Goal: Information Seeking & Learning: Learn about a topic

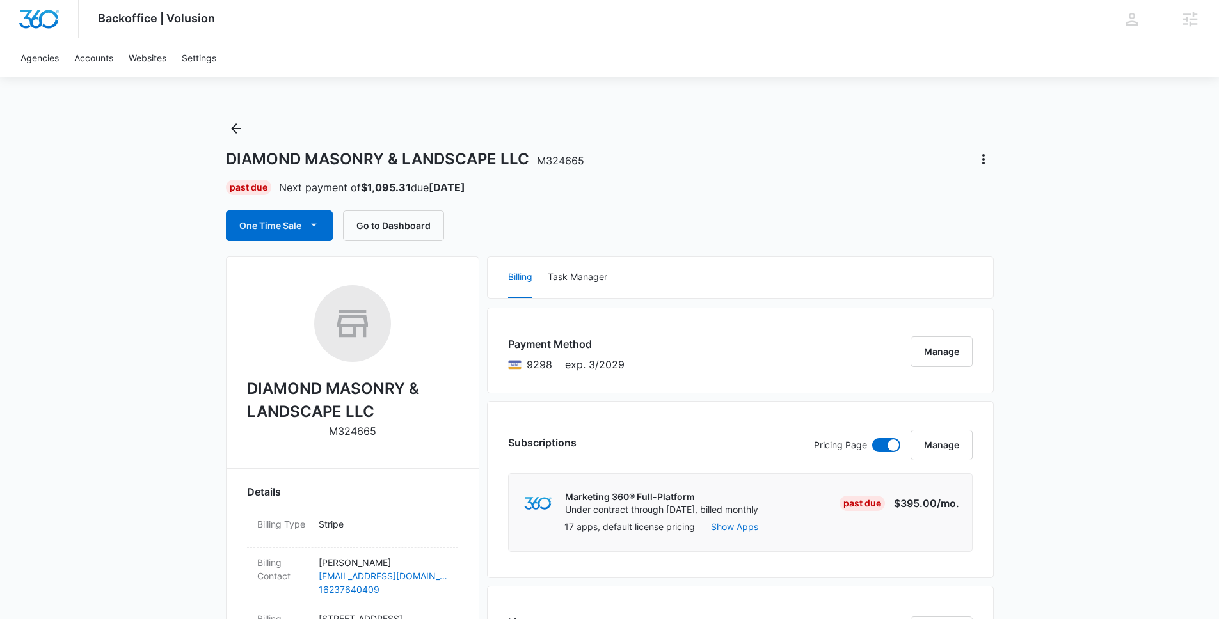
click at [339, 438] on p "M324665" at bounding box center [352, 431] width 47 height 15
click at [344, 435] on p "M324665" at bounding box center [352, 431] width 47 height 15
copy p "M324665"
click at [946, 353] on button "Manage" at bounding box center [942, 352] width 62 height 31
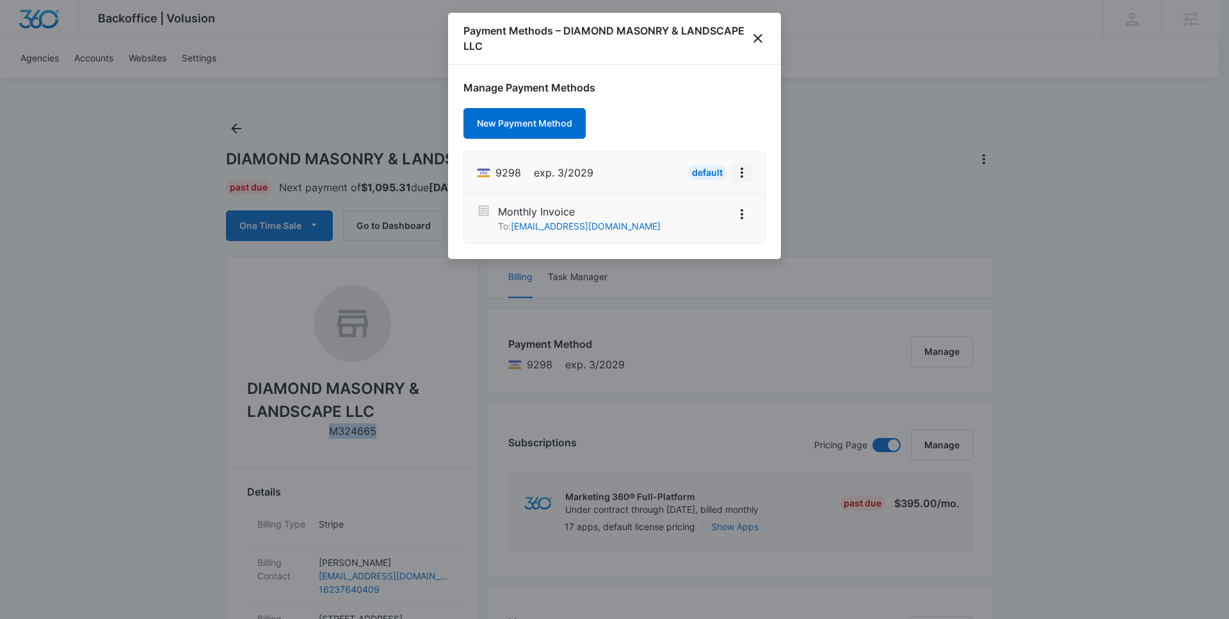
click at [746, 172] on icon "View More" at bounding box center [741, 172] width 15 height 15
click at [699, 227] on div "Retry Charge" at bounding box center [693, 227] width 56 height 9
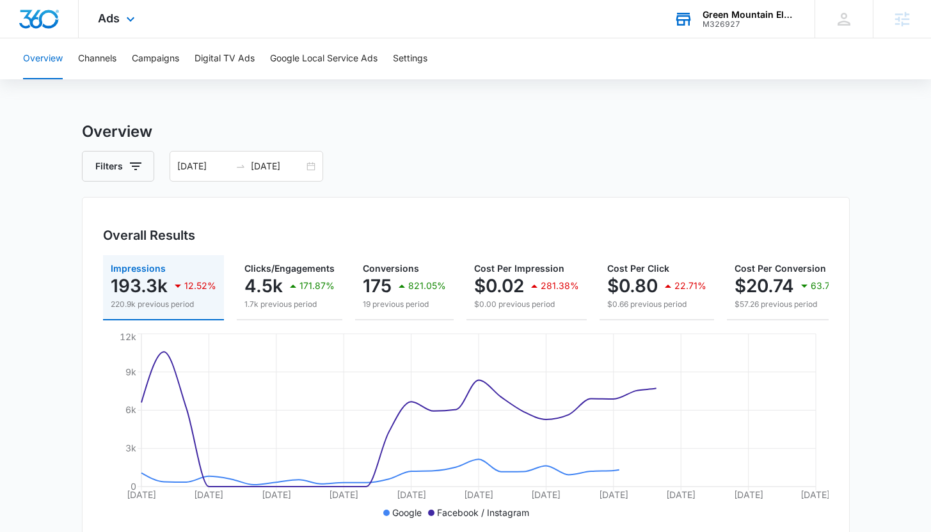
click at [725, 26] on div "M326927" at bounding box center [749, 24] width 93 height 9
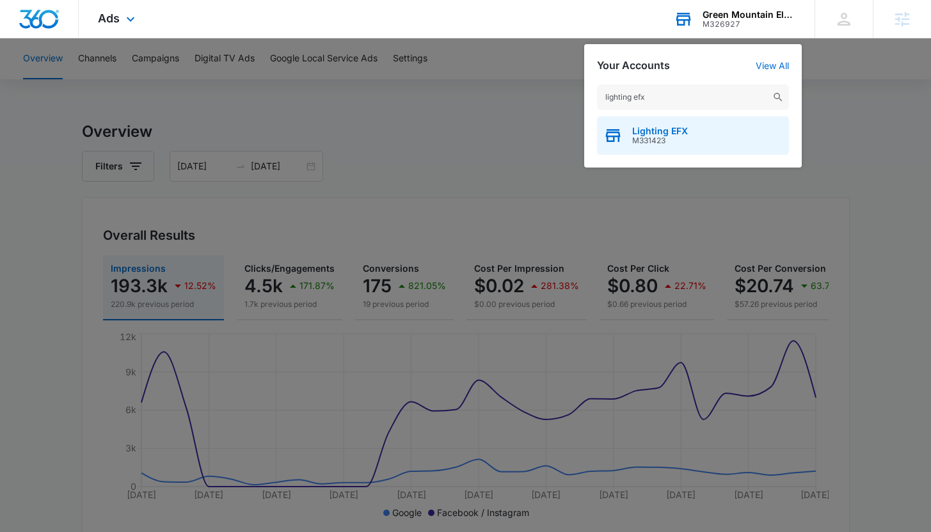
type input "lighting efx"
click at [672, 133] on span "Lighting EFX" at bounding box center [660, 131] width 56 height 10
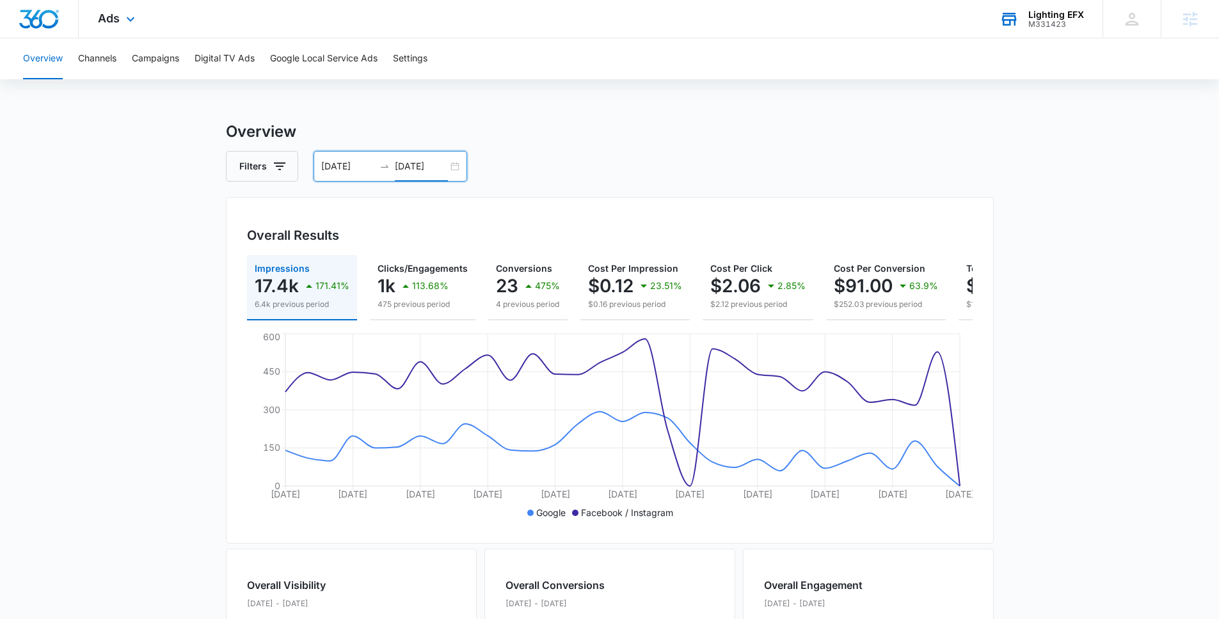
click at [410, 167] on input "[DATE]" at bounding box center [421, 166] width 53 height 14
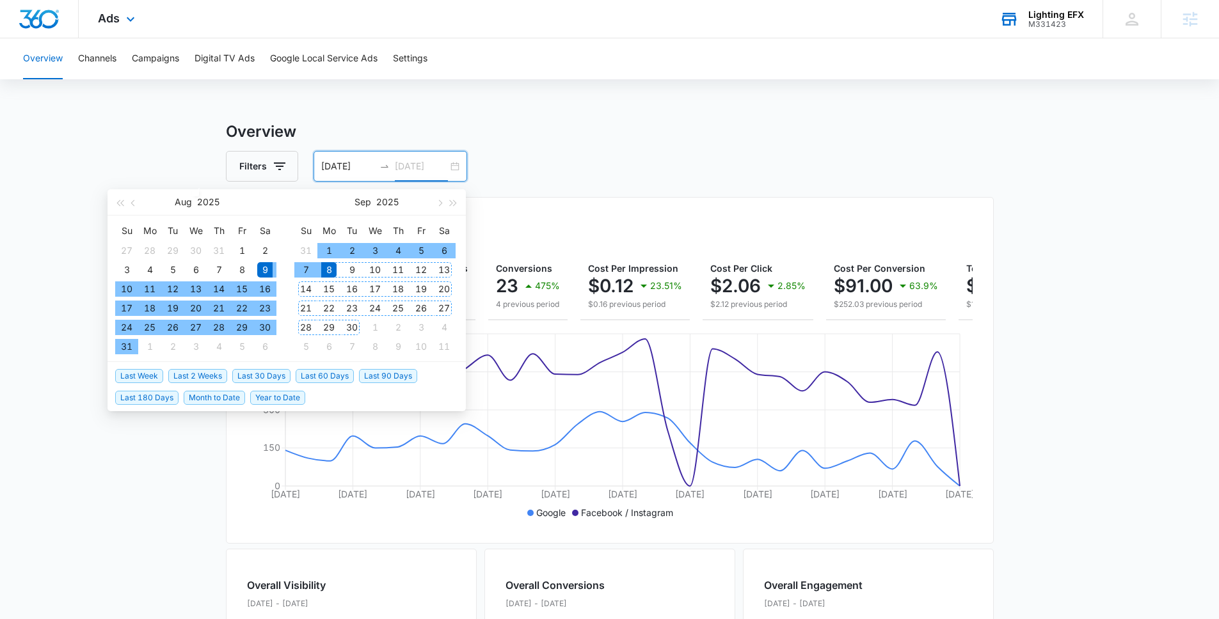
type input "[DATE]"
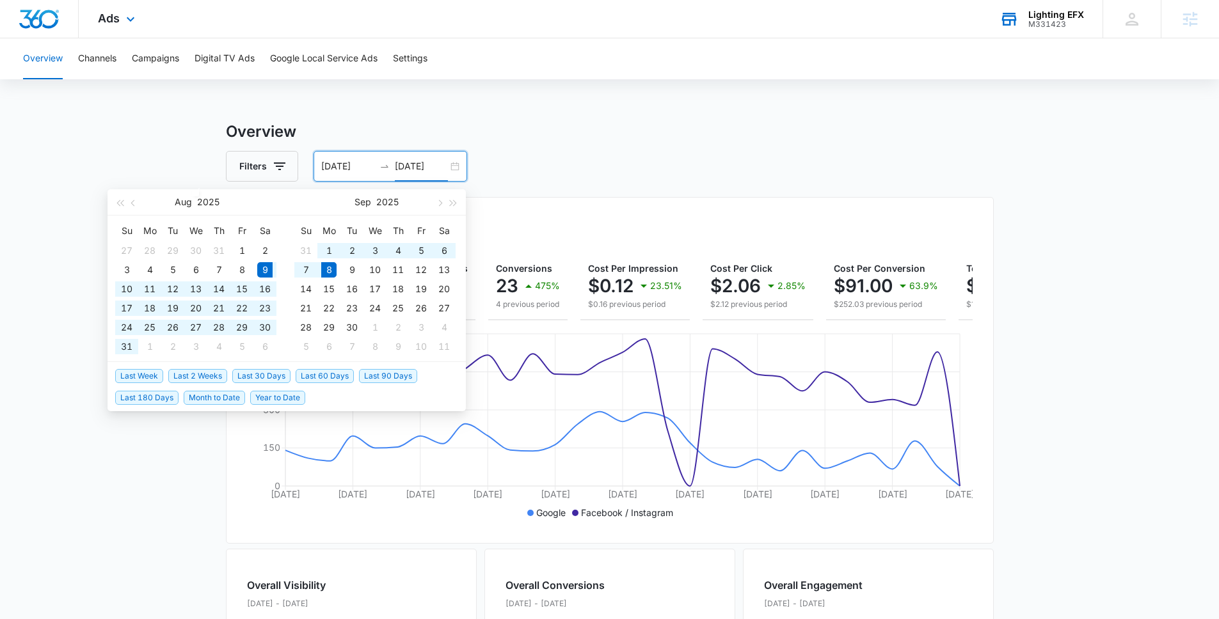
click at [260, 373] on span "Last 30 Days" at bounding box center [261, 376] width 58 height 14
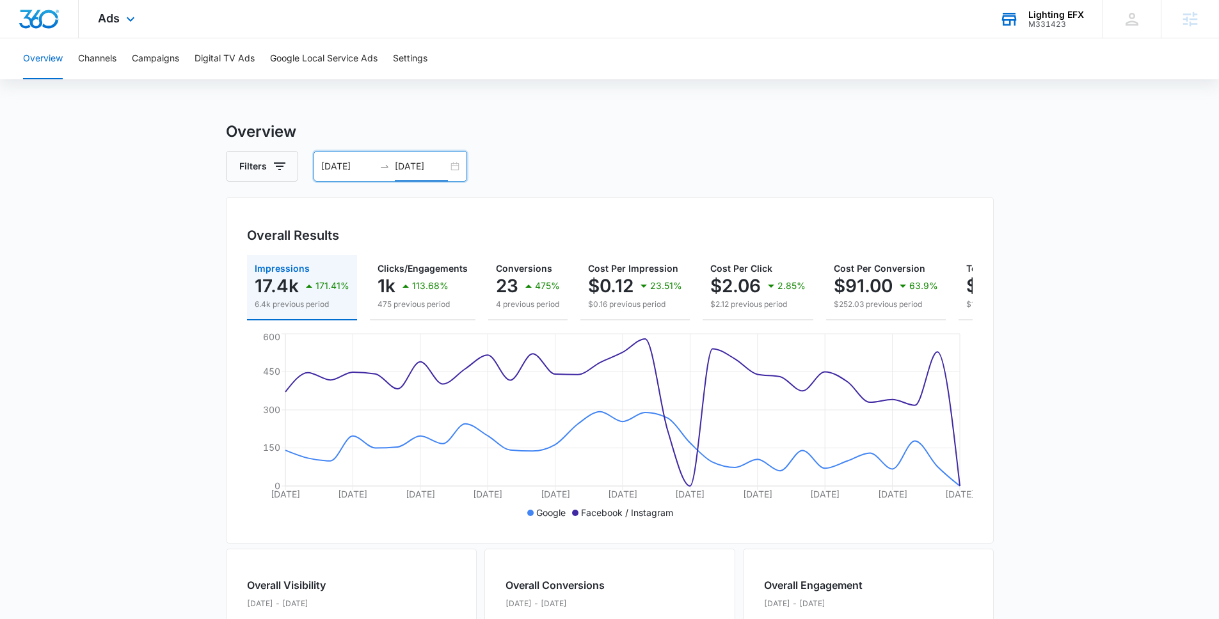
click at [172, 302] on main "Overview Filters [DATE] [DATE] Overall Results Impressions 17.4k 171.41% 6.4k p…" at bounding box center [609, 579] width 1219 height 919
click at [167, 57] on button "Campaigns" at bounding box center [155, 58] width 47 height 41
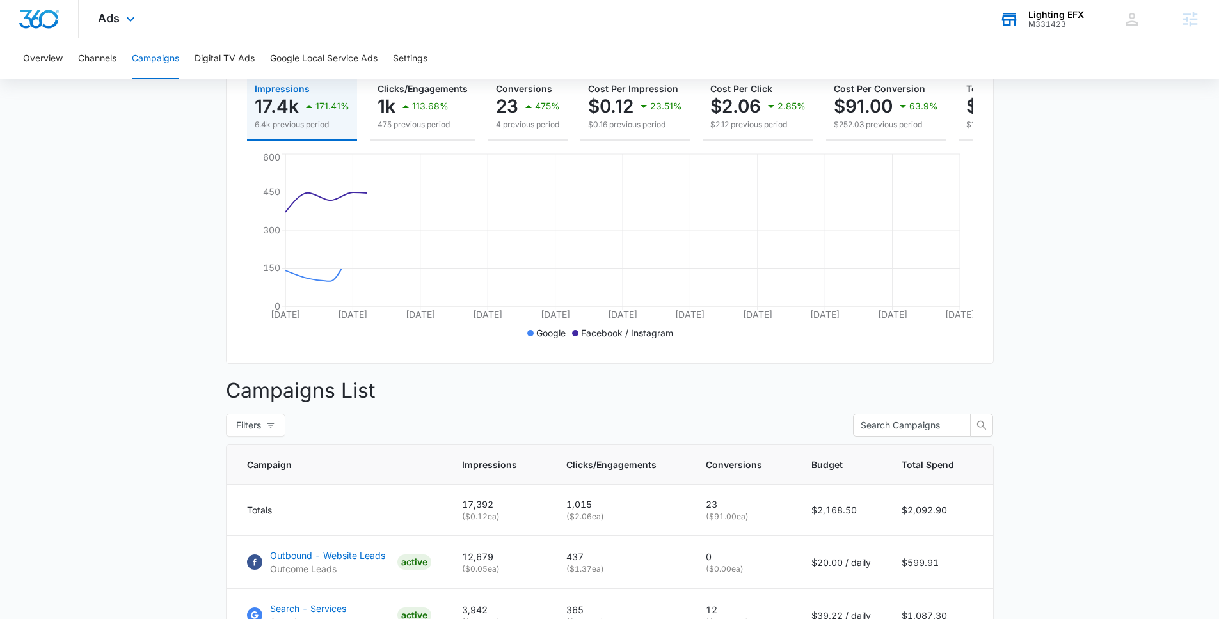
scroll to position [356, 0]
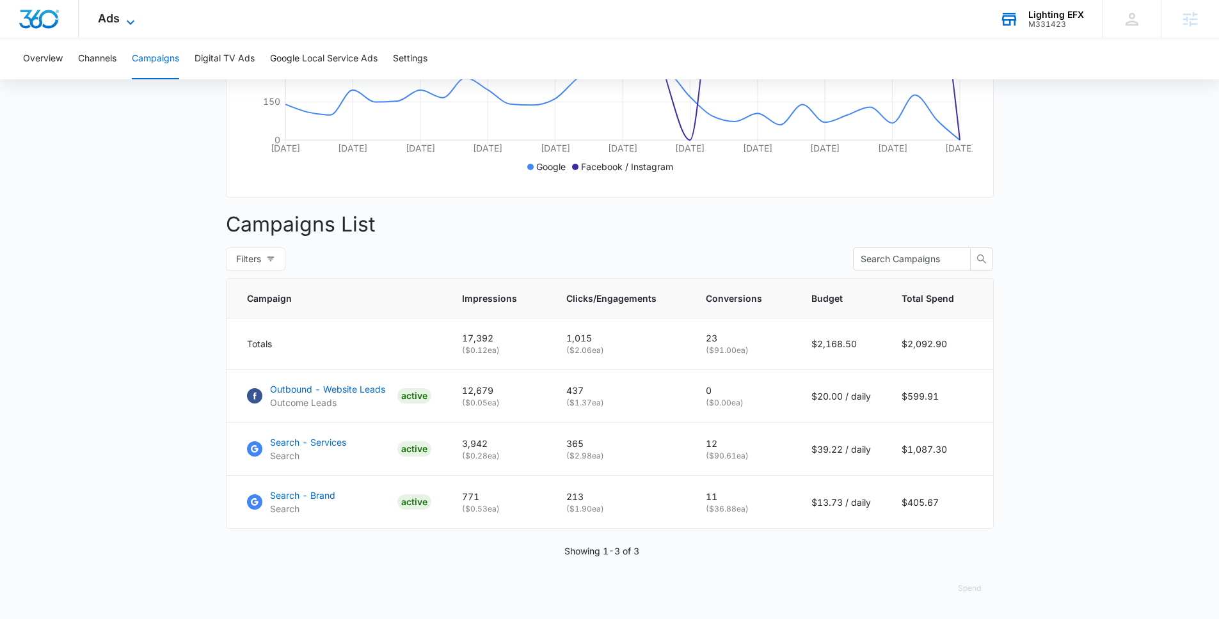
click at [127, 21] on icon at bounding box center [130, 22] width 15 height 15
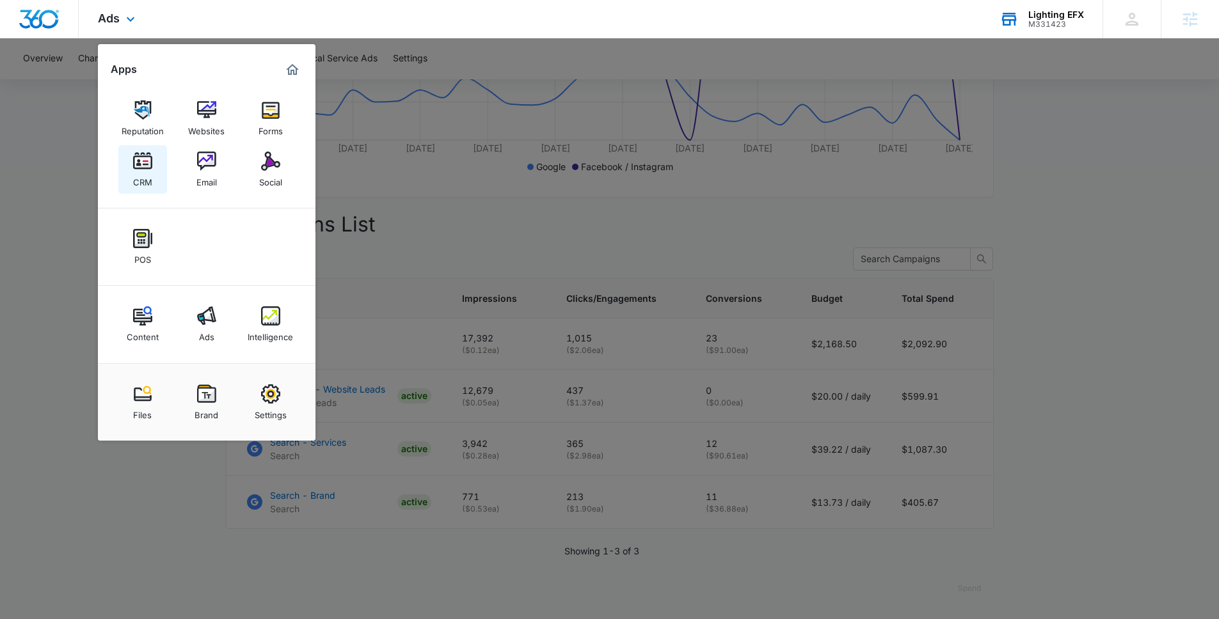
click at [143, 162] on img at bounding box center [142, 161] width 19 height 19
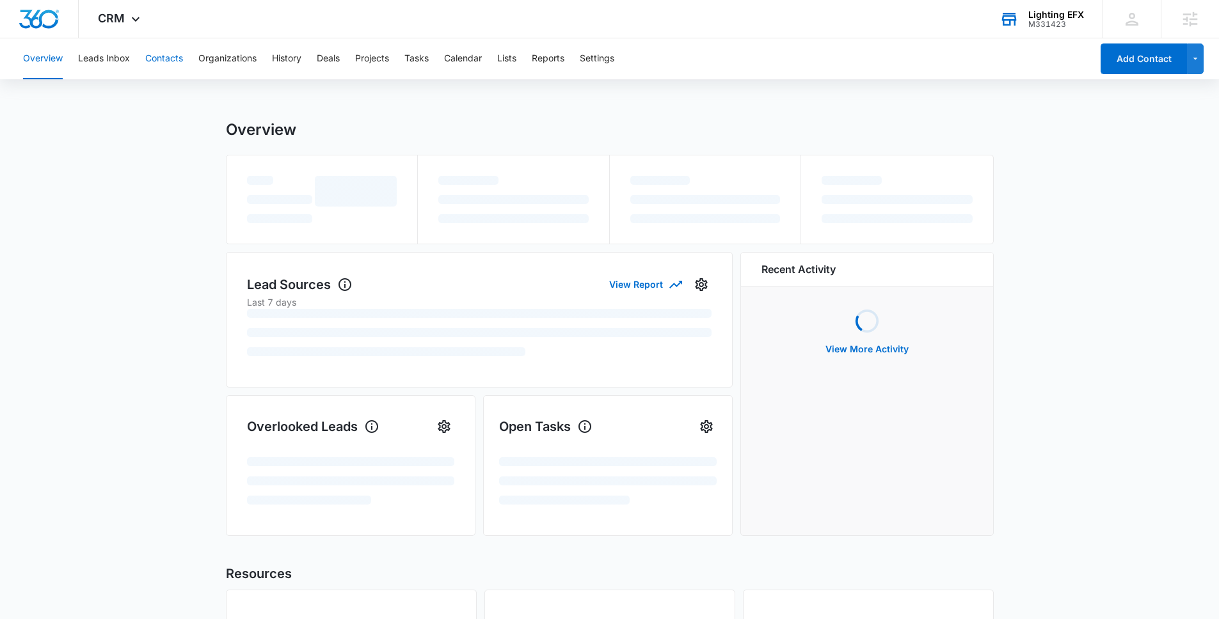
click at [164, 60] on button "Contacts" at bounding box center [164, 58] width 38 height 41
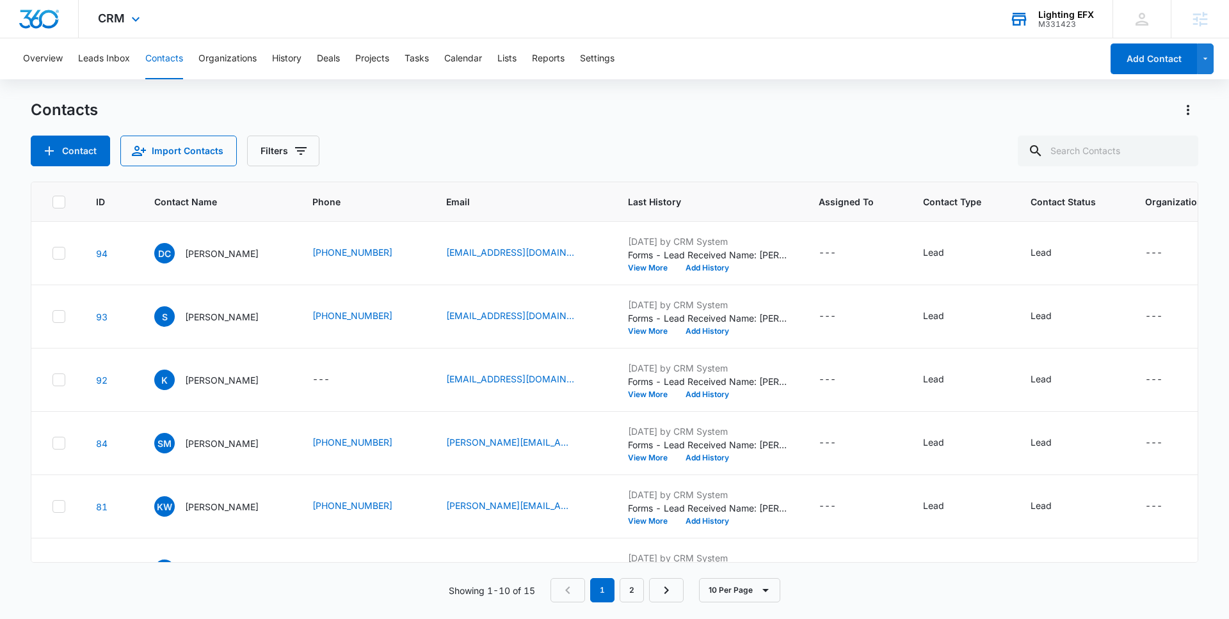
click at [125, 17] on div "CRM Apps Reputation Websites Forms CRM Email Social POS Content Ads Intelligenc…" at bounding box center [121, 19] width 84 height 38
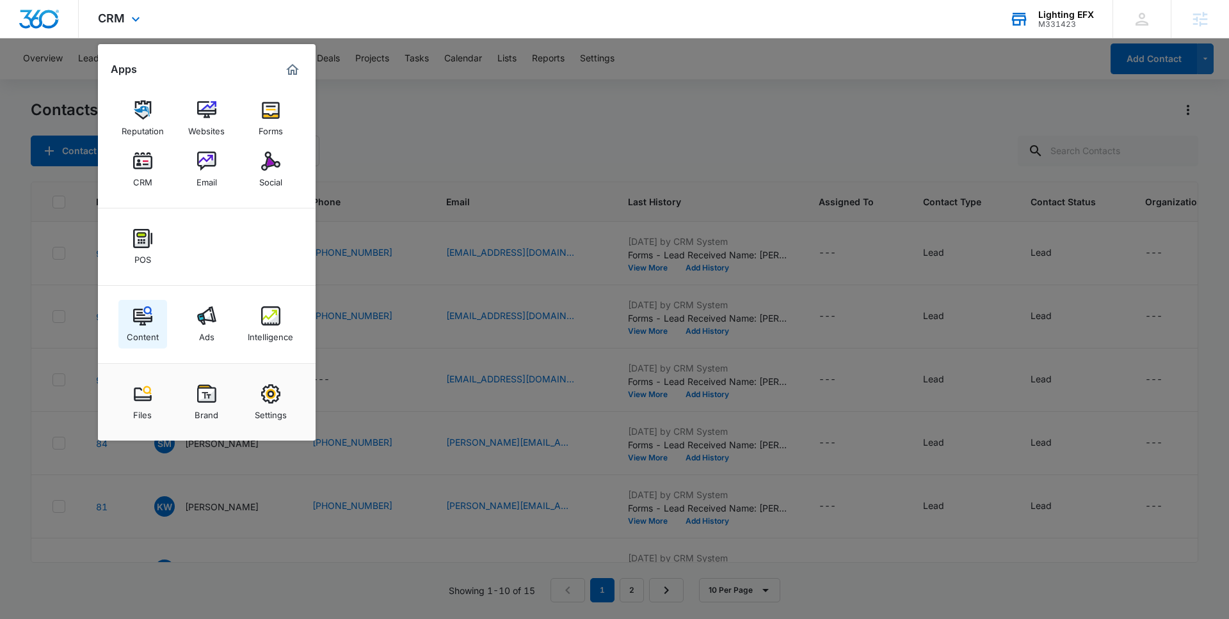
click at [150, 316] on img at bounding box center [142, 316] width 19 height 19
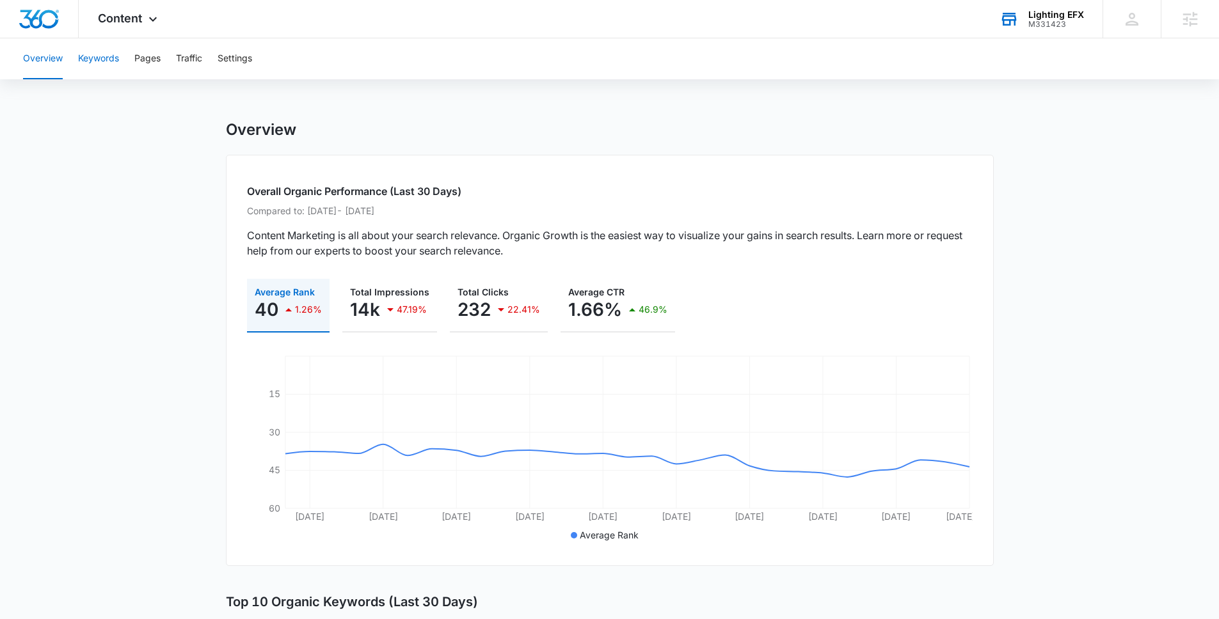
click at [106, 58] on button "Keywords" at bounding box center [98, 58] width 41 height 41
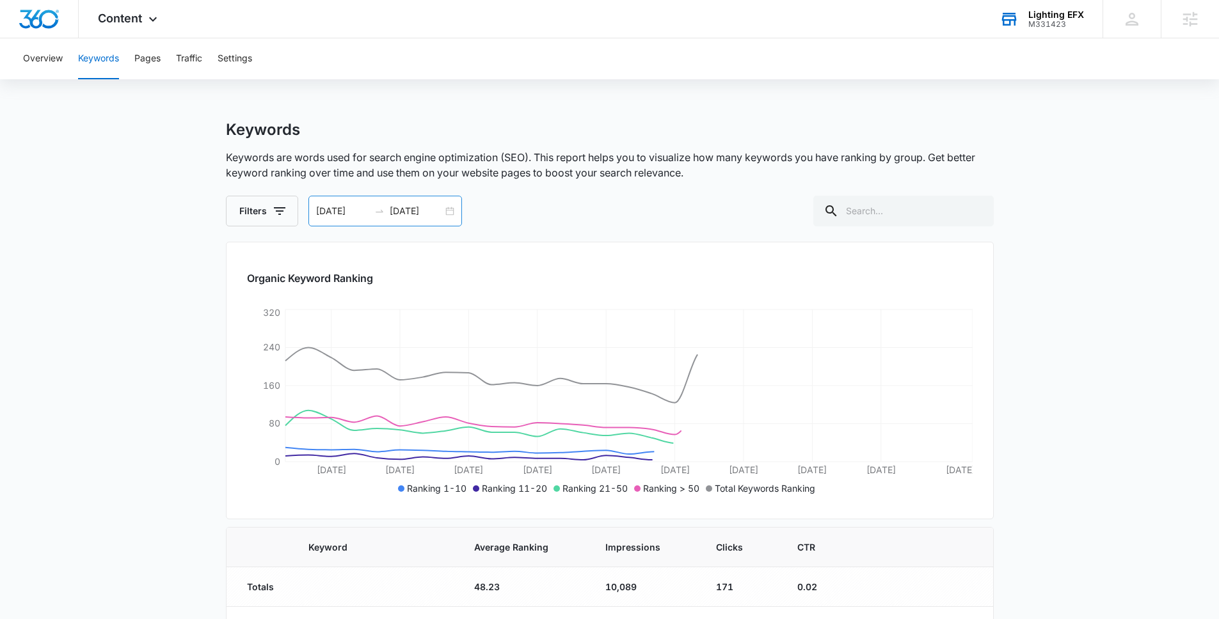
click at [330, 211] on input "[DATE]" at bounding box center [342, 211] width 53 height 14
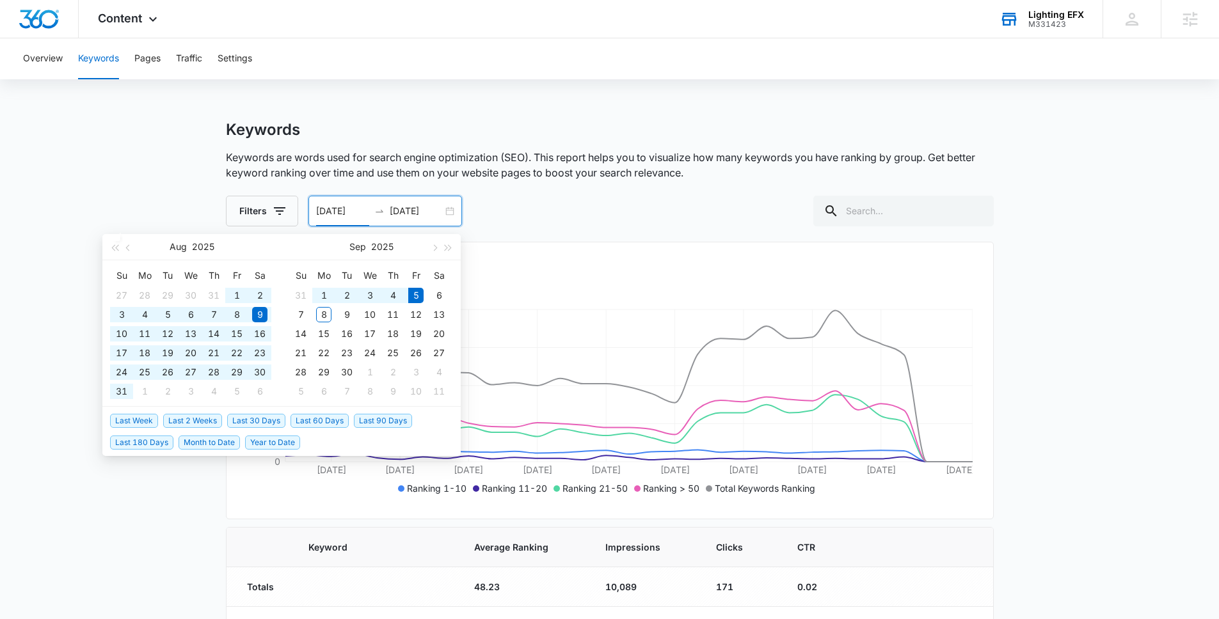
click at [372, 422] on span "Last 90 Days" at bounding box center [383, 421] width 58 height 14
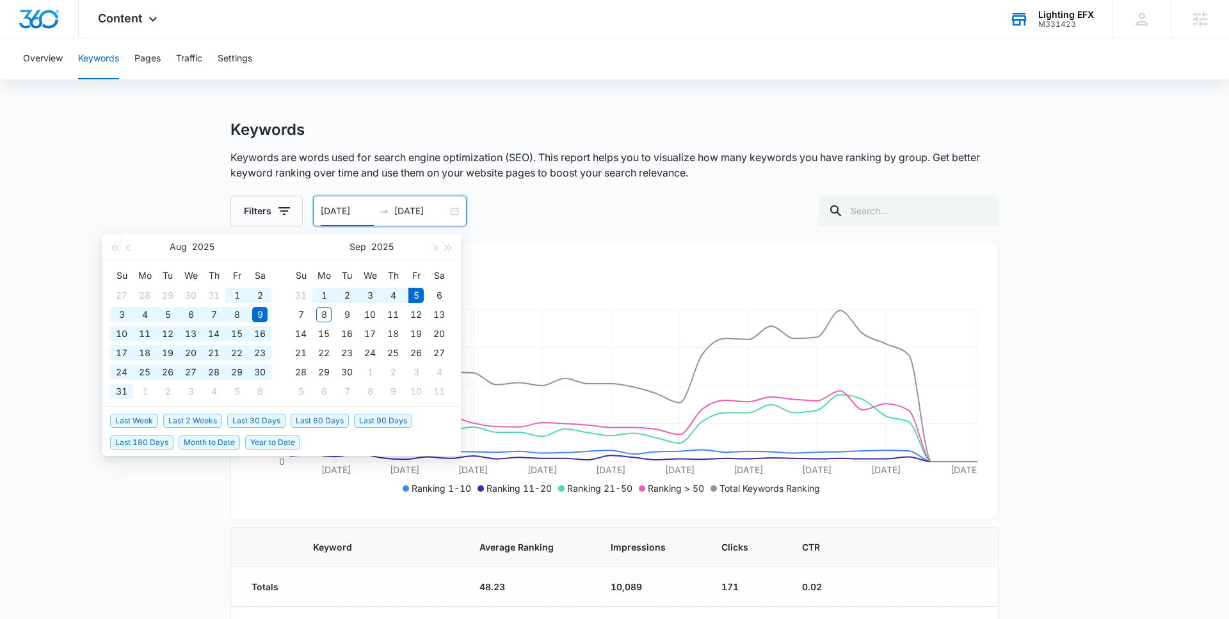
type input "[DATE]"
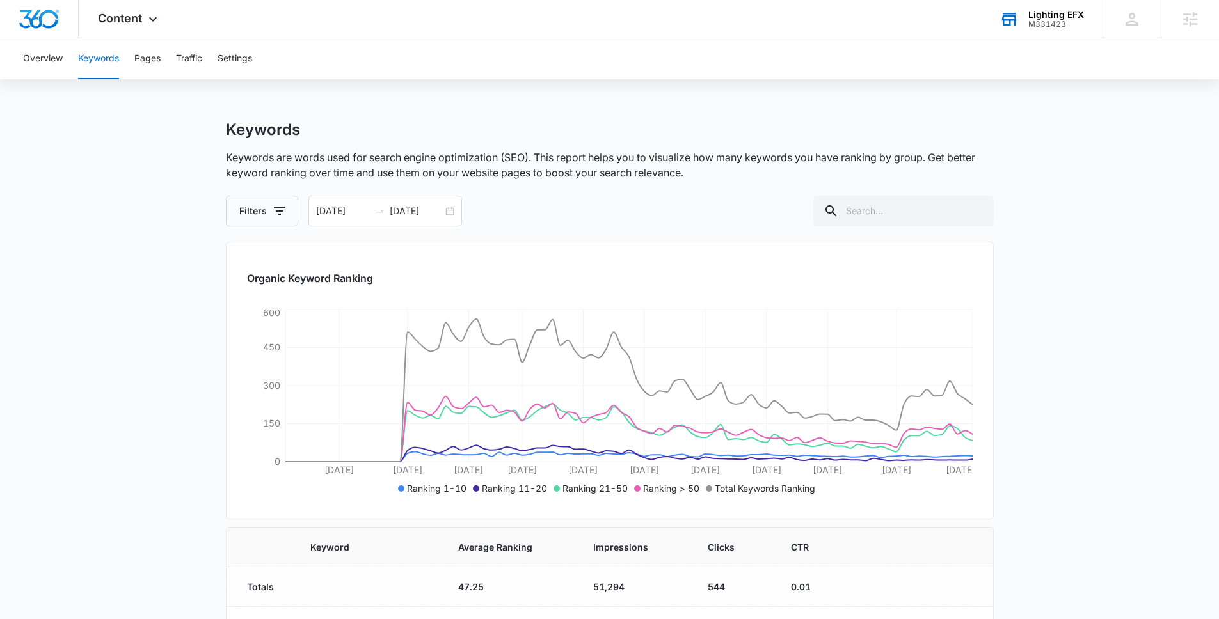
click at [341, 212] on input "[DATE]" at bounding box center [342, 211] width 53 height 14
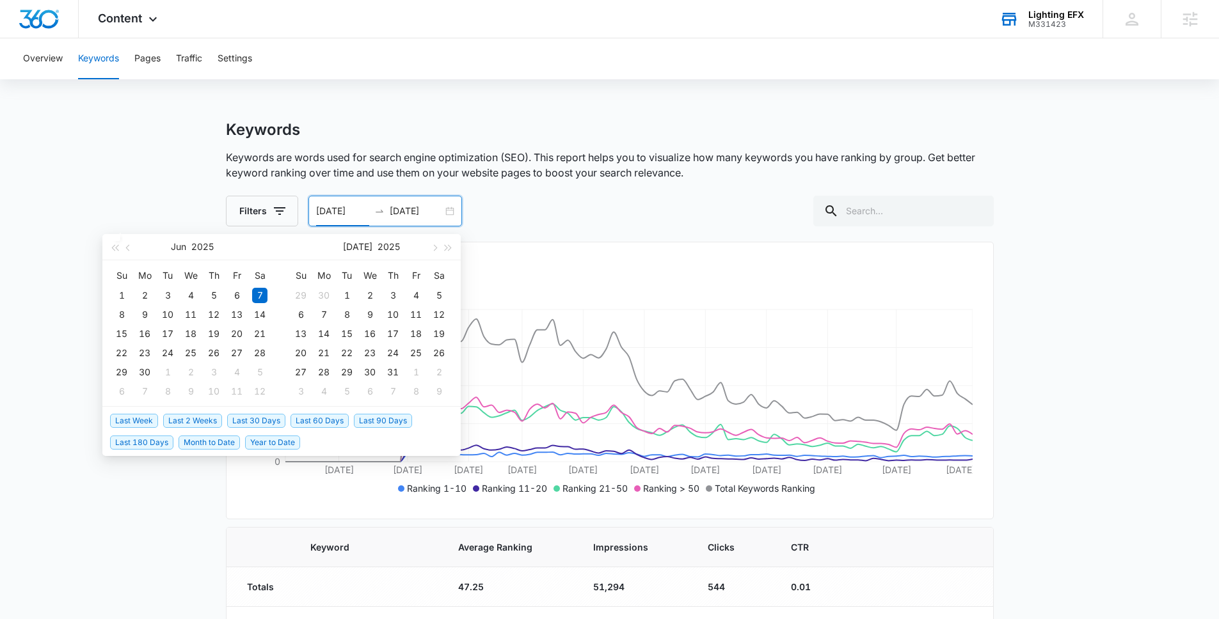
click at [275, 422] on span "Last 30 Days" at bounding box center [256, 421] width 58 height 14
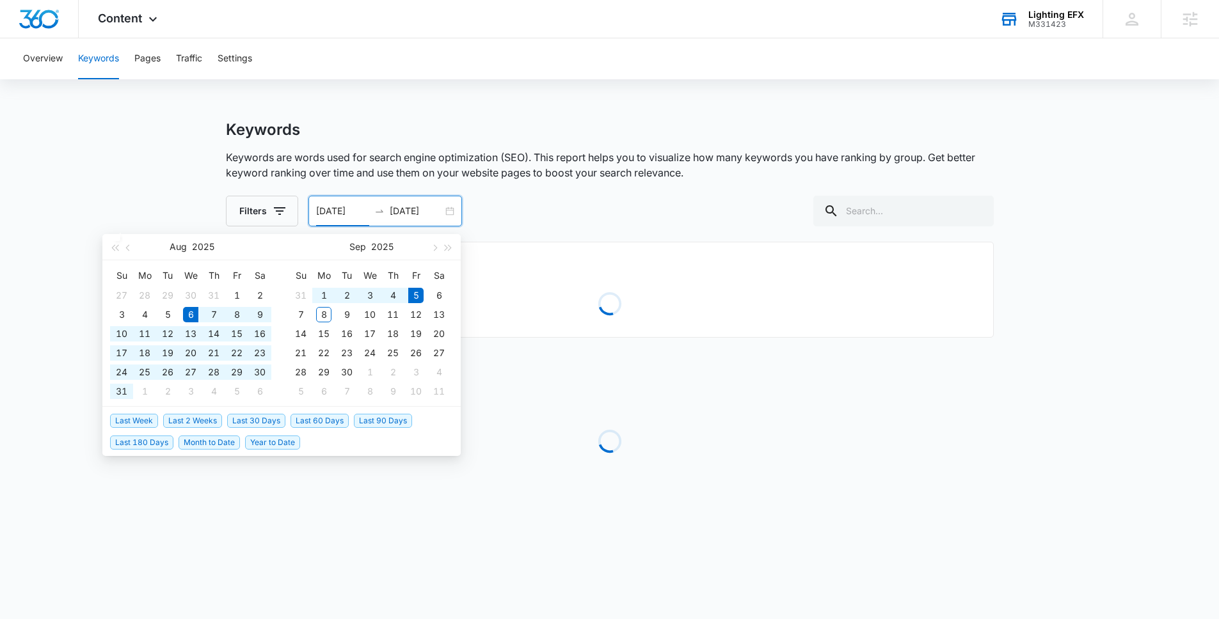
type input "[DATE]"
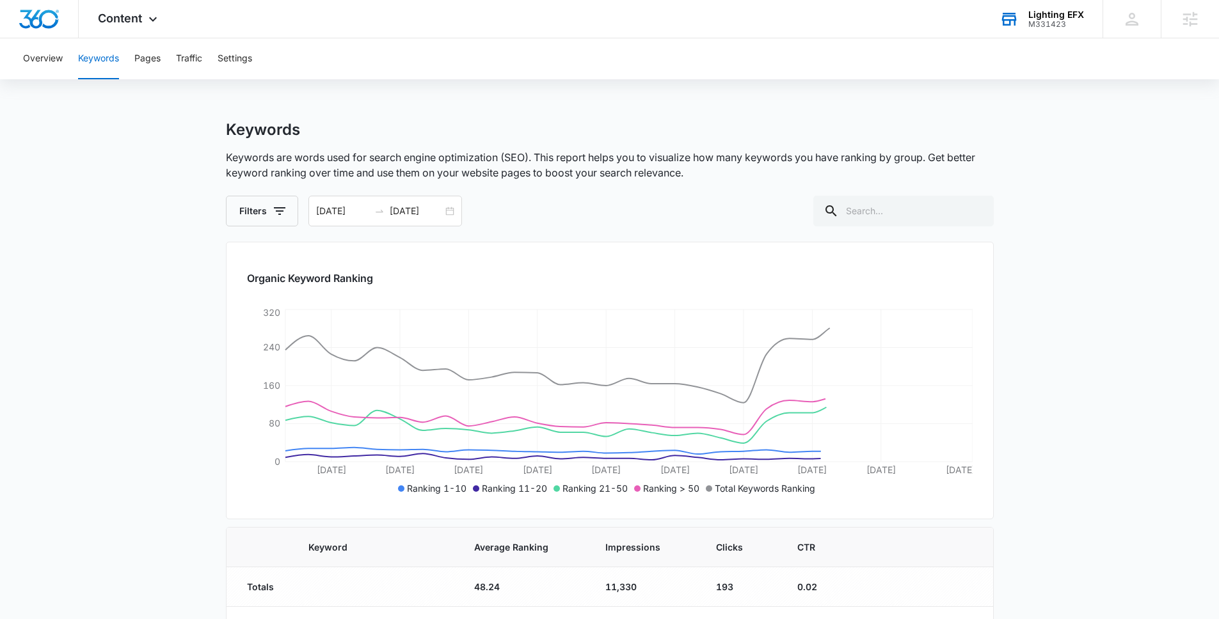
click at [144, 24] on div "Content Apps Reputation Websites Forms CRM Email Social POS Content Ads Intelli…" at bounding box center [129, 19] width 101 height 38
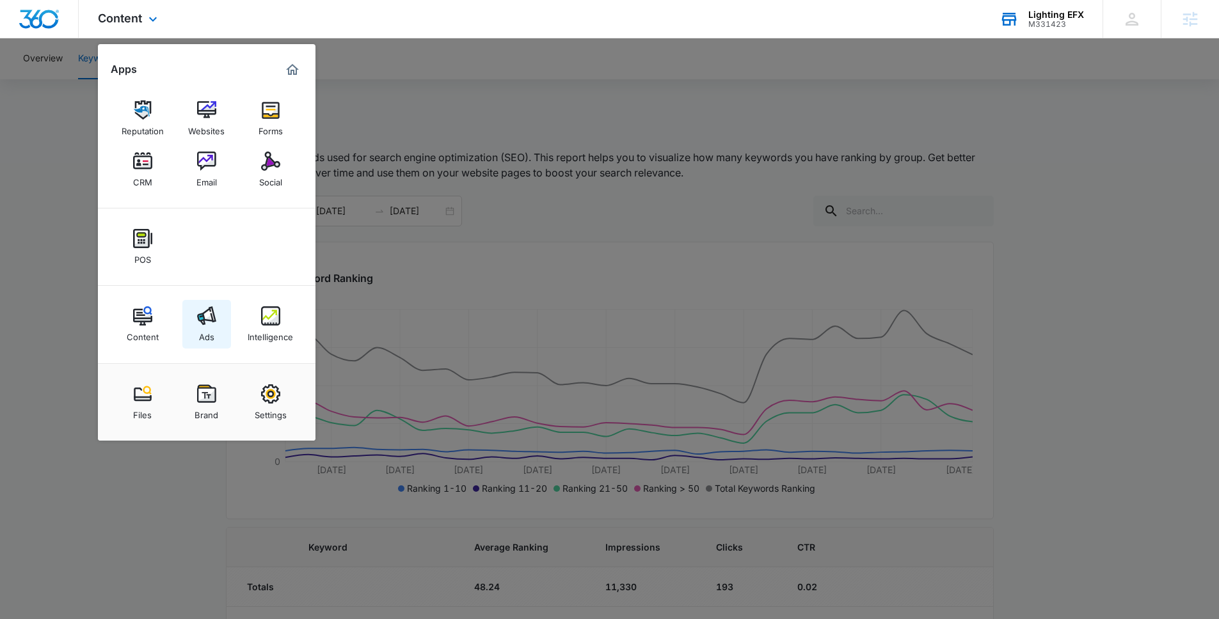
click at [198, 326] on link "Ads" at bounding box center [206, 324] width 49 height 49
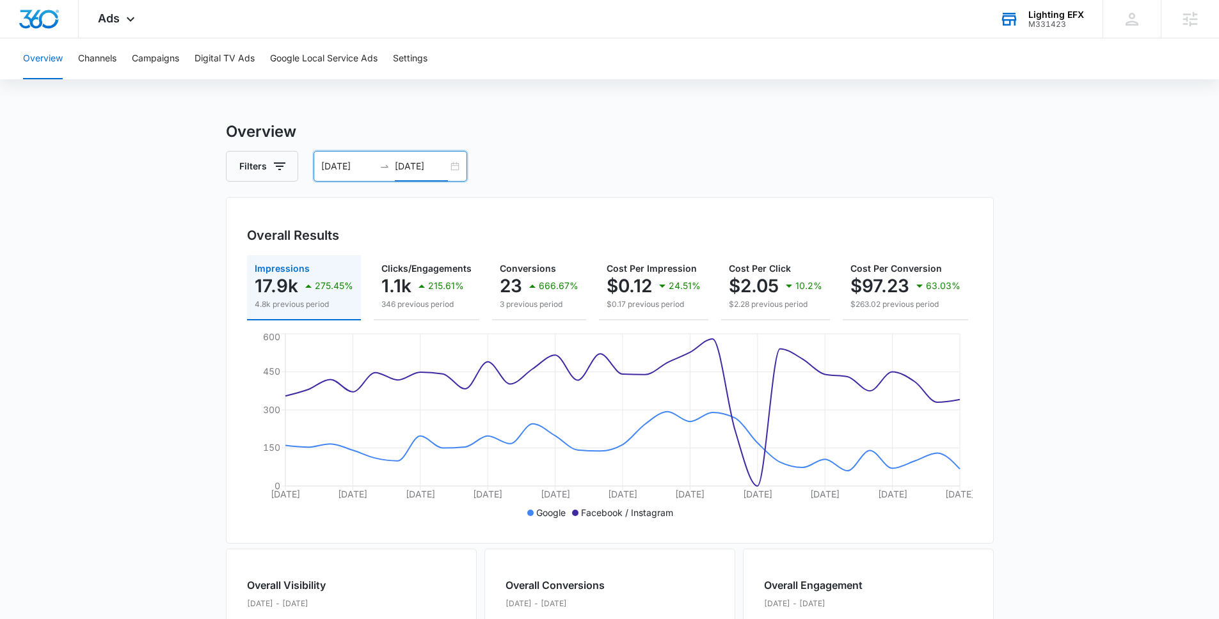
click at [424, 168] on input "[DATE]" at bounding box center [421, 166] width 53 height 14
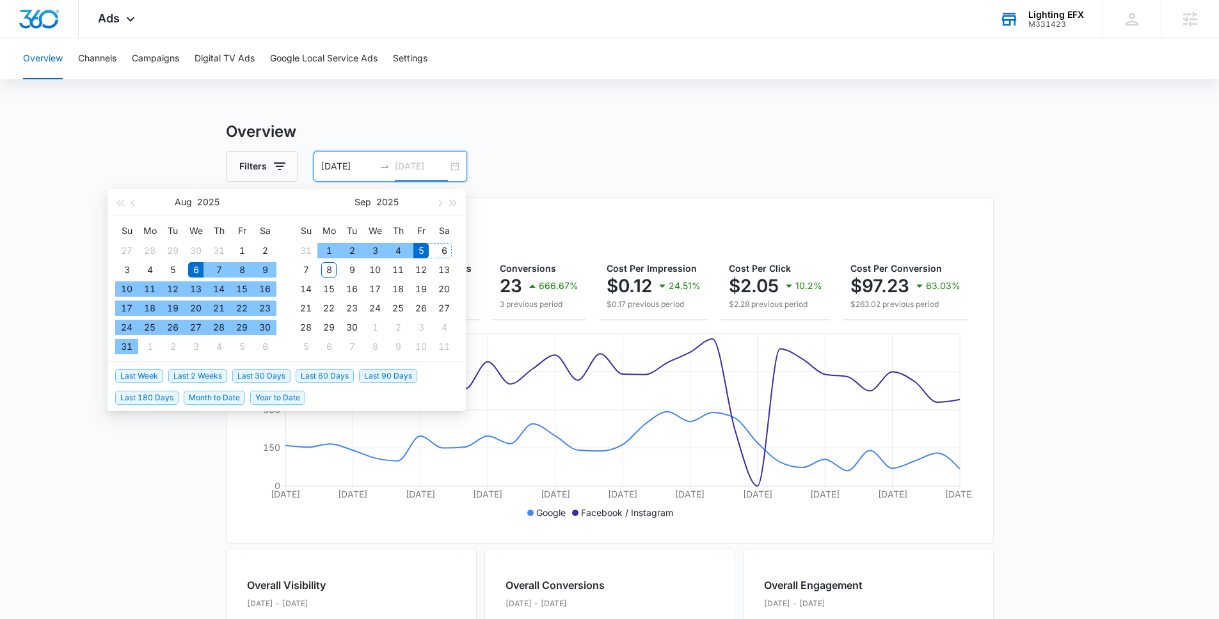
type input "[DATE]"
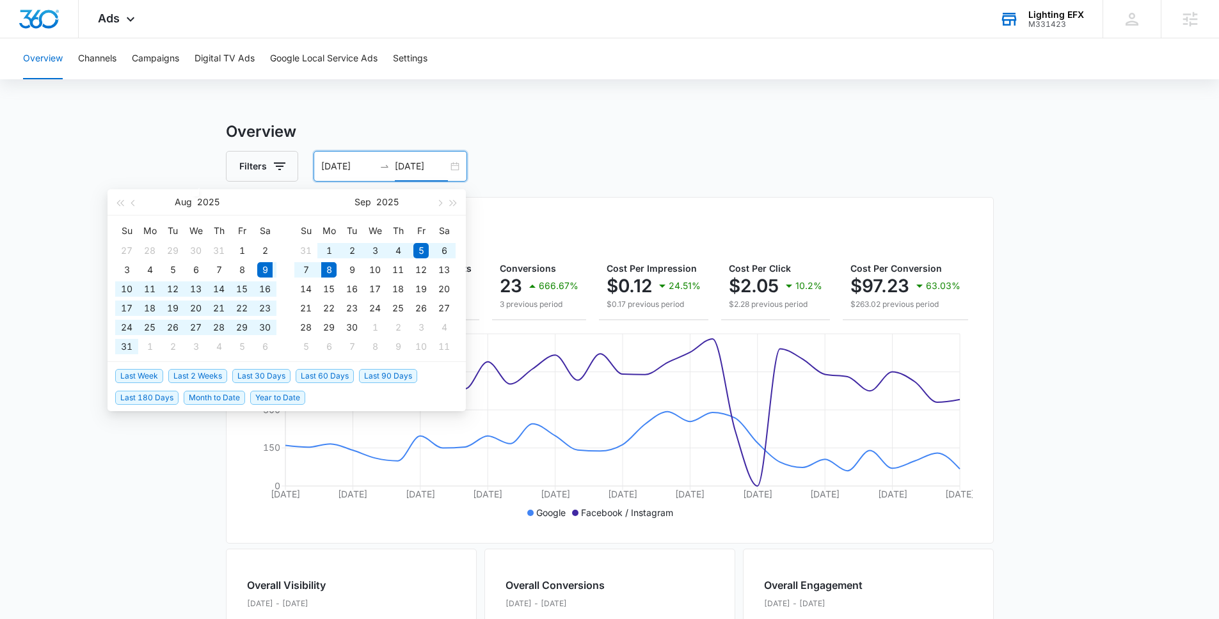
click at [267, 371] on span "Last 30 Days" at bounding box center [261, 376] width 58 height 14
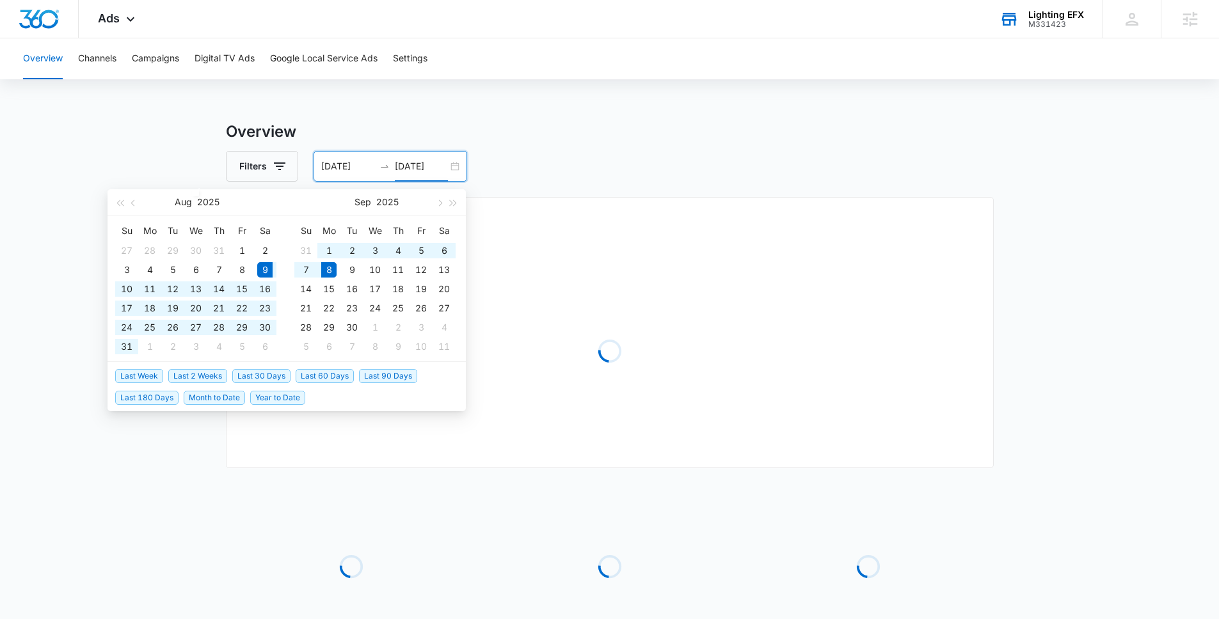
type input "[DATE]"
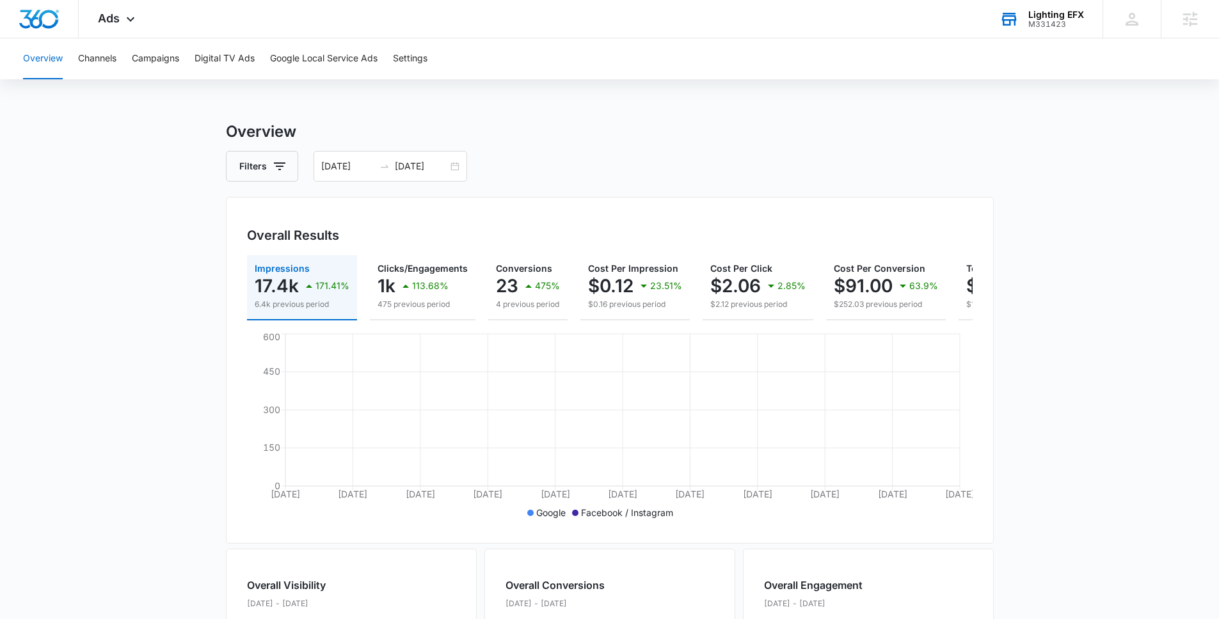
click at [671, 192] on div "Overview Filters [DATE] [DATE] Overall Results Impressions 17.4k 171.41% 6.4k p…" at bounding box center [610, 579] width 768 height 919
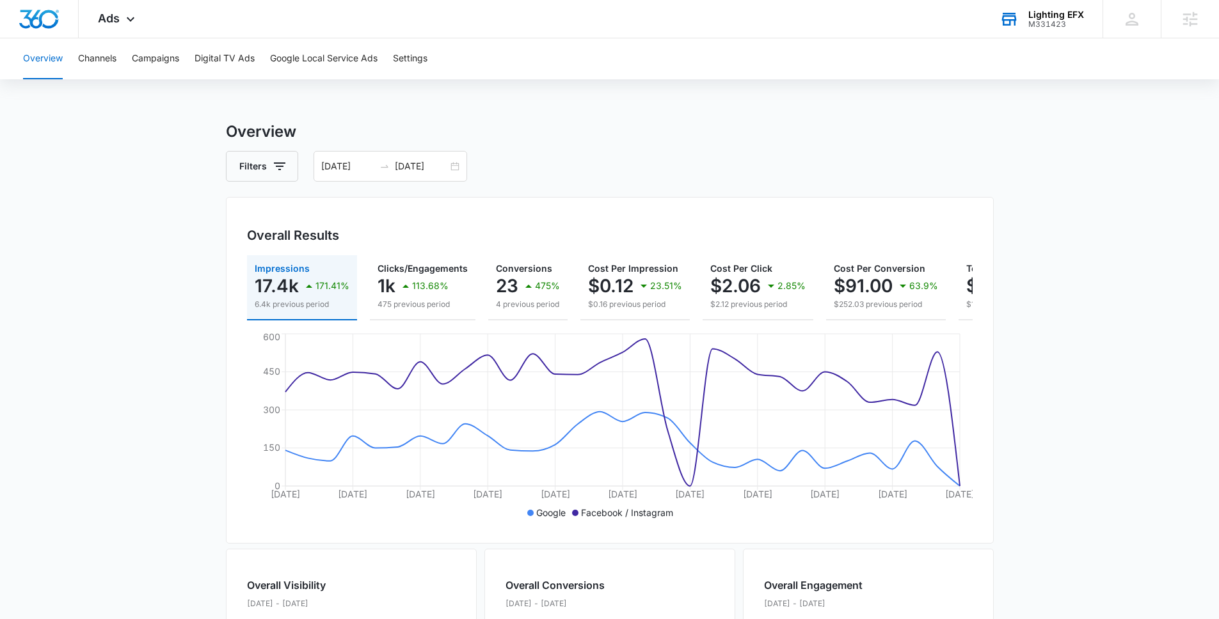
click at [181, 260] on main "Overview Filters [DATE] [DATE] Overall Results Impressions 17.4k 171.41% 6.4k p…" at bounding box center [609, 579] width 1219 height 919
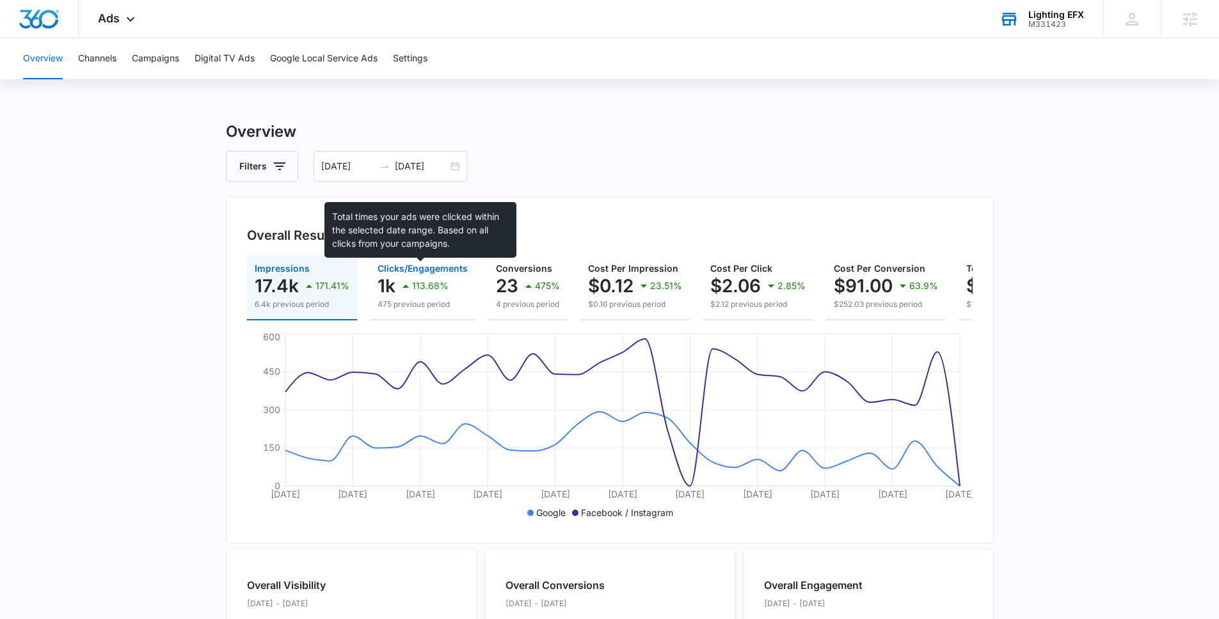
click at [395, 269] on span "Clicks/Engagements" at bounding box center [423, 268] width 90 height 11
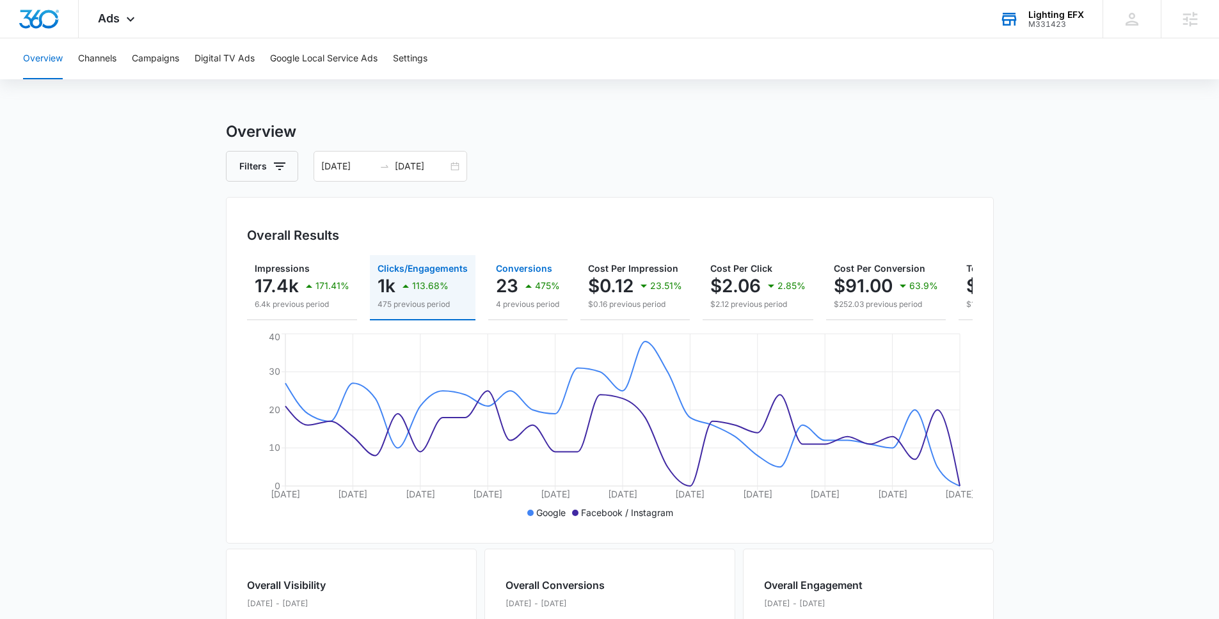
click at [509, 292] on p "23" at bounding box center [507, 286] width 22 height 20
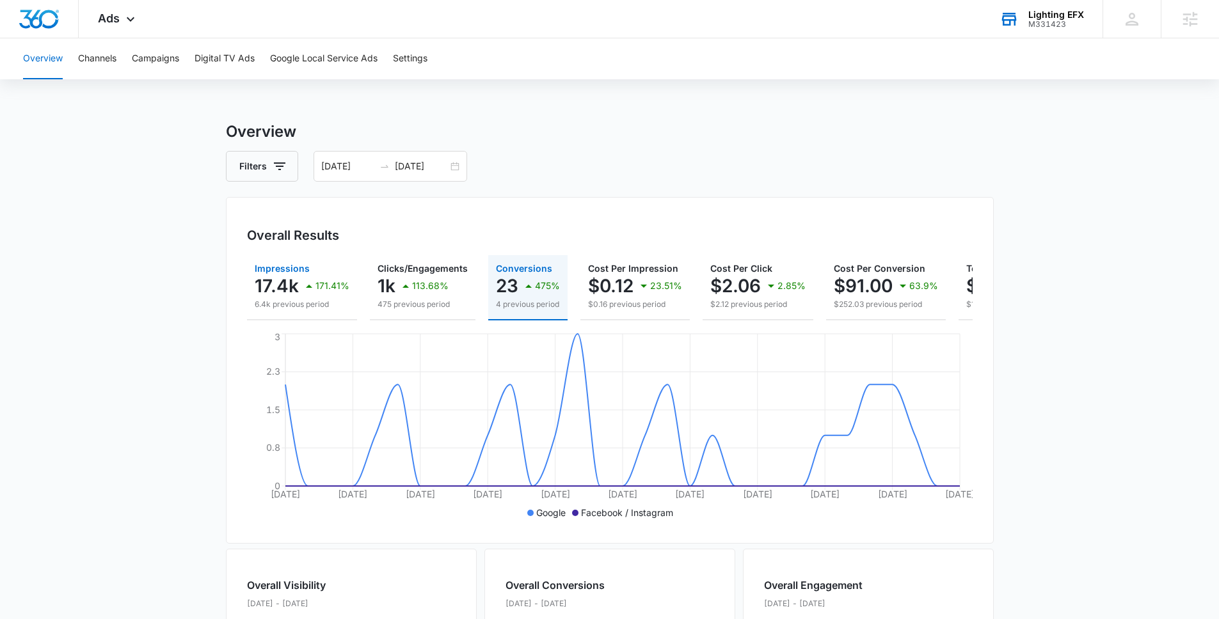
click at [310, 299] on p "6.4k previous period" at bounding box center [302, 305] width 95 height 12
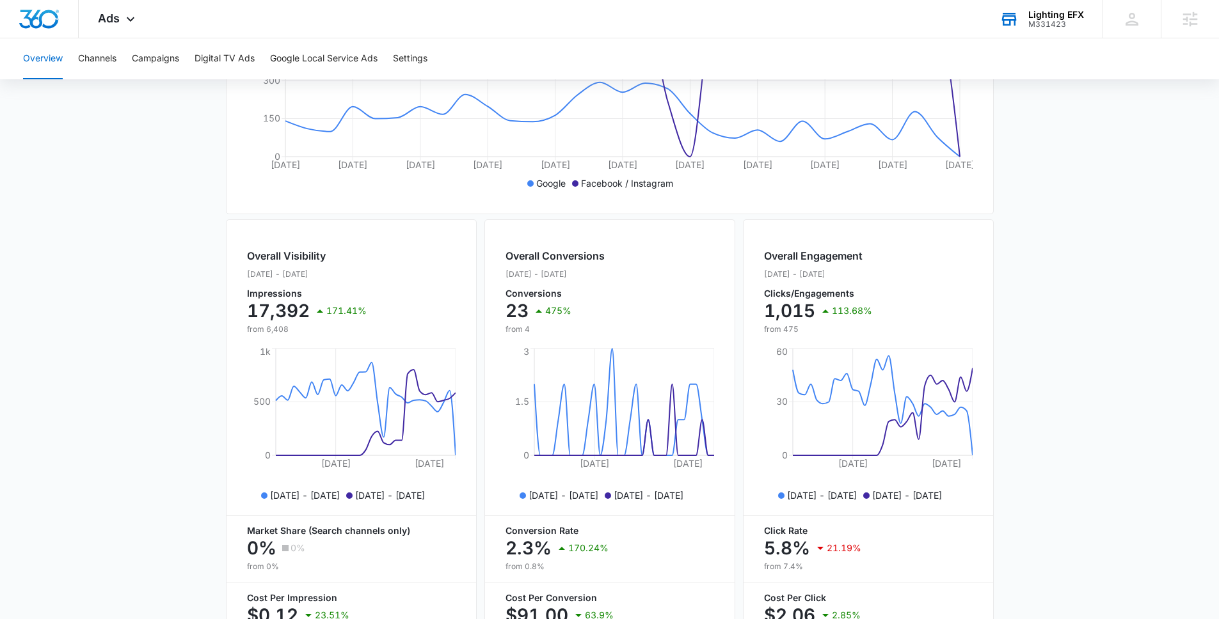
scroll to position [429, 0]
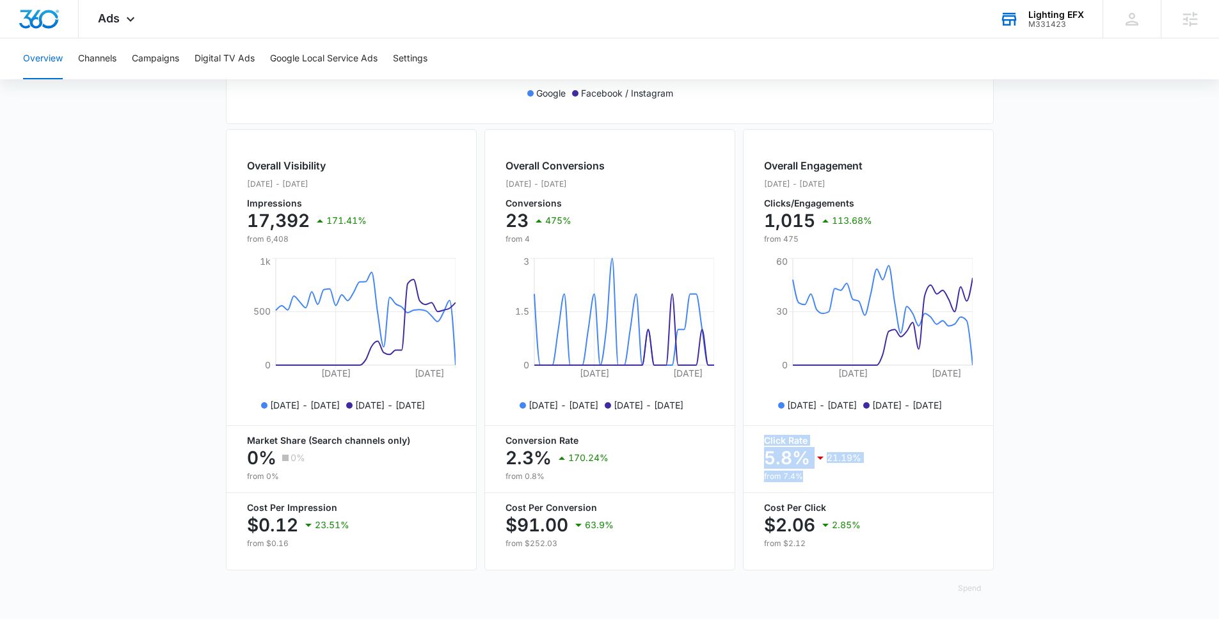
drag, startPoint x: 765, startPoint y: 441, endPoint x: 806, endPoint y: 481, distance: 57.0
click at [806, 481] on div "Click Rate 5.8% 21.19% from 7.4%" at bounding box center [868, 459] width 209 height 46
click at [779, 460] on p "5.8%" at bounding box center [787, 458] width 46 height 20
drag, startPoint x: 246, startPoint y: 217, endPoint x: 308, endPoint y: 219, distance: 62.1
click at [308, 219] on p "17,392" at bounding box center [278, 221] width 63 height 20
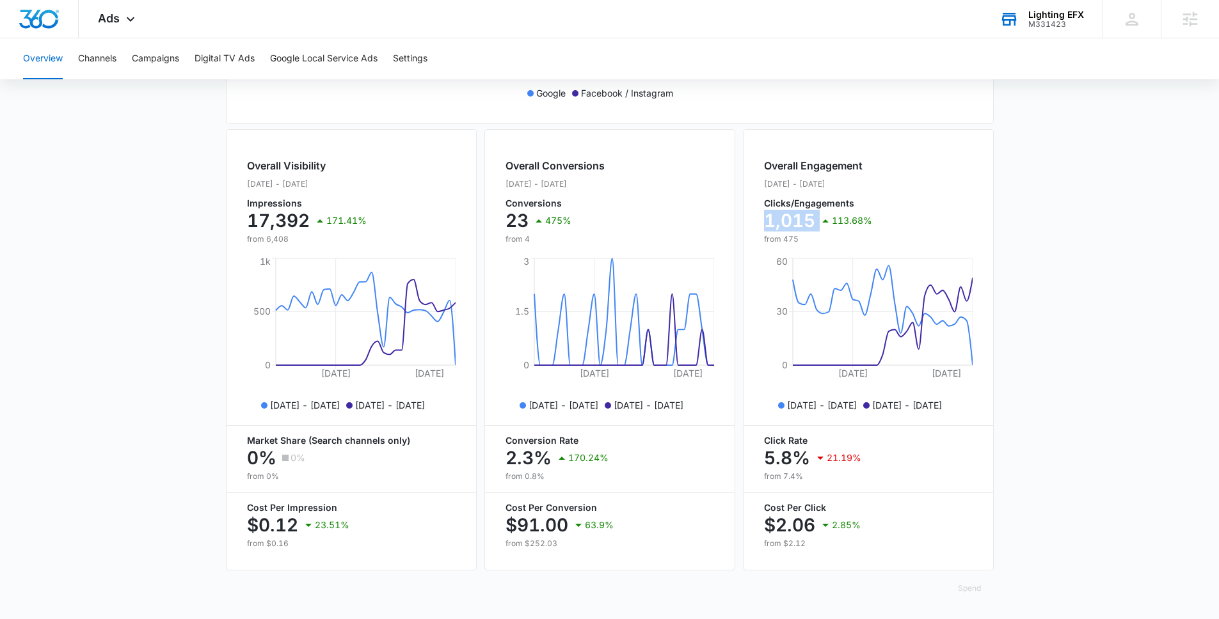
drag, startPoint x: 763, startPoint y: 219, endPoint x: 825, endPoint y: 218, distance: 61.4
click at [825, 218] on div "1,015 113.68%" at bounding box center [818, 221] width 108 height 26
drag, startPoint x: 805, startPoint y: 463, endPoint x: 763, endPoint y: 463, distance: 42.2
click at [764, 463] on p "5.8%" at bounding box center [787, 458] width 46 height 20
click at [806, 477] on p "from 7.4%" at bounding box center [868, 477] width 209 height 12
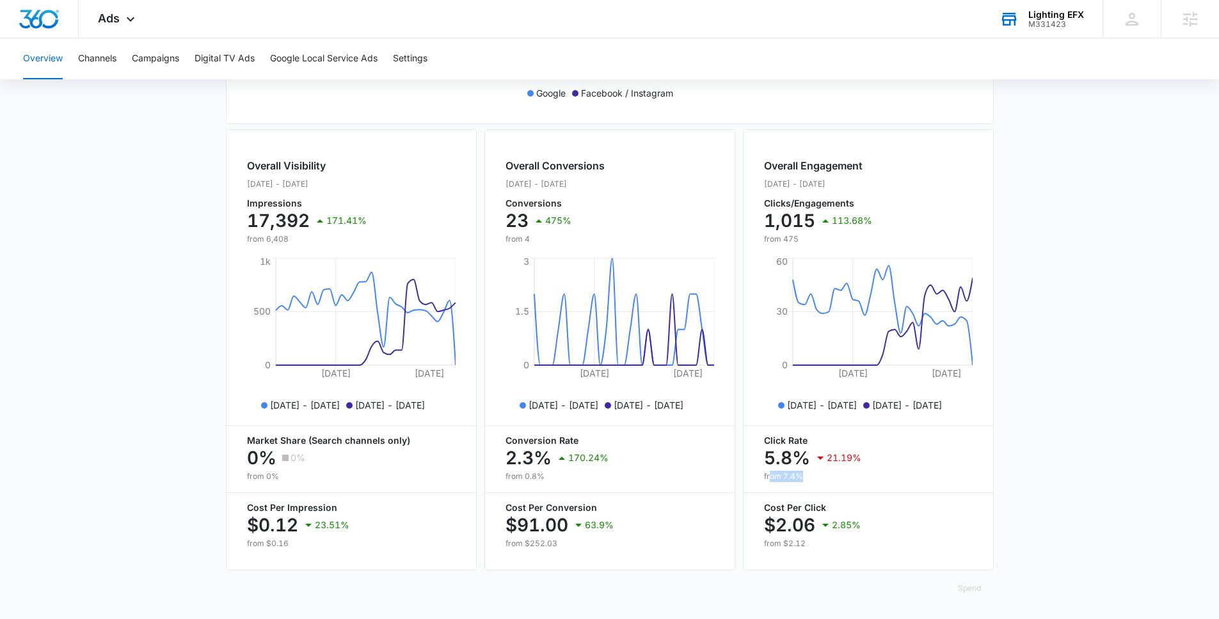
drag, startPoint x: 802, startPoint y: 478, endPoint x: 770, endPoint y: 478, distance: 32.6
click at [770, 478] on p "from 7.4%" at bounding box center [868, 477] width 209 height 12
drag, startPoint x: 766, startPoint y: 459, endPoint x: 814, endPoint y: 458, distance: 48.0
click at [814, 458] on div "5.8% 21.19%" at bounding box center [868, 458] width 209 height 26
click at [788, 458] on p "5.8%" at bounding box center [787, 458] width 46 height 20
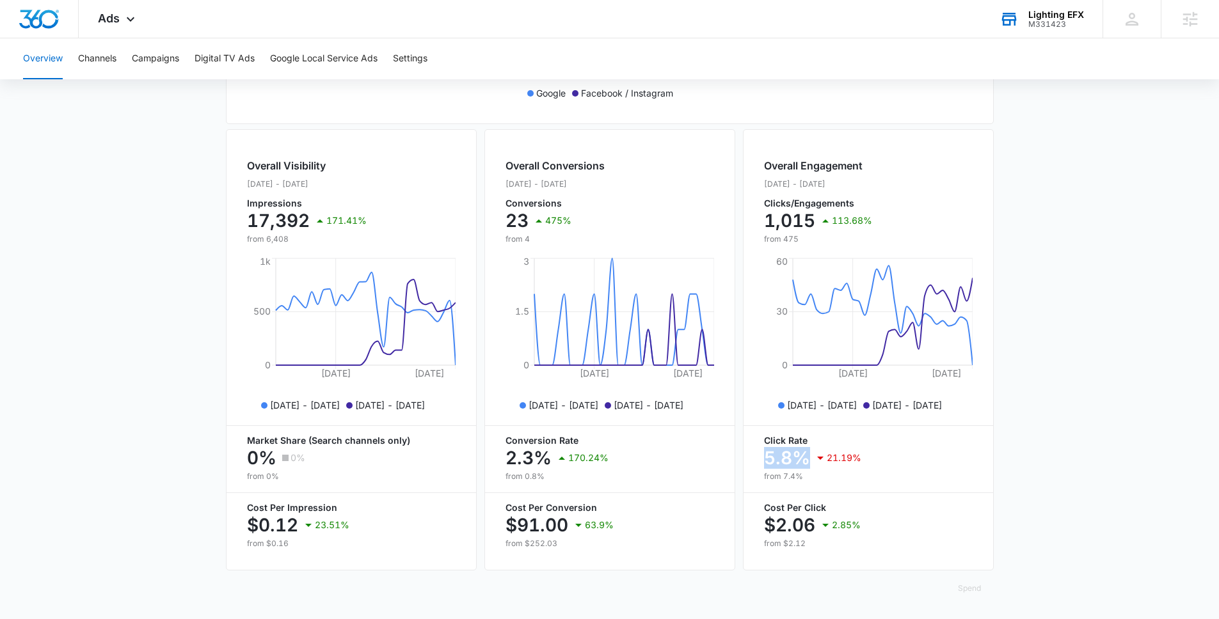
drag, startPoint x: 761, startPoint y: 457, endPoint x: 804, endPoint y: 456, distance: 42.9
click at [804, 456] on div "Overall Engagement [DATE] - [DATE] Clicks/Engagements 1,015 113.68% from 475 [D…" at bounding box center [868, 350] width 251 height 442
click at [765, 465] on p "5.8%" at bounding box center [787, 458] width 46 height 20
drag, startPoint x: 762, startPoint y: 463, endPoint x: 809, endPoint y: 474, distance: 48.1
click at [809, 475] on div "Overall Engagement [DATE] - [DATE] Clicks/Engagements 1,015 113.68% from 475 [D…" at bounding box center [868, 350] width 251 height 442
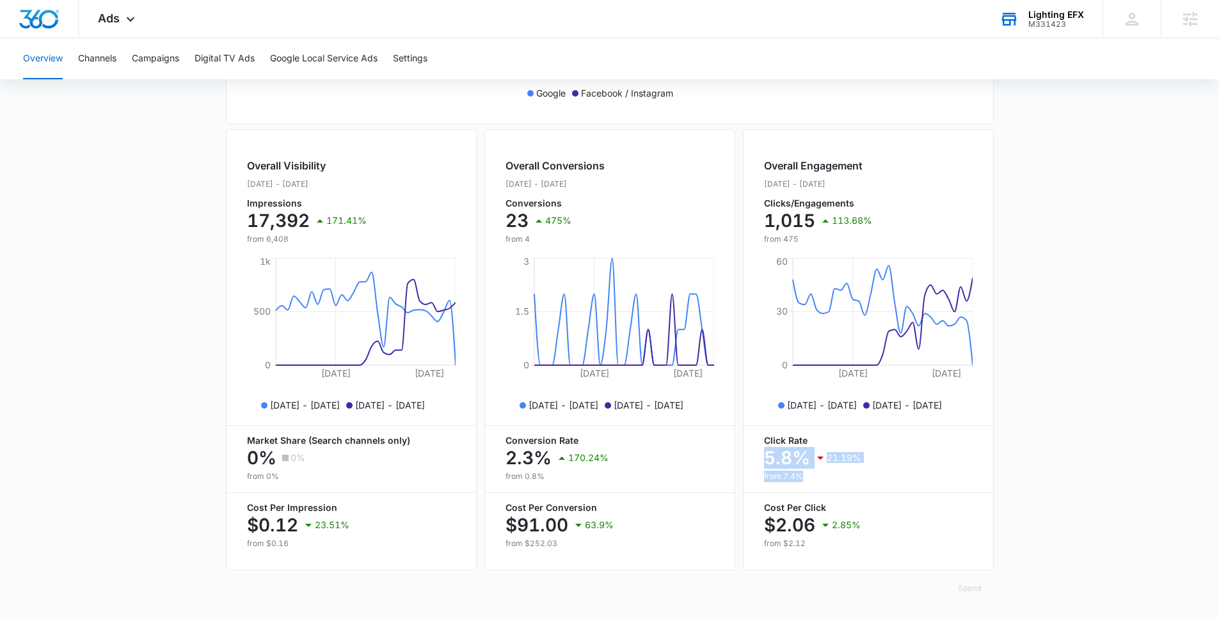
click at [809, 474] on p "from 7.4%" at bounding box center [868, 477] width 209 height 12
drag, startPoint x: 764, startPoint y: 458, endPoint x: 805, endPoint y: 458, distance: 41.0
click at [805, 458] on p "5.8%" at bounding box center [787, 458] width 46 height 20
click at [810, 474] on p "from 7.4%" at bounding box center [868, 477] width 209 height 12
drag, startPoint x: 505, startPoint y: 440, endPoint x: 543, endPoint y: 481, distance: 56.2
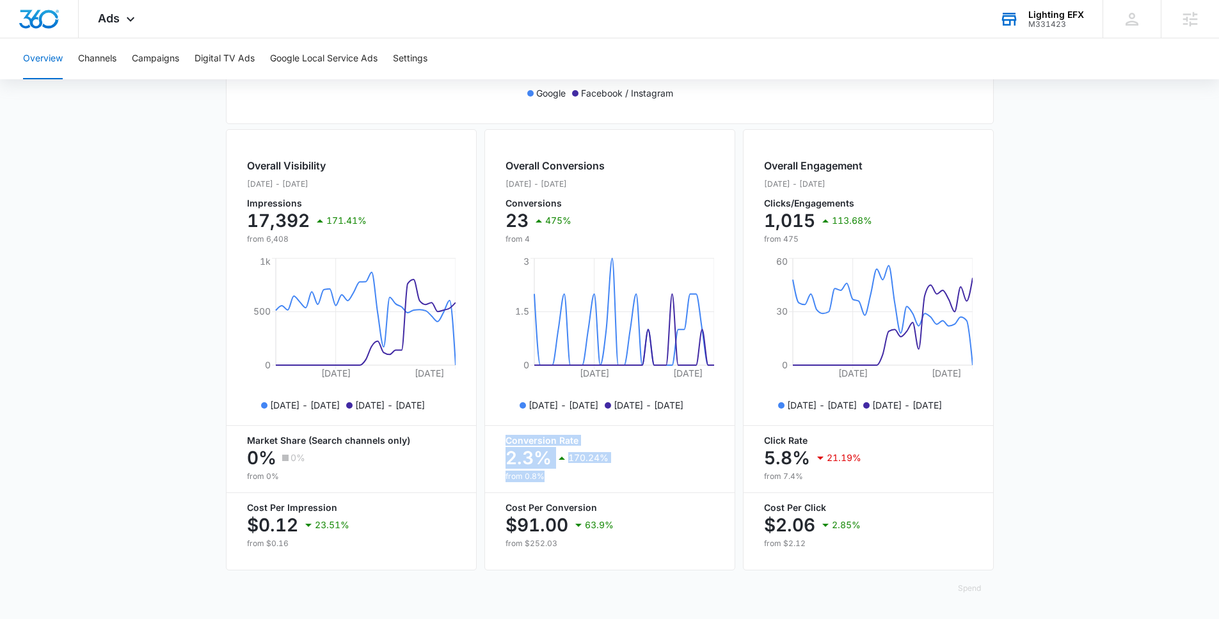
click at [543, 481] on div "Conversion Rate 2.3% 170.24% from 0.8%" at bounding box center [610, 459] width 209 height 46
click at [543, 481] on p "from 0.8%" at bounding box center [610, 477] width 209 height 12
drag, startPoint x: 551, startPoint y: 477, endPoint x: 506, endPoint y: 477, distance: 45.4
click at [506, 477] on p "from 0.8%" at bounding box center [610, 477] width 209 height 12
drag, startPoint x: 507, startPoint y: 457, endPoint x: 544, endPoint y: 458, distance: 36.5
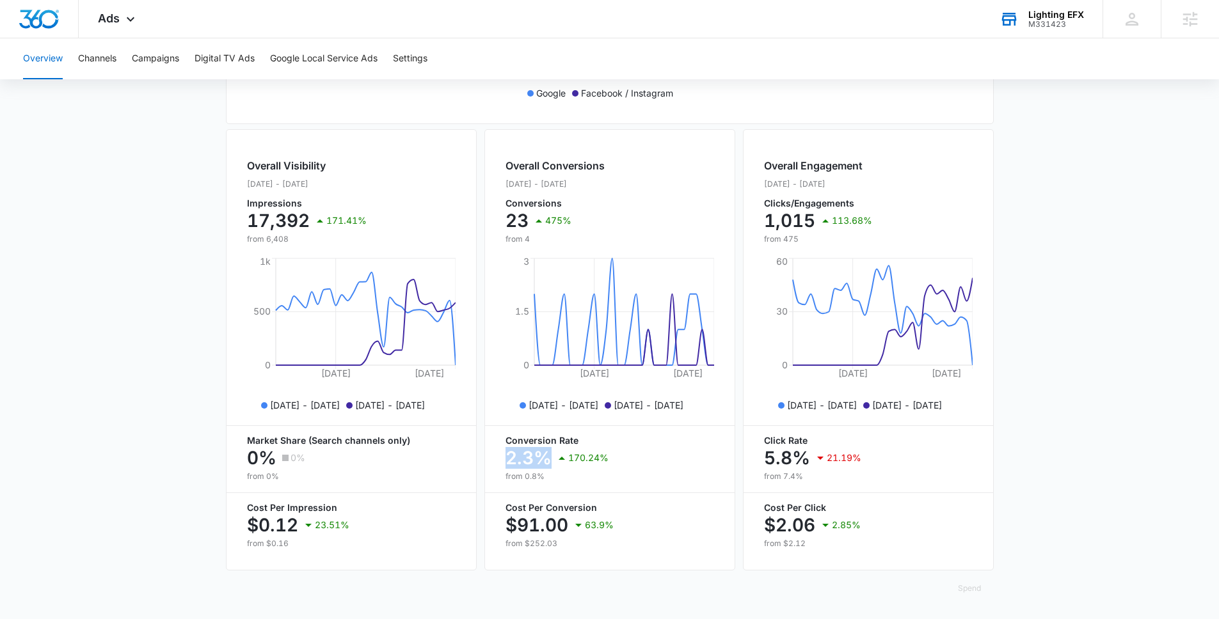
click at [544, 458] on p "2.3%" at bounding box center [529, 458] width 46 height 20
click at [552, 465] on div "2.3% 170.24%" at bounding box center [610, 458] width 209 height 26
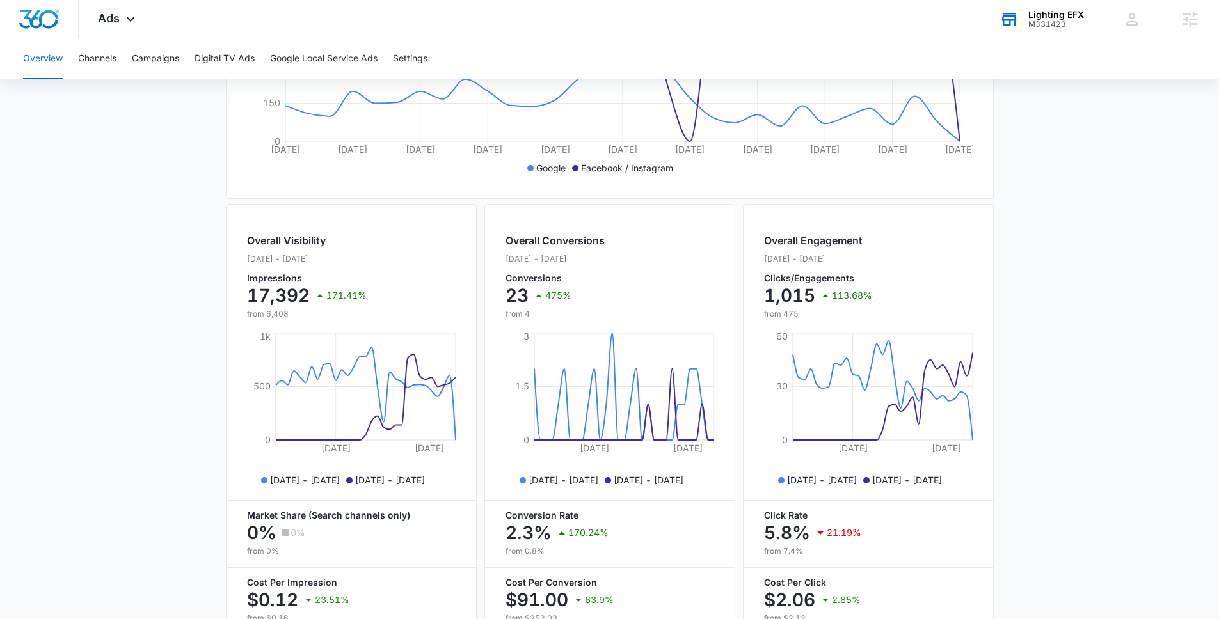
scroll to position [341, 0]
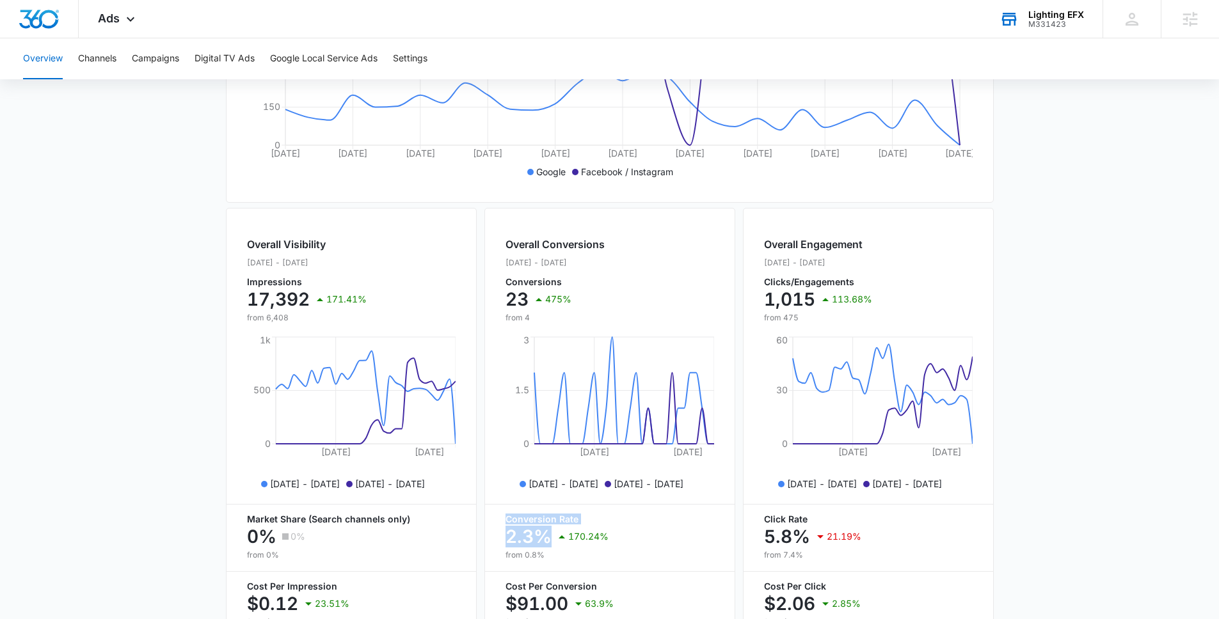
drag, startPoint x: 506, startPoint y: 530, endPoint x: 547, endPoint y: 552, distance: 45.8
click at [547, 532] on div "Conversion Rate 2.3% 170.24% from 0.8%" at bounding box center [610, 538] width 209 height 46
click at [548, 532] on p "2.3%" at bounding box center [529, 537] width 46 height 20
drag, startPoint x: 549, startPoint y: 548, endPoint x: 500, endPoint y: 531, distance: 51.6
click at [500, 531] on div "Overall Conversions [DATE] - [DATE] Conversions 23 475% from [DATE], [DATE], 20…" at bounding box center [609, 429] width 251 height 442
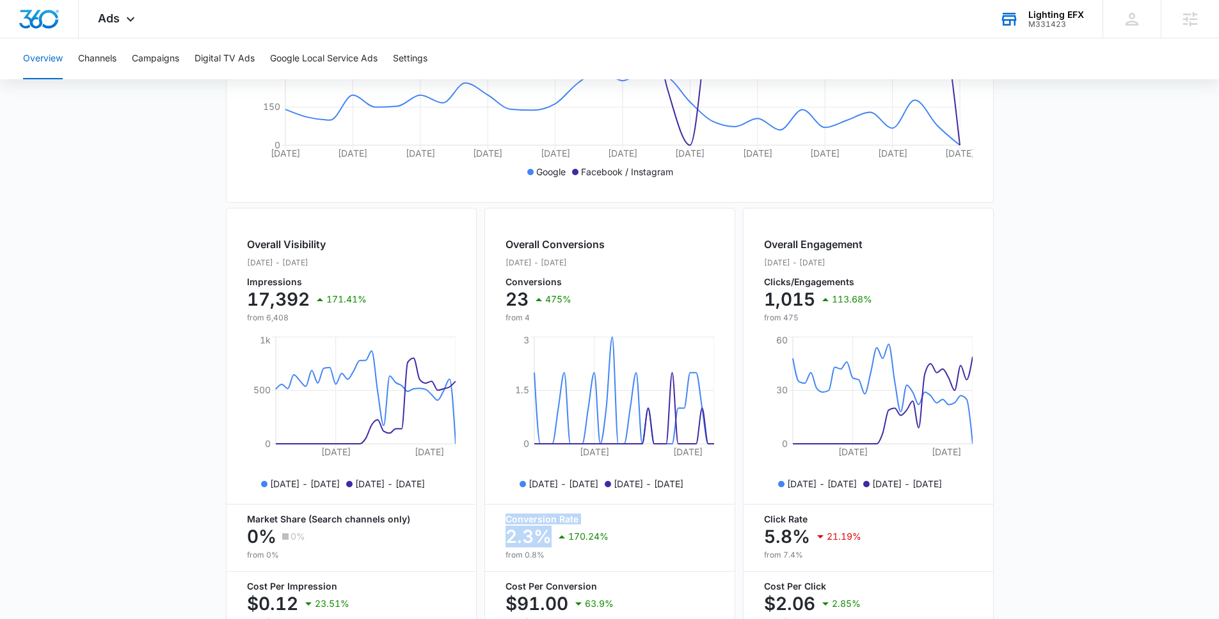
click at [500, 531] on div "Overall Conversions [DATE] - [DATE] Conversions 23 475% from [DATE], [DATE], 20…" at bounding box center [609, 429] width 251 height 442
click at [137, 503] on main "Overview Filters [DATE] [DATE] Overall Results Impressions 17.4k 171.41% 6.4k p…" at bounding box center [609, 238] width 1219 height 919
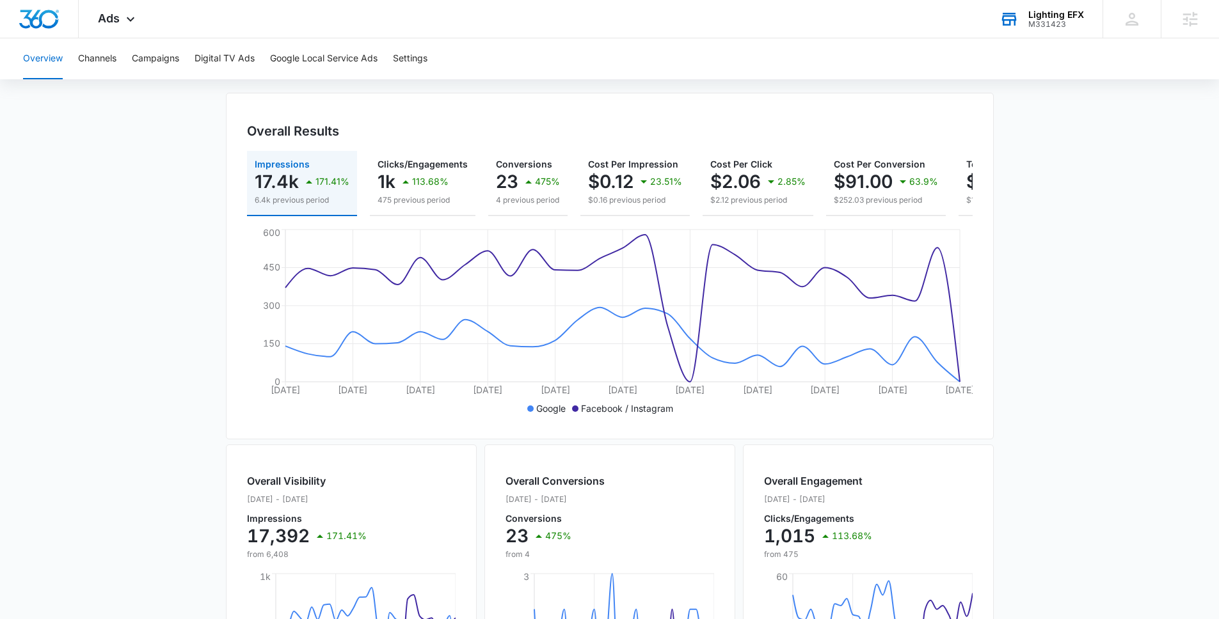
scroll to position [0, 0]
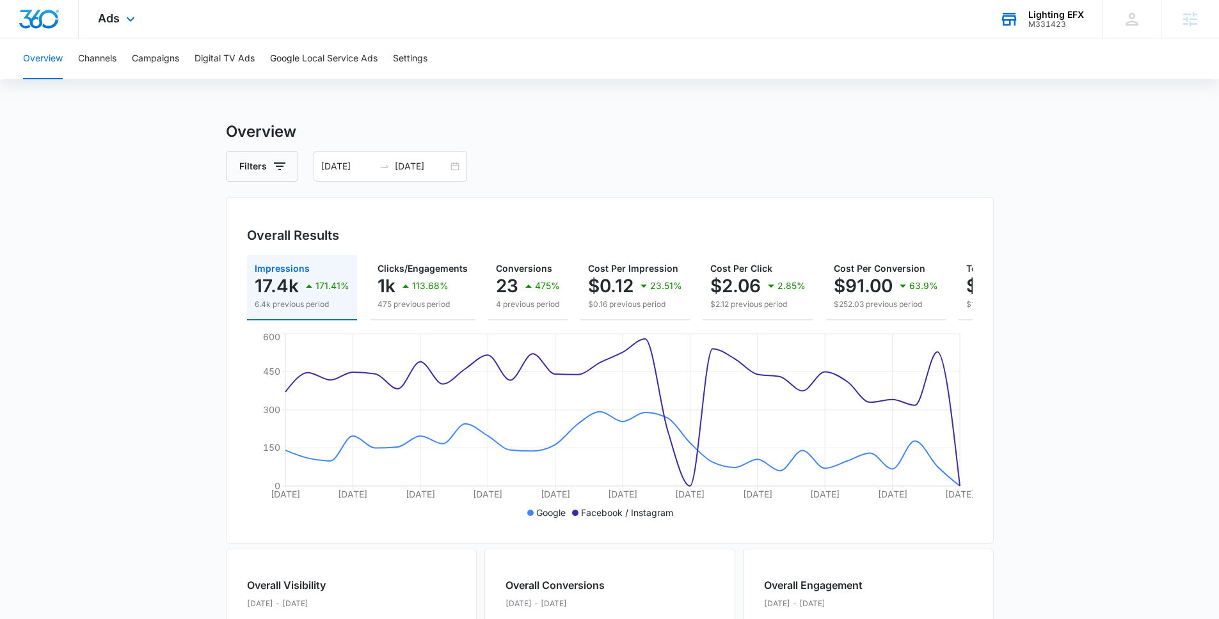
click at [112, 25] on div "Ads Apps Reputation Websites Forms CRM Email Social POS Content Ads Intelligenc…" at bounding box center [118, 19] width 79 height 38
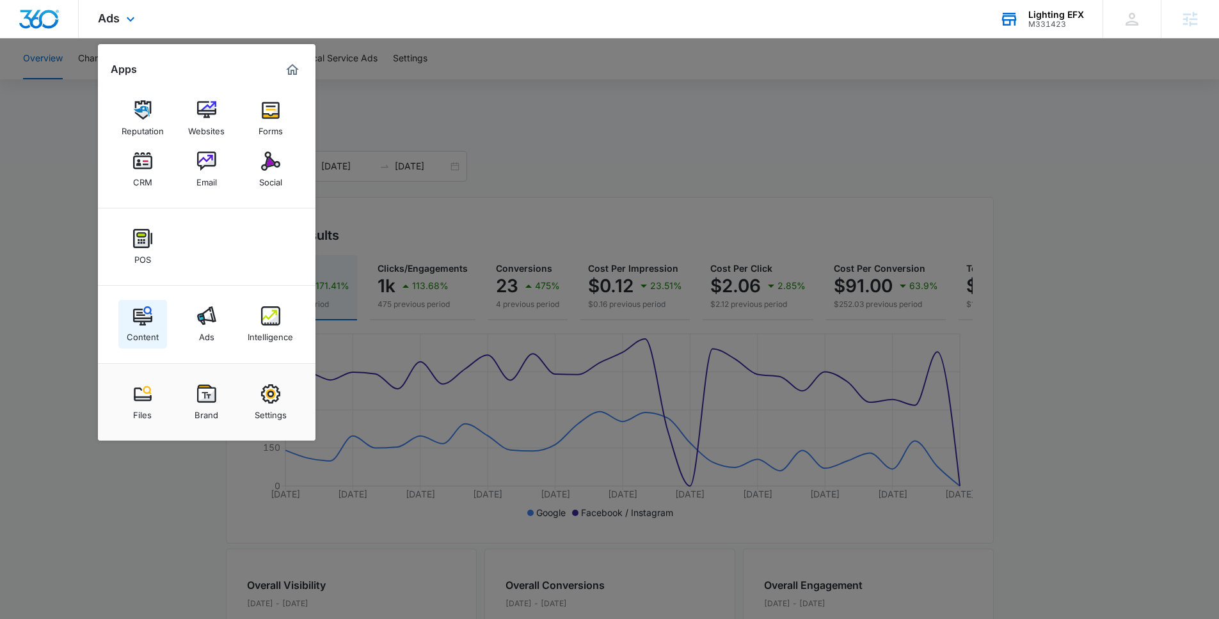
click at [134, 330] on div "Content" at bounding box center [143, 334] width 32 height 17
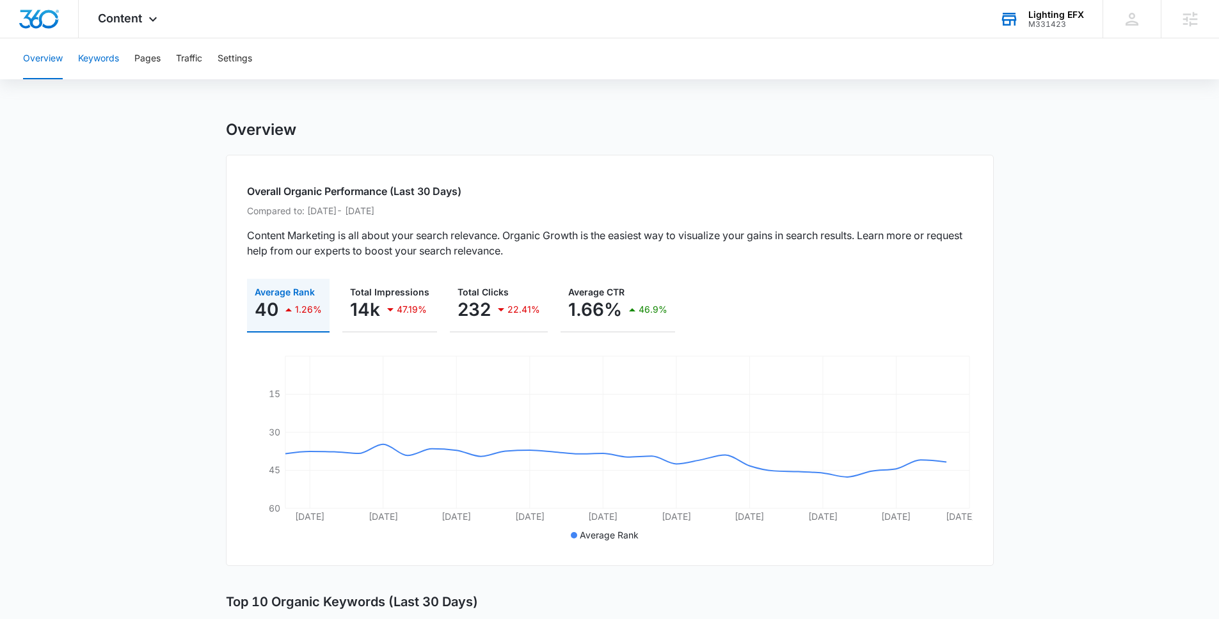
click at [106, 69] on button "Keywords" at bounding box center [98, 58] width 41 height 41
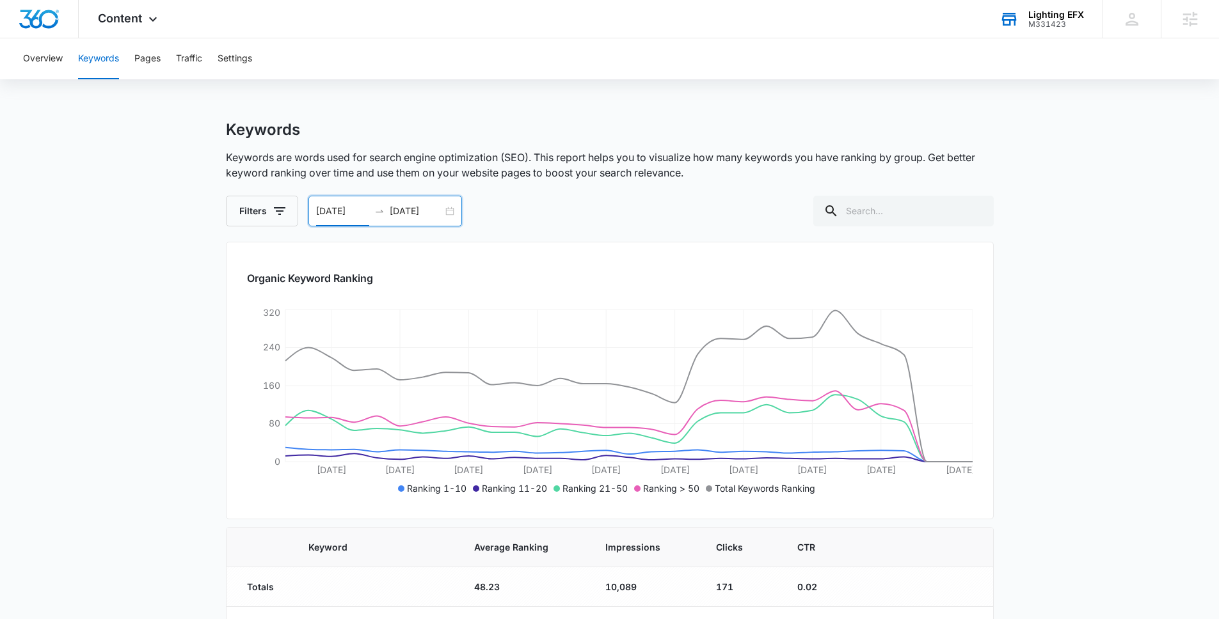
click at [325, 212] on input "[DATE]" at bounding box center [342, 211] width 53 height 14
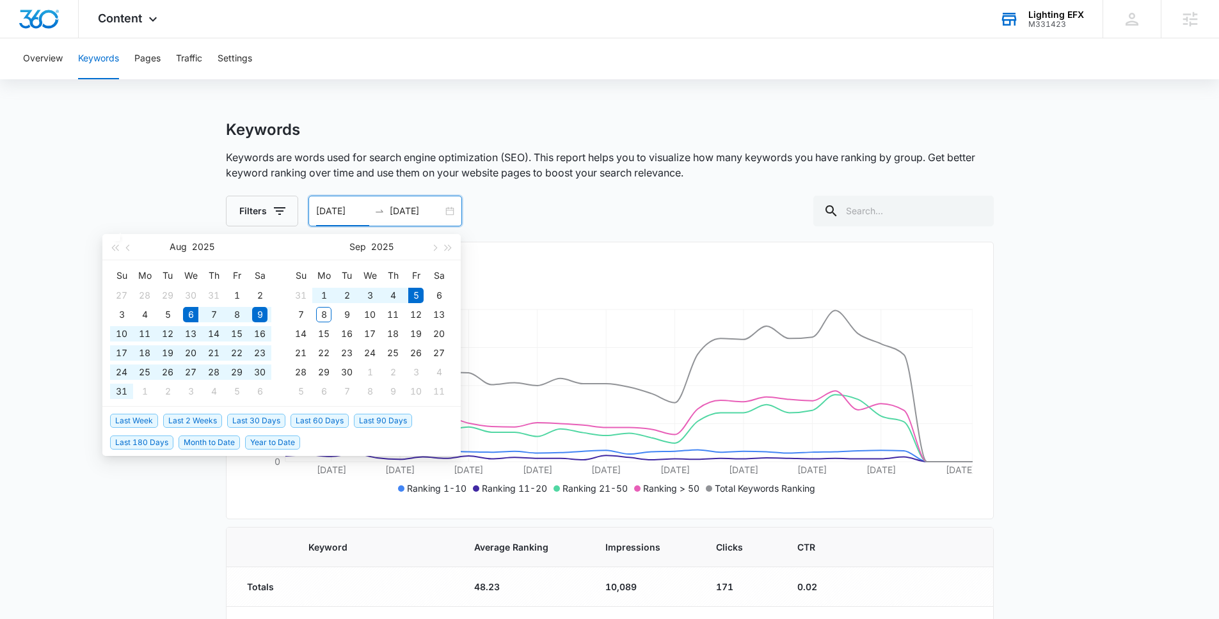
click at [252, 426] on span "Last 30 Days" at bounding box center [256, 421] width 58 height 14
type input "[DATE]"
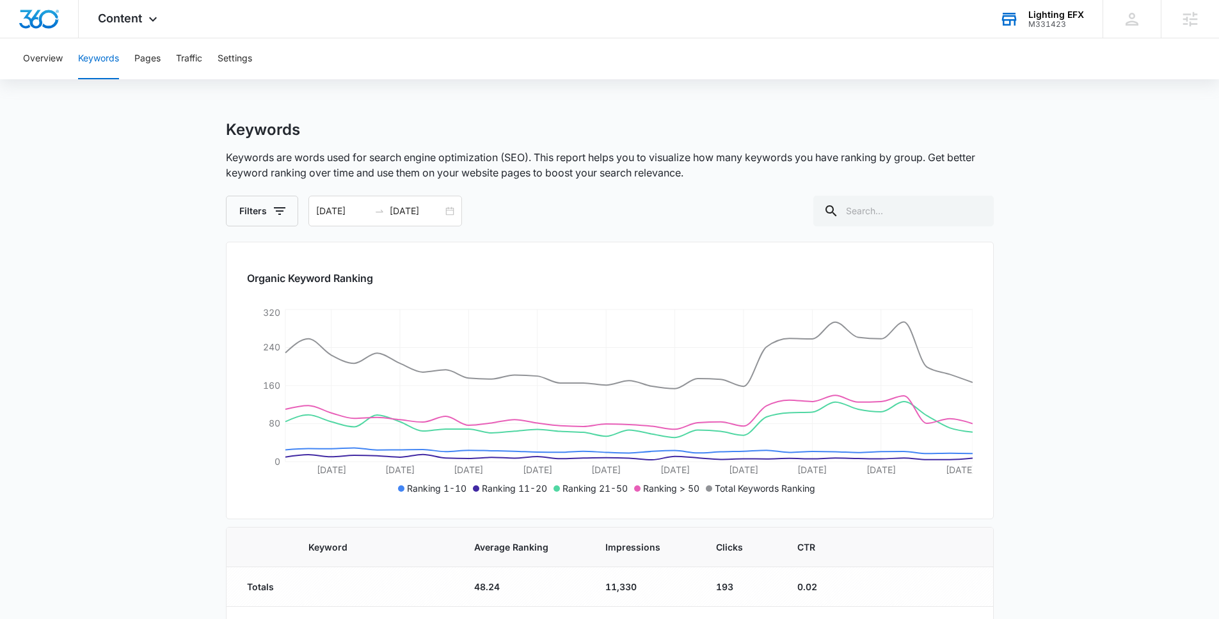
click at [153, 16] on icon at bounding box center [152, 22] width 15 height 15
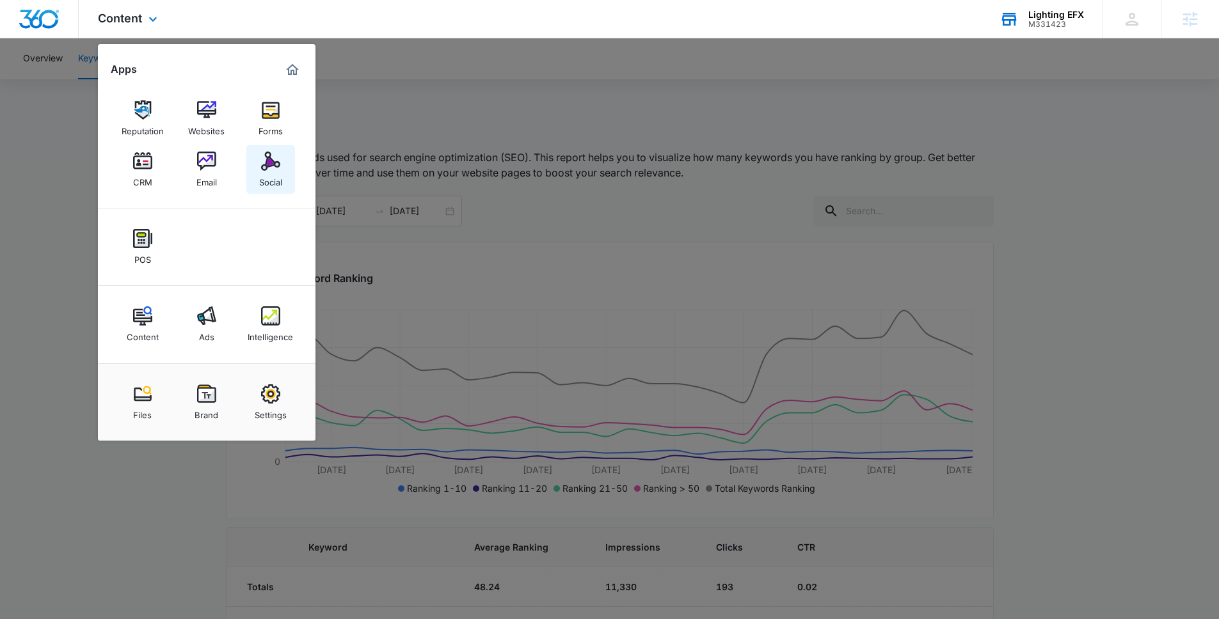
click at [289, 160] on link "Social" at bounding box center [270, 169] width 49 height 49
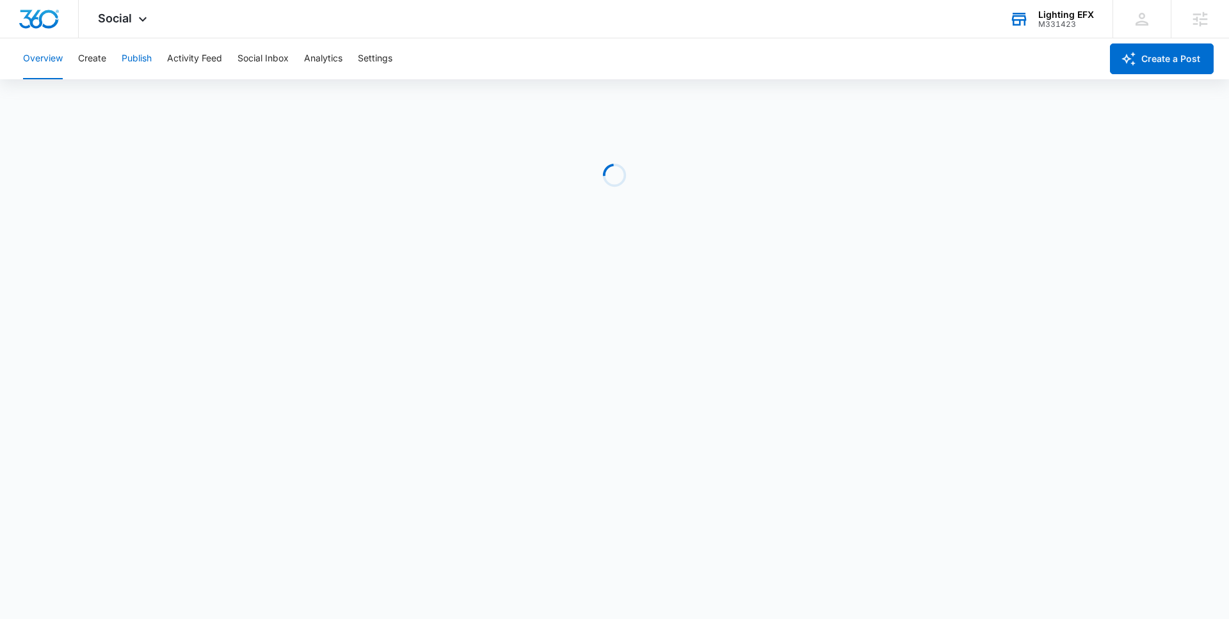
click at [145, 60] on button "Publish" at bounding box center [137, 58] width 30 height 41
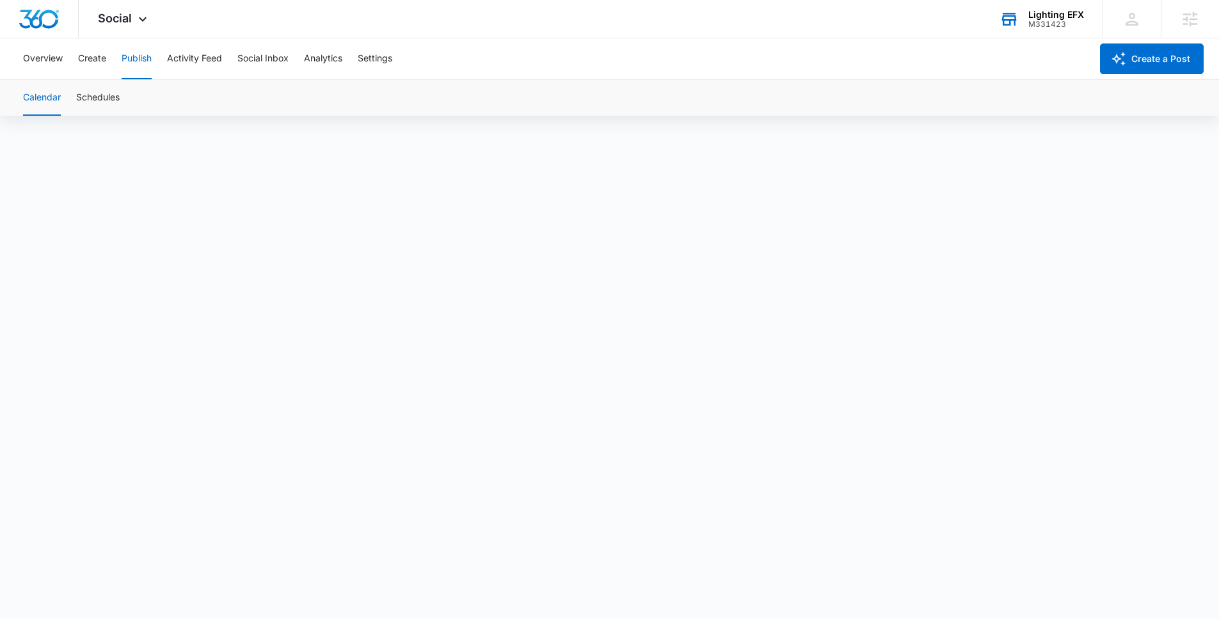
scroll to position [9, 0]
click at [127, 16] on span "Social" at bounding box center [115, 18] width 34 height 13
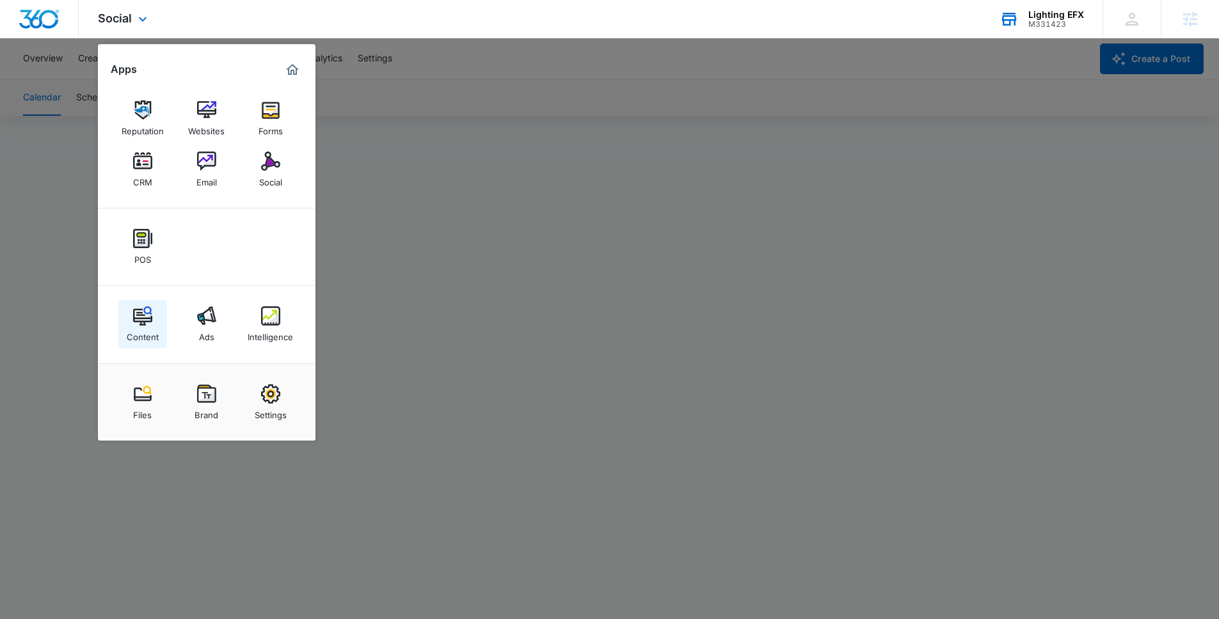
click at [163, 324] on link "Content" at bounding box center [142, 324] width 49 height 49
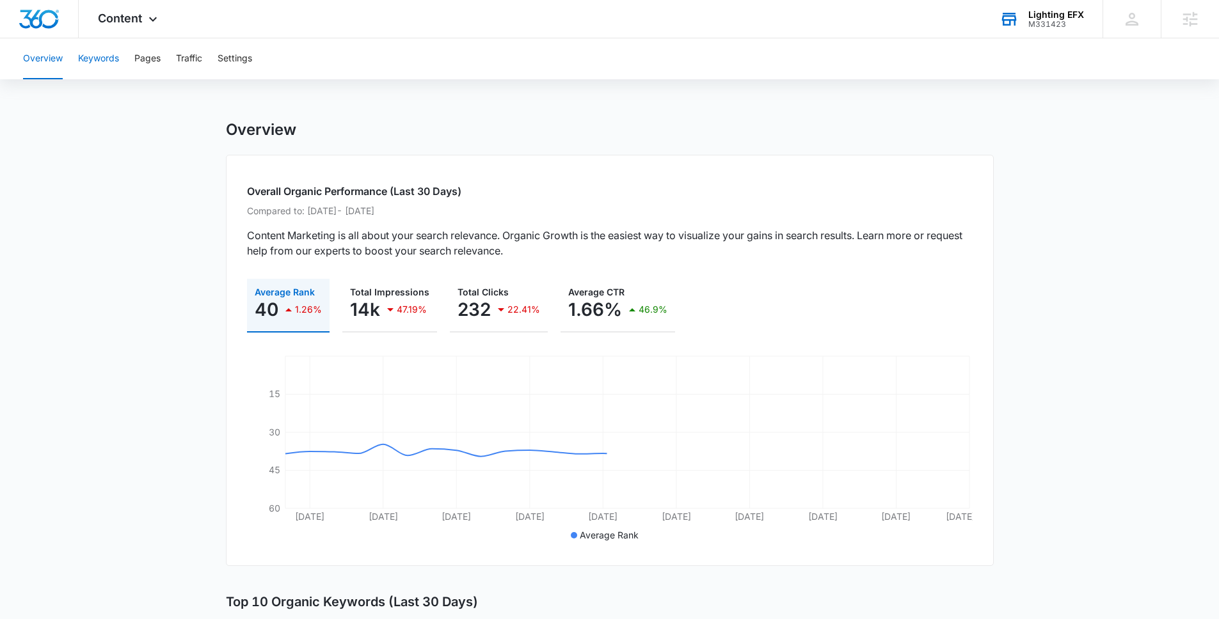
click at [108, 56] on button "Keywords" at bounding box center [98, 58] width 41 height 41
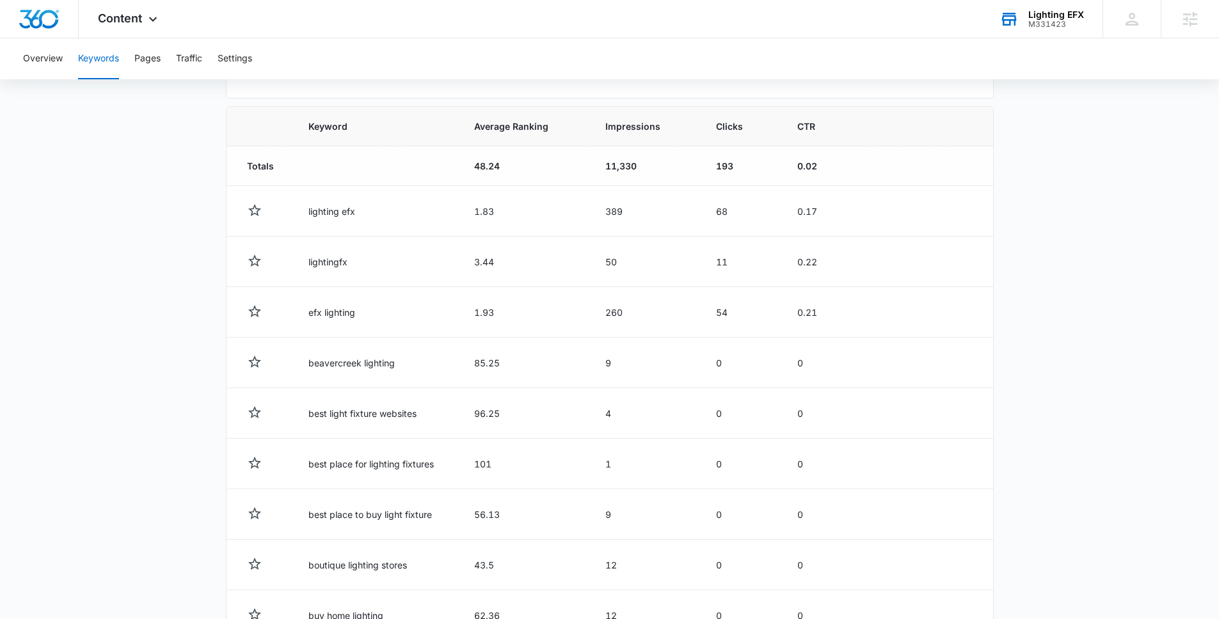
scroll to position [564, 0]
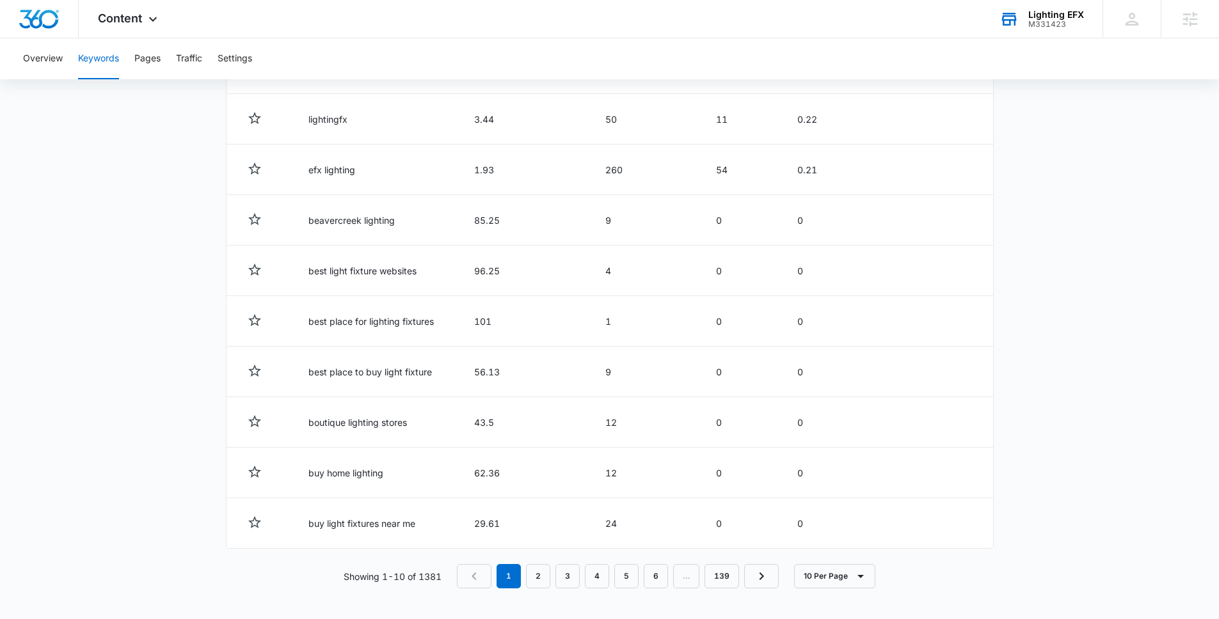
click at [442, 532] on p "Showing 1-10 of 1381" at bounding box center [393, 576] width 98 height 13
drag, startPoint x: 442, startPoint y: 577, endPoint x: 419, endPoint y: 581, distance: 23.5
click at [419, 532] on p "Showing 1-10 of 1381" at bounding box center [393, 576] width 98 height 13
drag, startPoint x: 307, startPoint y: 473, endPoint x: 385, endPoint y: 476, distance: 77.5
click at [385, 476] on td "buy home lighting" at bounding box center [376, 473] width 166 height 51
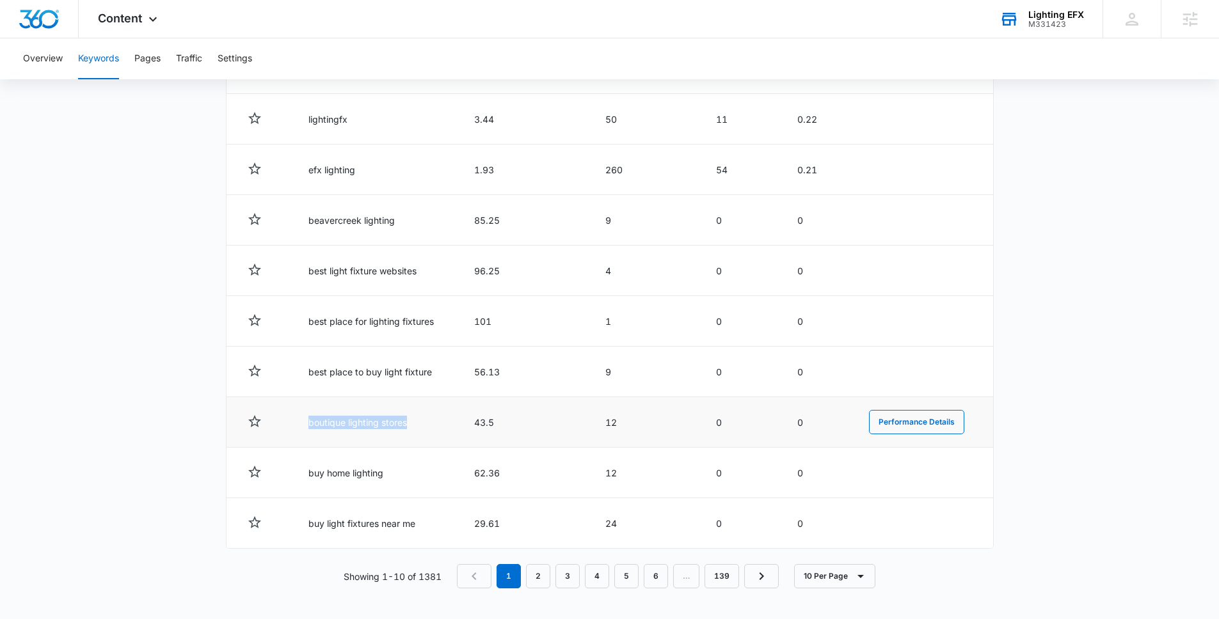
drag, startPoint x: 309, startPoint y: 422, endPoint x: 404, endPoint y: 431, distance: 95.1
click at [404, 431] on td "boutique lighting stores" at bounding box center [376, 422] width 166 height 51
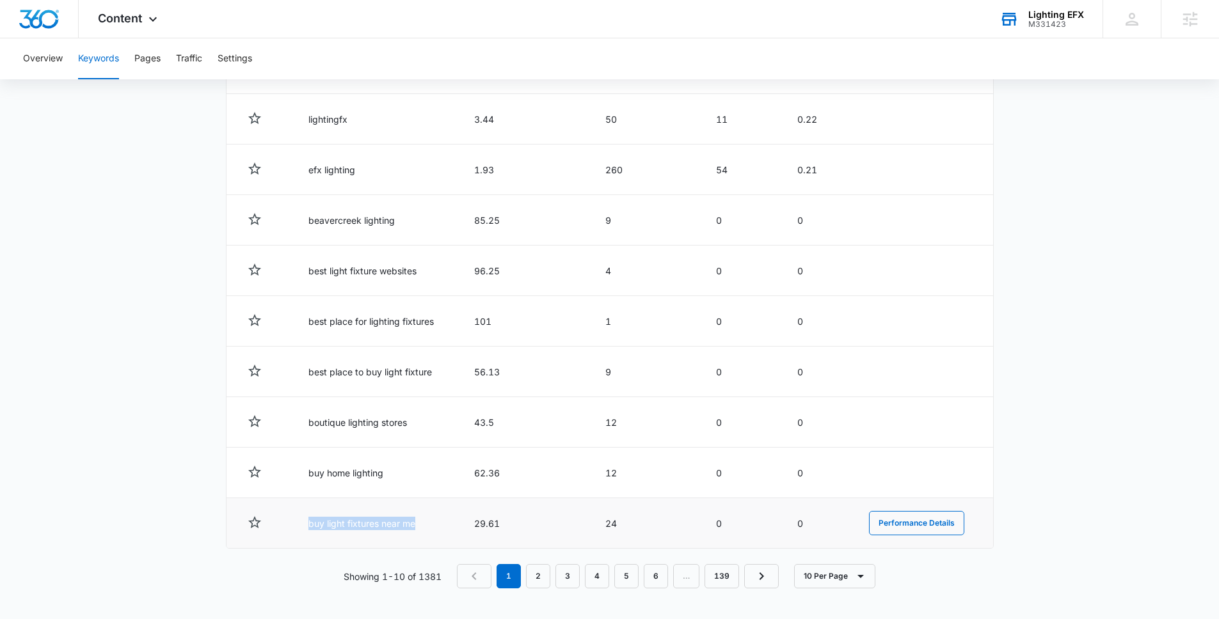
drag, startPoint x: 308, startPoint y: 522, endPoint x: 419, endPoint y: 521, distance: 110.1
click at [419, 521] on td "buy light fixtures near me" at bounding box center [376, 524] width 166 height 51
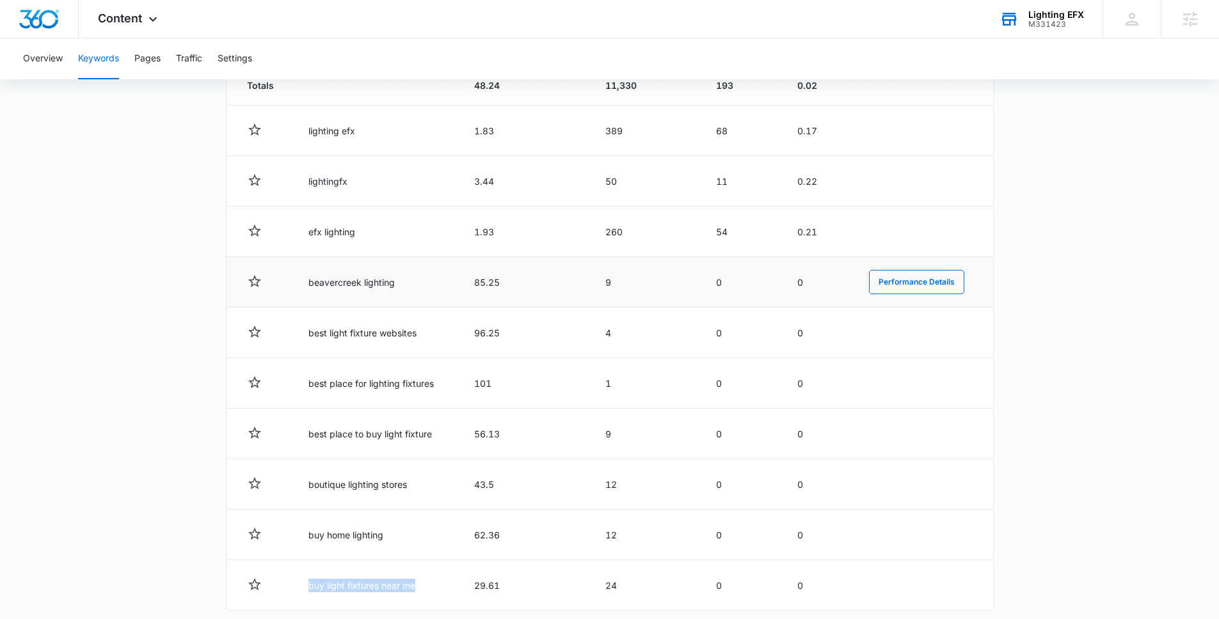
scroll to position [479, 0]
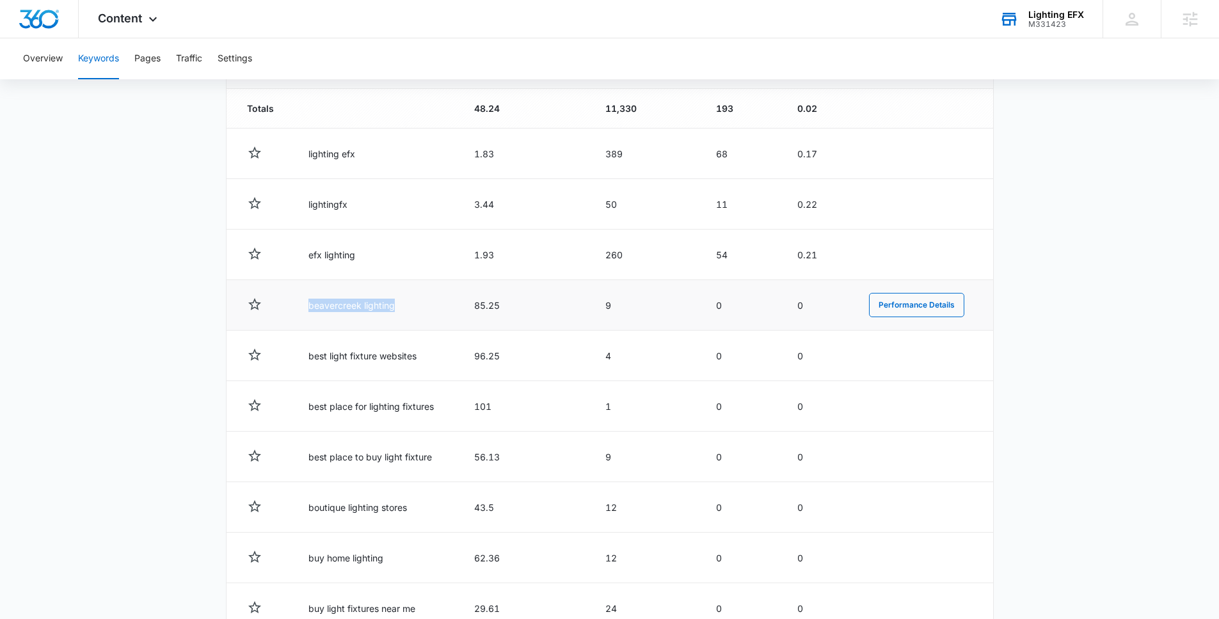
drag, startPoint x: 306, startPoint y: 305, endPoint x: 404, endPoint y: 308, distance: 98.0
click at [404, 308] on td "beavercreek lighting" at bounding box center [376, 305] width 166 height 51
click at [338, 305] on td "beavercreek lighting" at bounding box center [376, 305] width 166 height 51
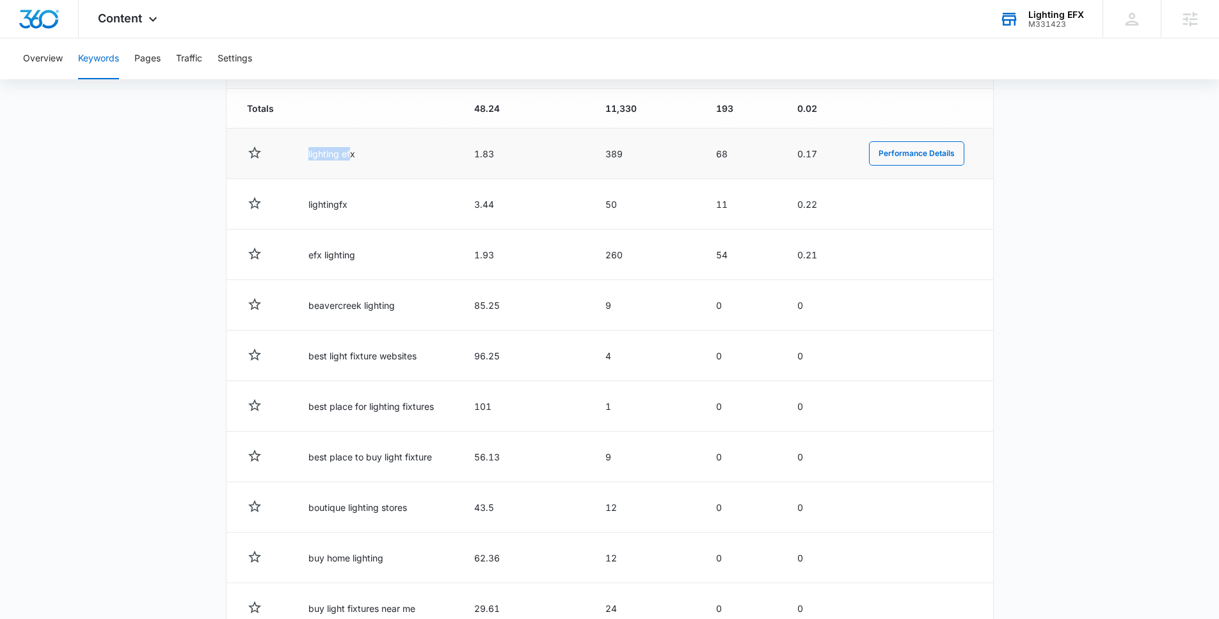
drag, startPoint x: 306, startPoint y: 157, endPoint x: 353, endPoint y: 157, distance: 46.7
click at [353, 157] on td "lighting efx" at bounding box center [376, 154] width 166 height 51
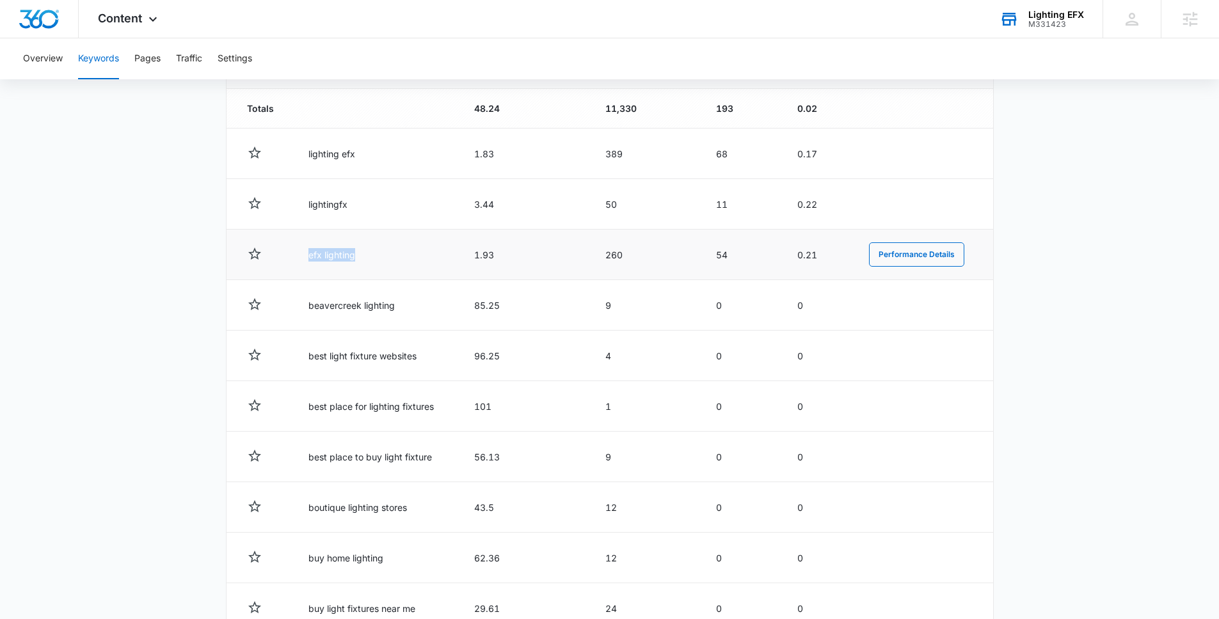
drag, startPoint x: 307, startPoint y: 255, endPoint x: 354, endPoint y: 259, distance: 46.9
click at [354, 259] on td "efx lighting" at bounding box center [376, 255] width 166 height 51
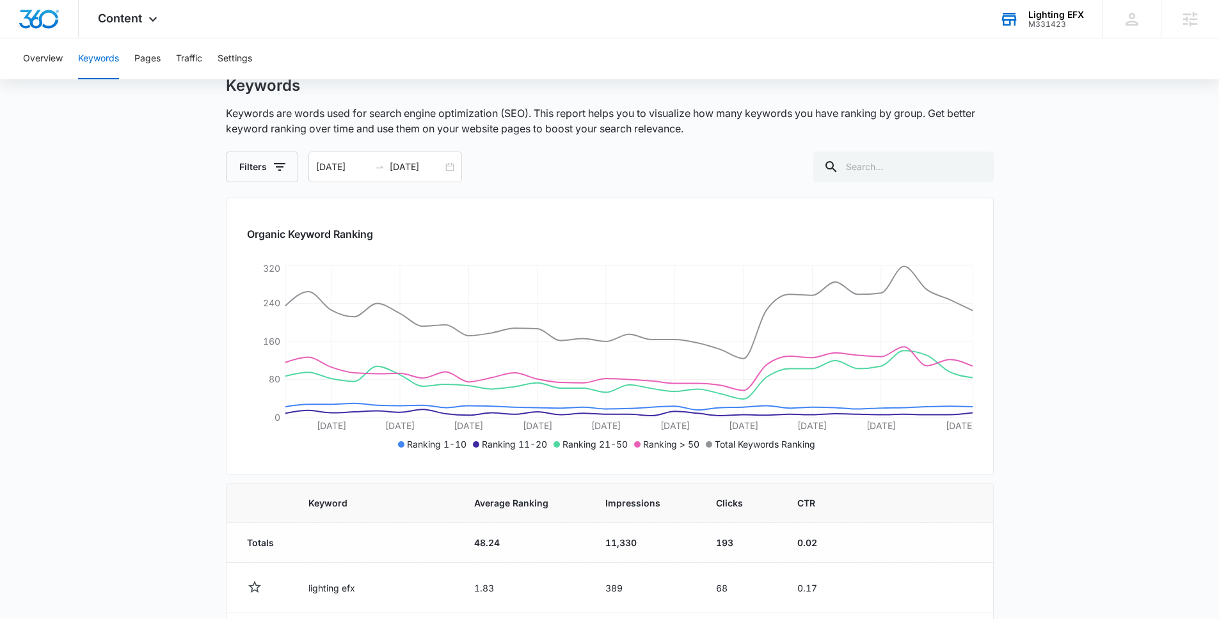
scroll to position [0, 0]
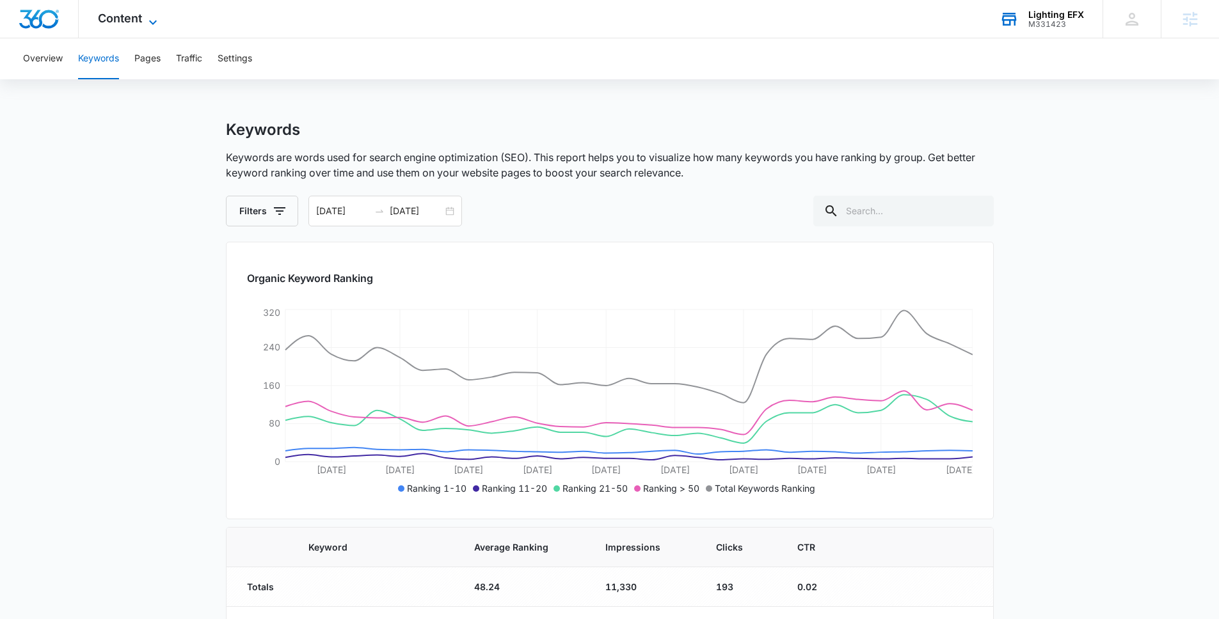
click at [145, 23] on icon at bounding box center [152, 22] width 15 height 15
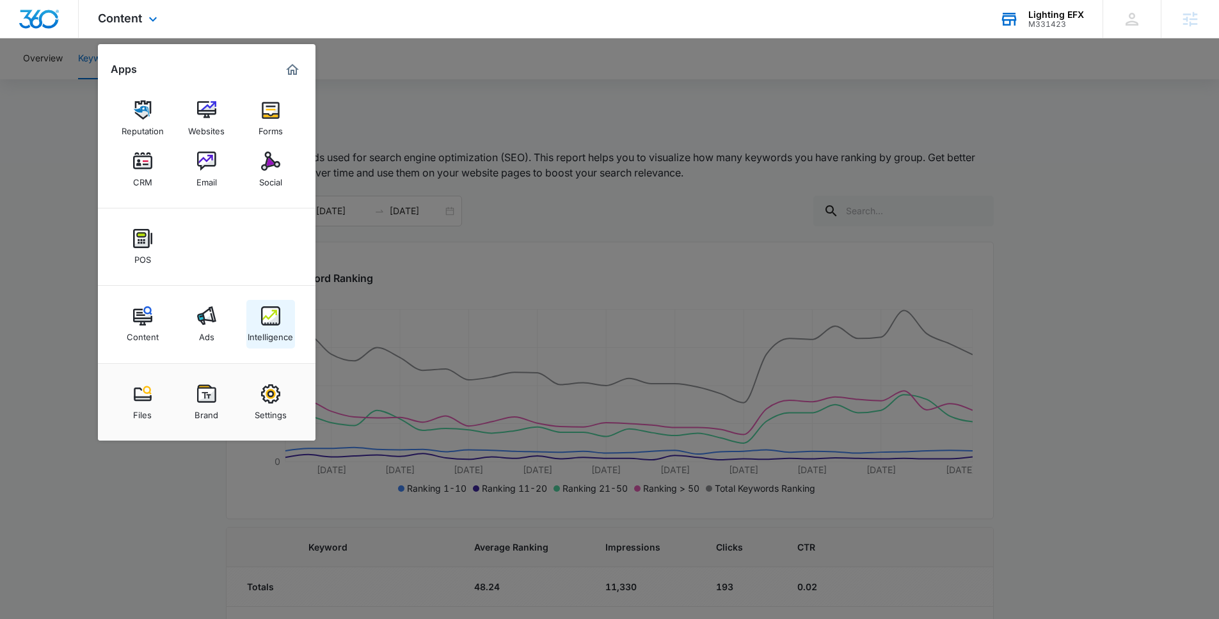
click at [258, 331] on div "Intelligence" at bounding box center [270, 334] width 45 height 17
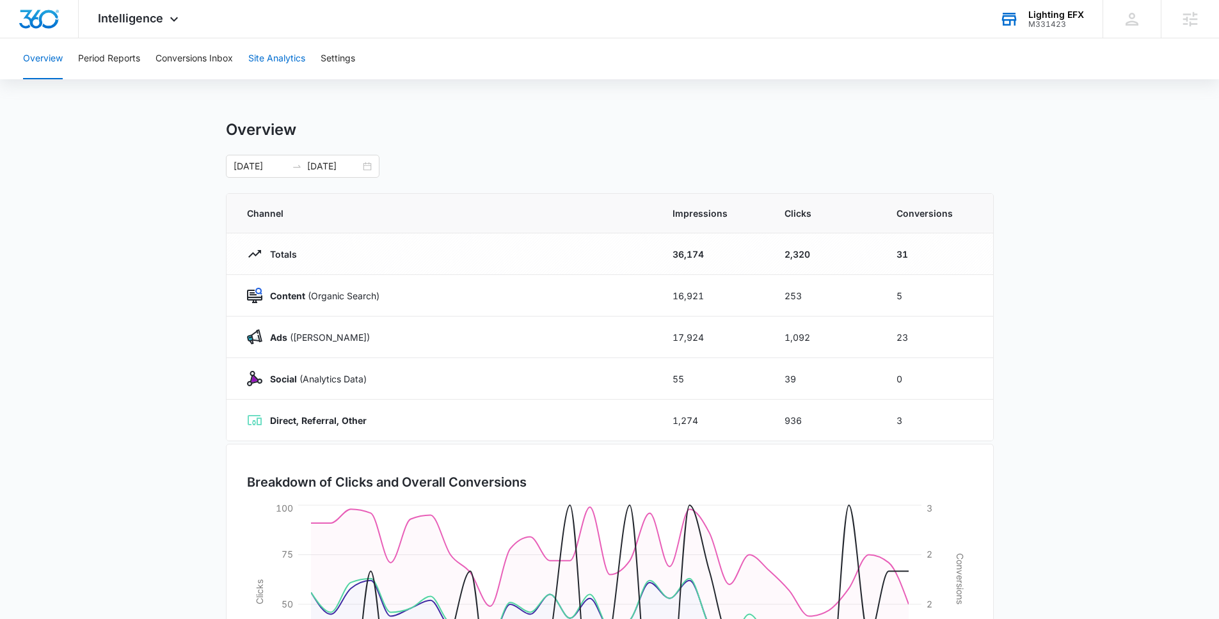
click at [280, 49] on button "Site Analytics" at bounding box center [276, 58] width 57 height 41
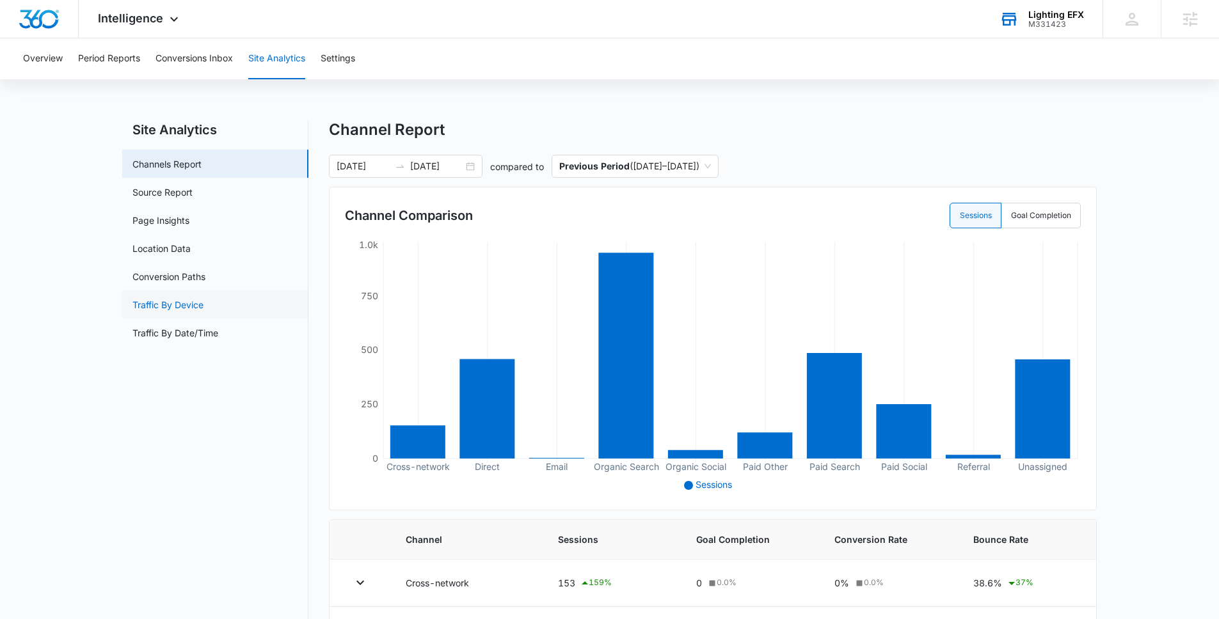
click at [180, 303] on link "Traffic By Device" at bounding box center [167, 304] width 71 height 13
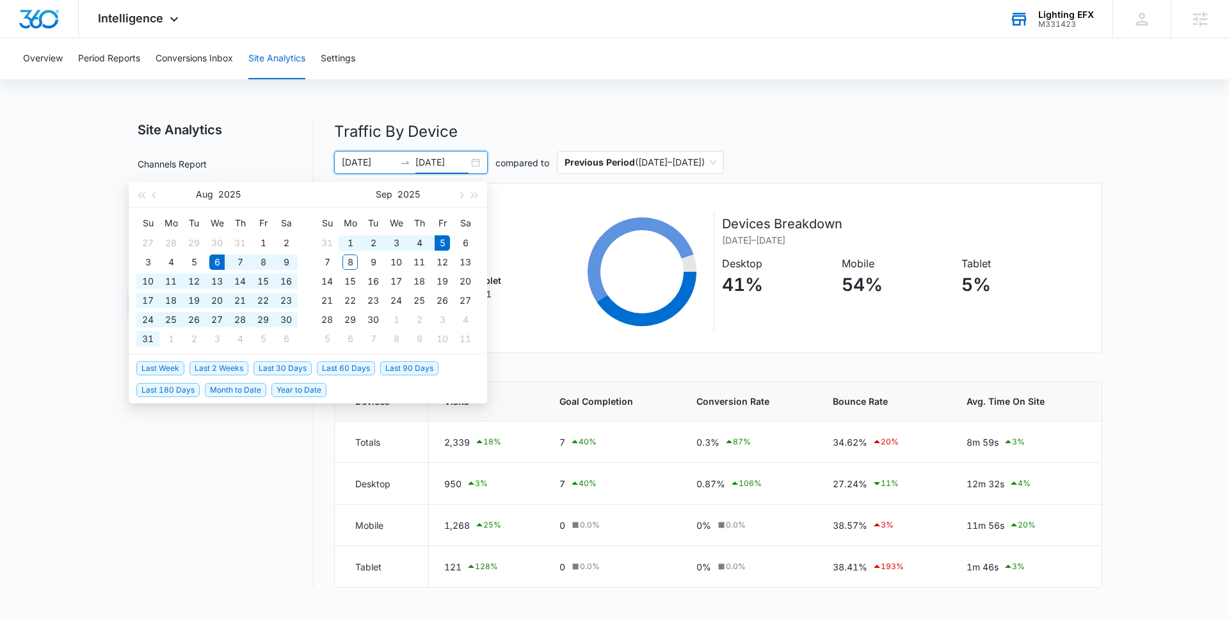
click at [431, 168] on input "[DATE]" at bounding box center [441, 163] width 53 height 14
type input "[DATE]"
click at [301, 369] on span "Last 30 Days" at bounding box center [282, 369] width 58 height 14
type input "[DATE]"
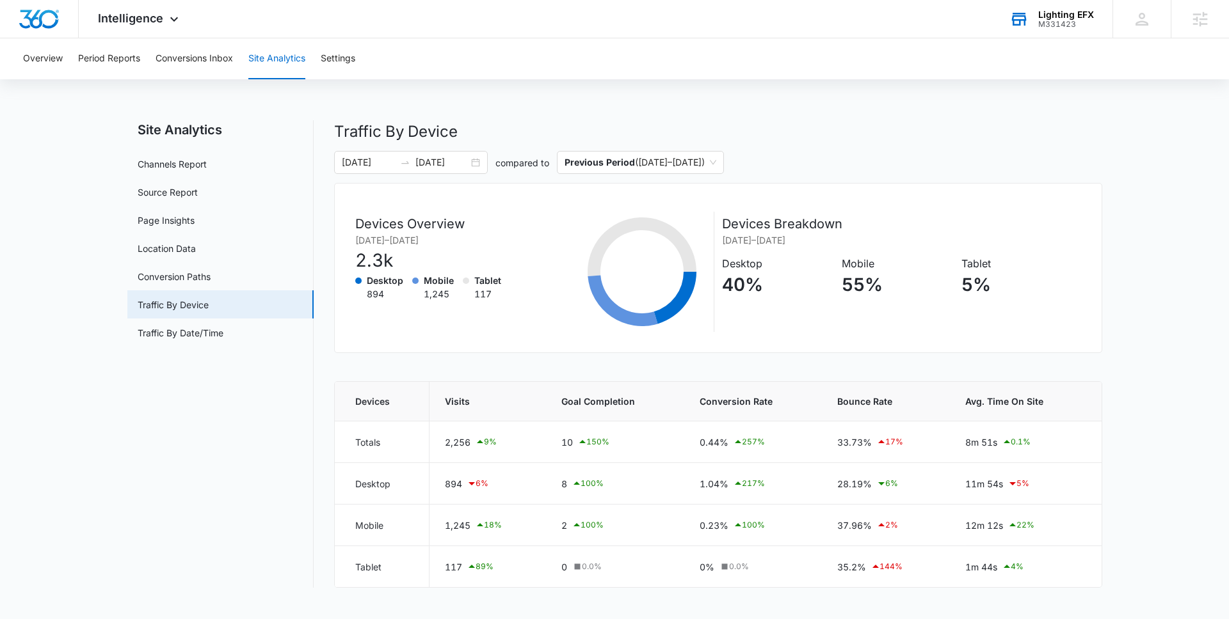
click at [638, 109] on div "Overview Period Reports Conversions Inbox Site Analytics Settings Site Analytic…" at bounding box center [614, 320] width 1229 height 565
drag, startPoint x: 724, startPoint y: 262, endPoint x: 759, endPoint y: 291, distance: 45.9
click at [759, 291] on div "Desktop 40%" at bounding box center [777, 281] width 111 height 51
drag, startPoint x: 843, startPoint y: 264, endPoint x: 880, endPoint y: 296, distance: 48.9
click at [880, 296] on div "Mobile 55%" at bounding box center [897, 281] width 111 height 51
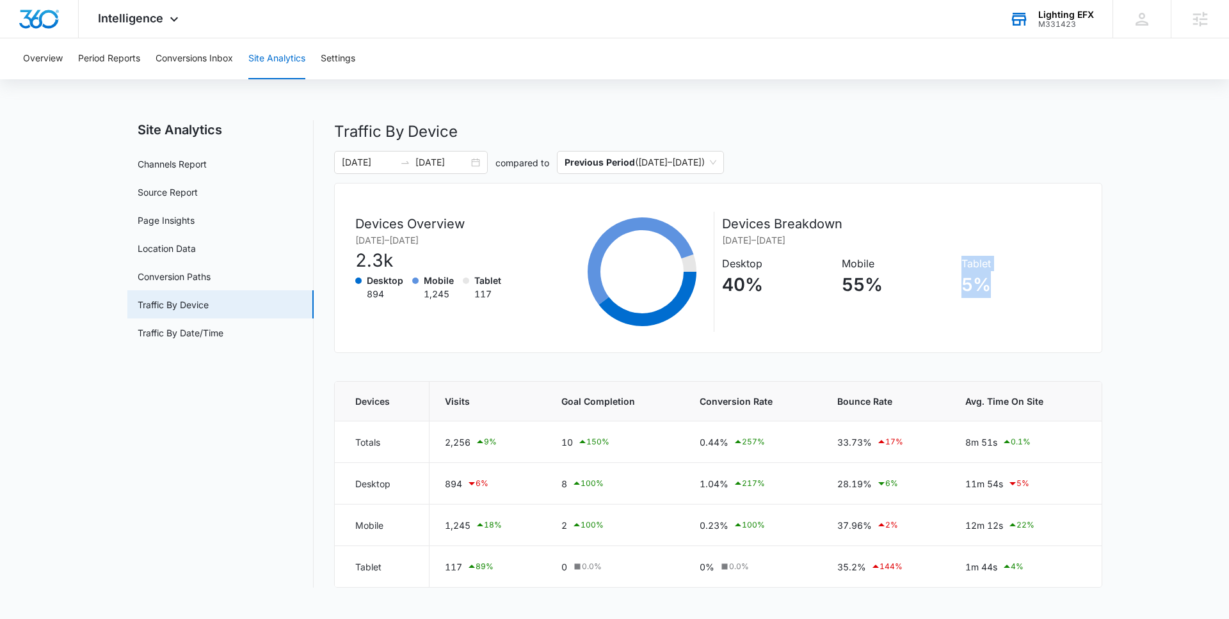
drag, startPoint x: 991, startPoint y: 283, endPoint x: 961, endPoint y: 264, distance: 35.7
click at [930, 264] on div "Tablet 5%" at bounding box center [1016, 281] width 111 height 51
click at [892, 160] on div "[DATE] [DATE] compared to Previous Period ( [DATE] – [DATE] )" at bounding box center [718, 162] width 768 height 23
click at [792, 170] on div "[DATE] [DATE] compared to Previous Period ( [DATE] – [DATE] )" at bounding box center [718, 162] width 768 height 23
click at [194, 330] on link "Traffic By Date/Time" at bounding box center [181, 332] width 86 height 13
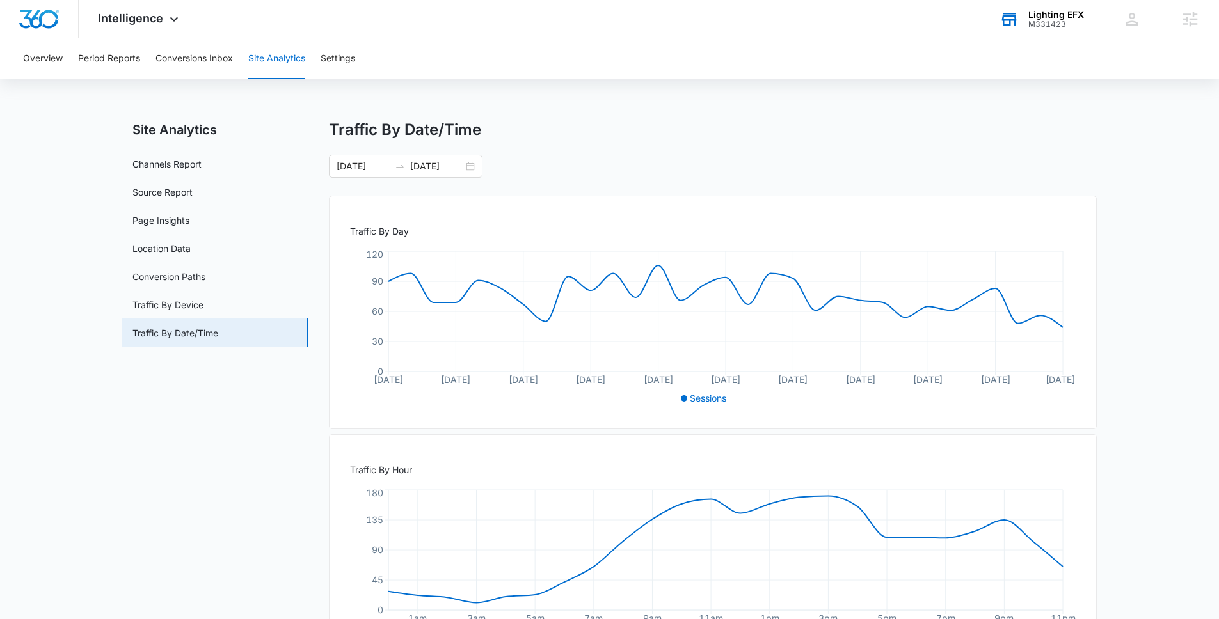
scroll to position [67, 0]
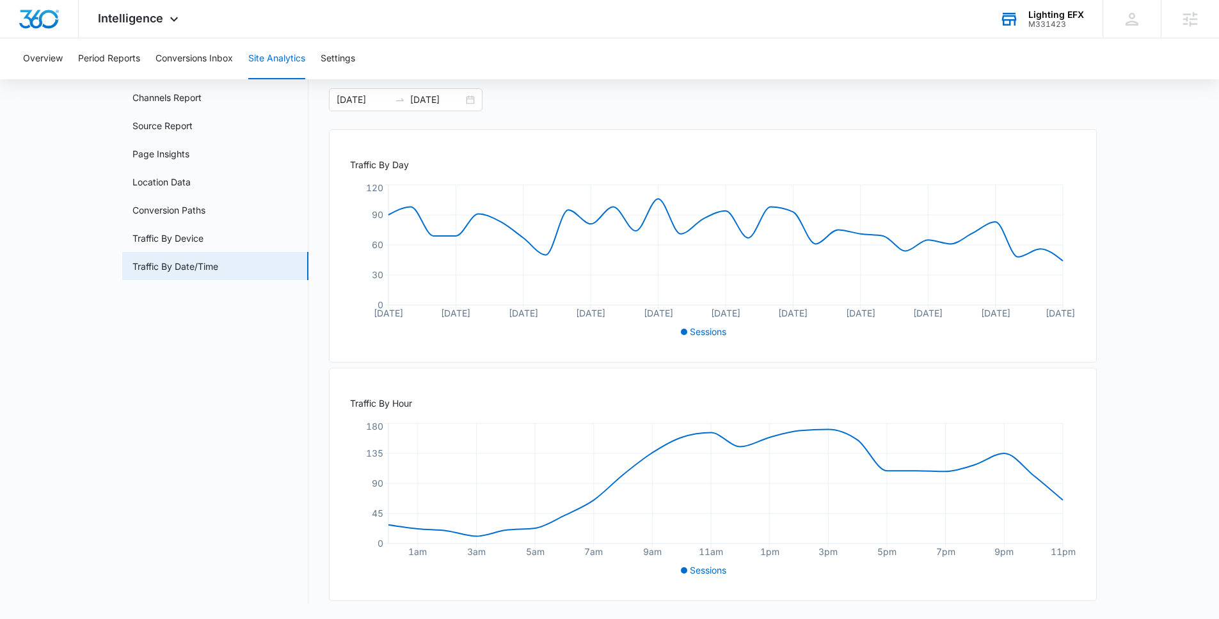
click at [643, 362] on div "Traffic By Day [DATE] Aug [DATE] Aug [DATE] Aug [DATE] Aug [DATE] Sep [DATE] 0 …" at bounding box center [713, 246] width 768 height 234
click at [161, 177] on link "Location Data" at bounding box center [161, 181] width 58 height 13
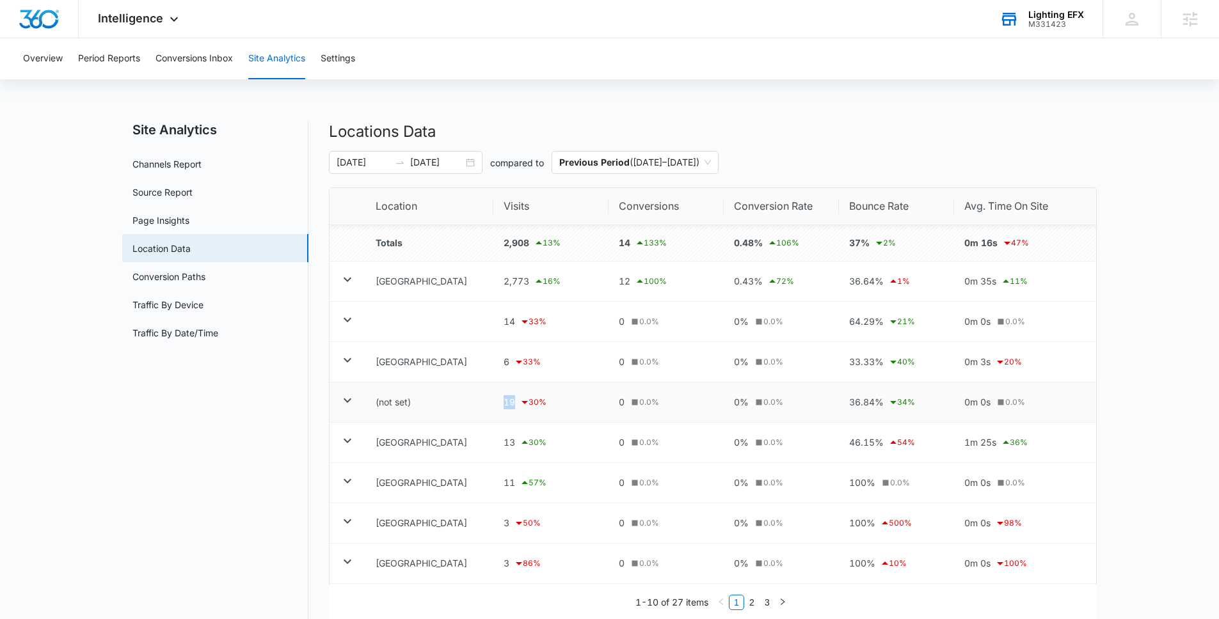
drag, startPoint x: 515, startPoint y: 403, endPoint x: 502, endPoint y: 404, distance: 12.2
click at [502, 404] on td "19 30 %" at bounding box center [550, 403] width 115 height 40
click at [347, 277] on icon at bounding box center [347, 279] width 15 height 15
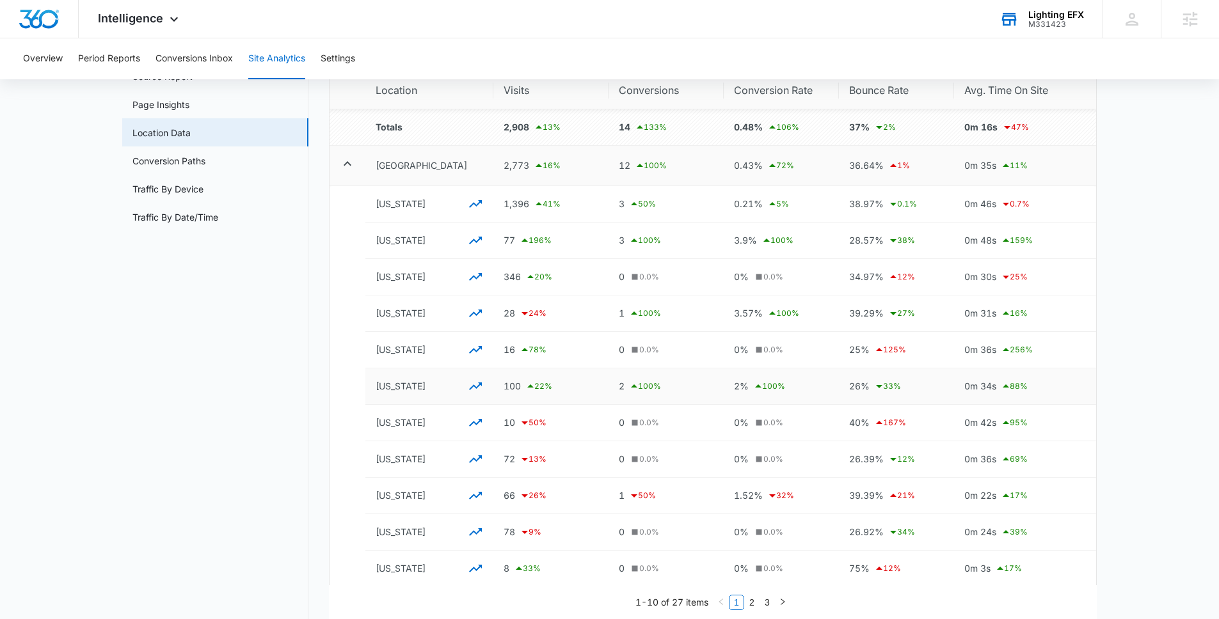
scroll to position [118, 0]
click at [475, 383] on icon "button" at bounding box center [475, 383] width 15 height 15
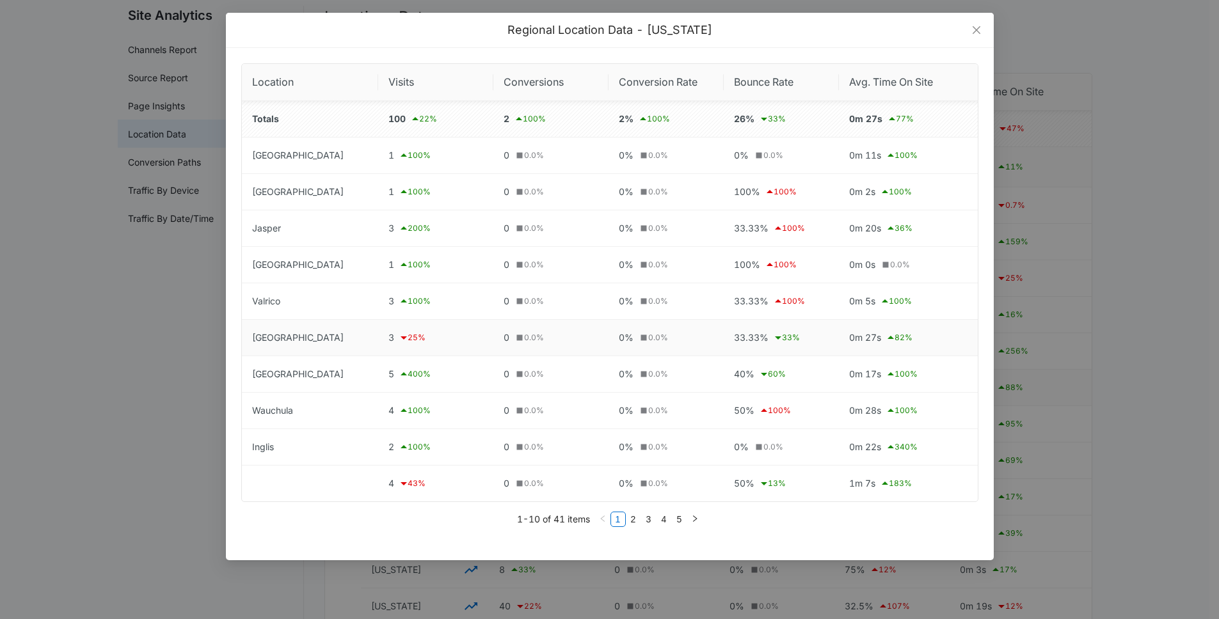
scroll to position [113, 0]
click at [403, 87] on span "Visits" at bounding box center [430, 82] width 85 height 16
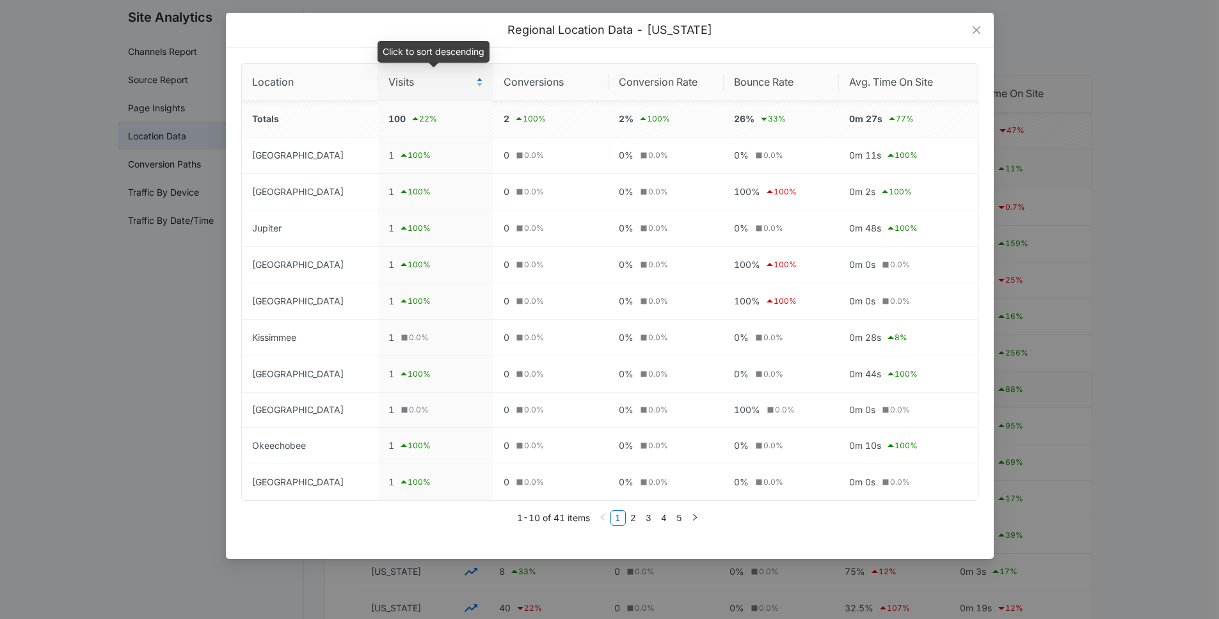
click at [403, 88] on span "Visits" at bounding box center [430, 82] width 85 height 16
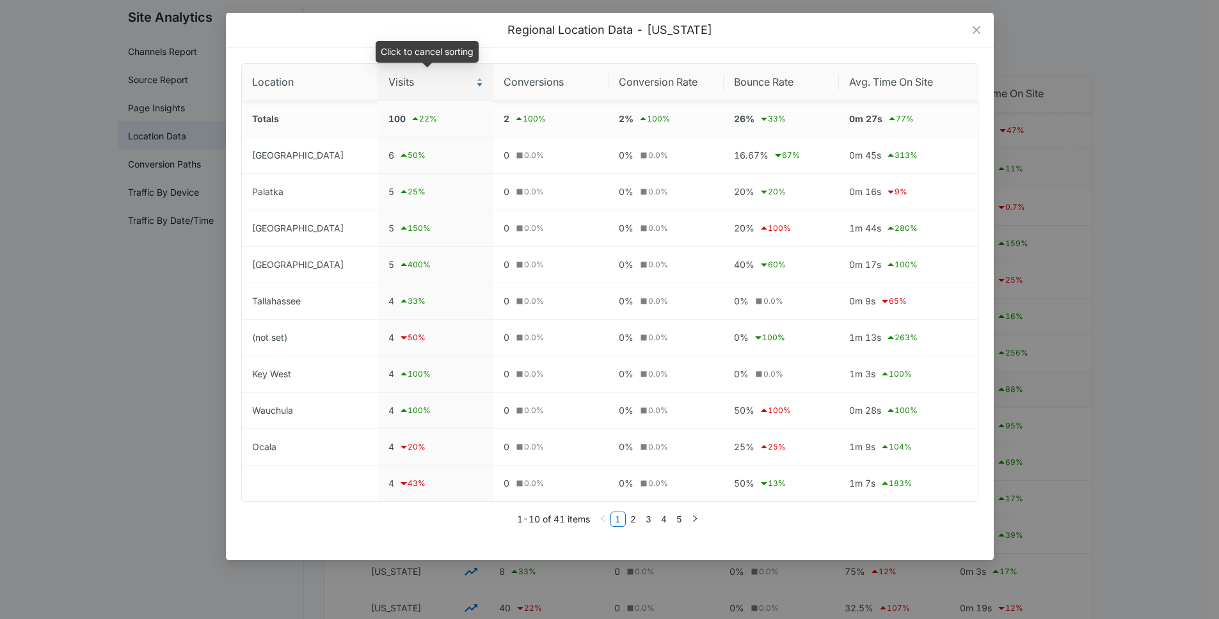
click at [400, 86] on span "Visits" at bounding box center [430, 82] width 85 height 16
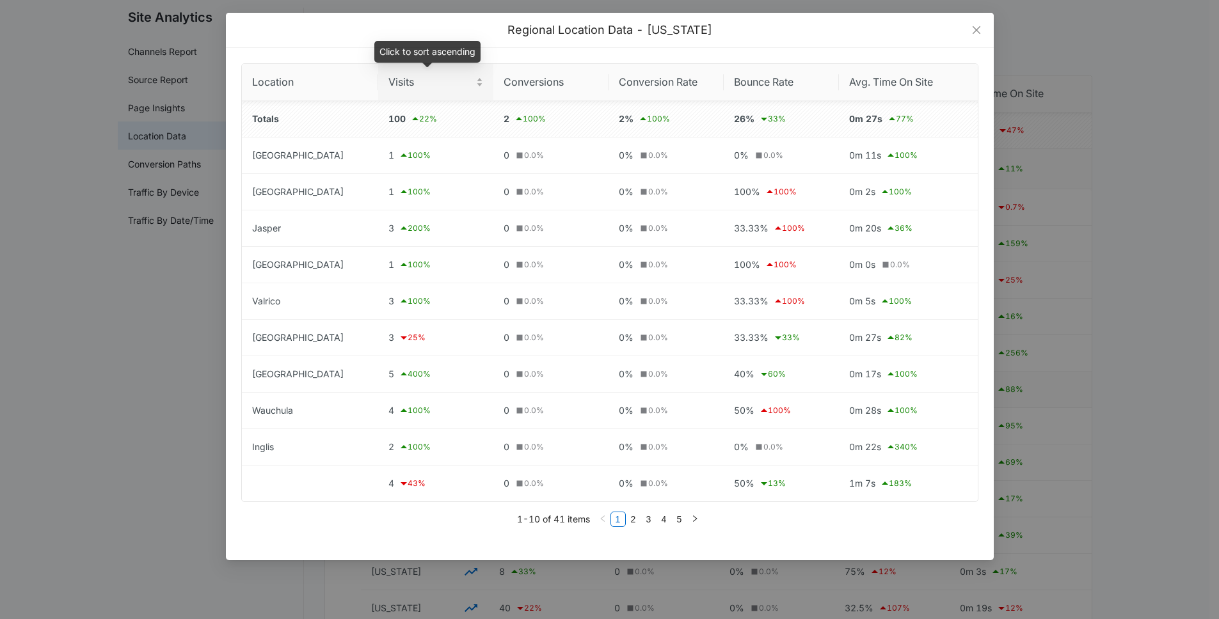
click at [400, 86] on span "Visits" at bounding box center [430, 82] width 85 height 16
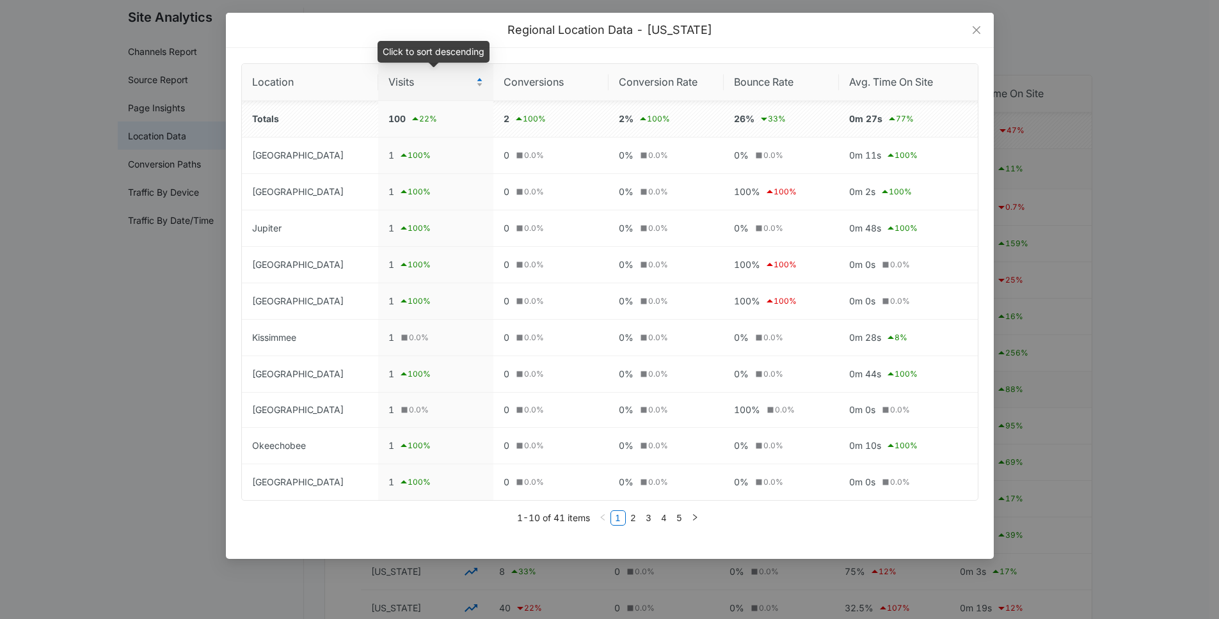
click at [395, 84] on span "Visits" at bounding box center [430, 82] width 85 height 16
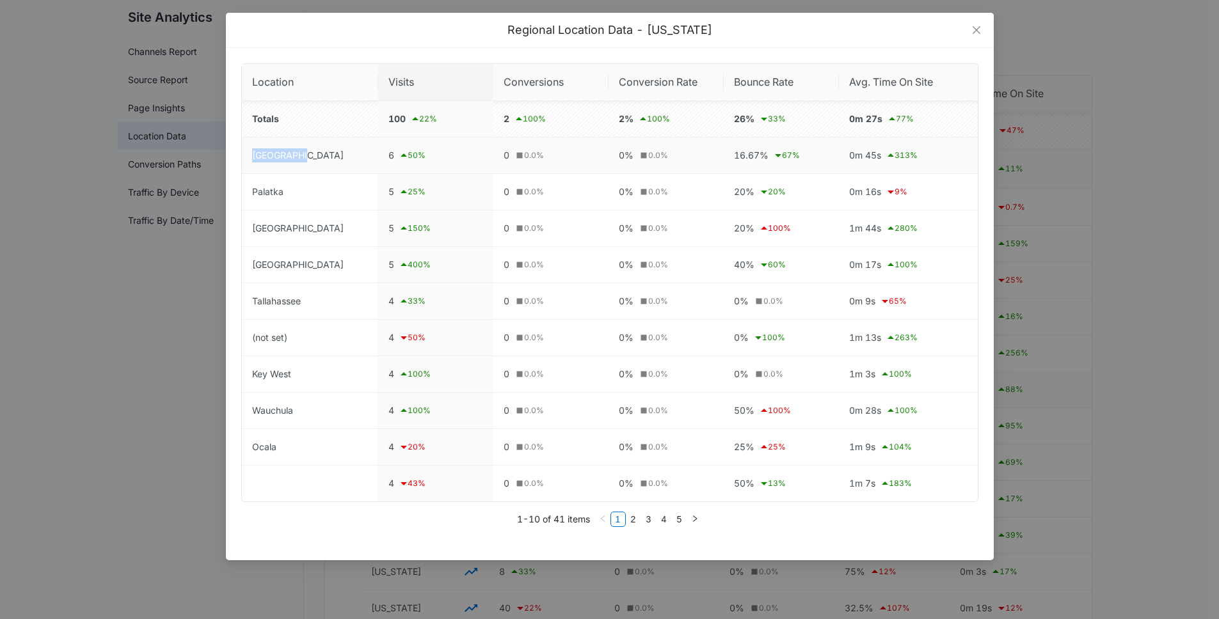
drag, startPoint x: 304, startPoint y: 157, endPoint x: 244, endPoint y: 152, distance: 59.7
click at [244, 152] on td "[GEOGRAPHIC_DATA]" at bounding box center [310, 156] width 136 height 36
drag, startPoint x: 386, startPoint y: 156, endPoint x: 375, endPoint y: 156, distance: 10.9
click at [378, 156] on td "6 50 %" at bounding box center [435, 156] width 115 height 36
drag, startPoint x: 386, startPoint y: 191, endPoint x: 372, endPoint y: 191, distance: 13.4
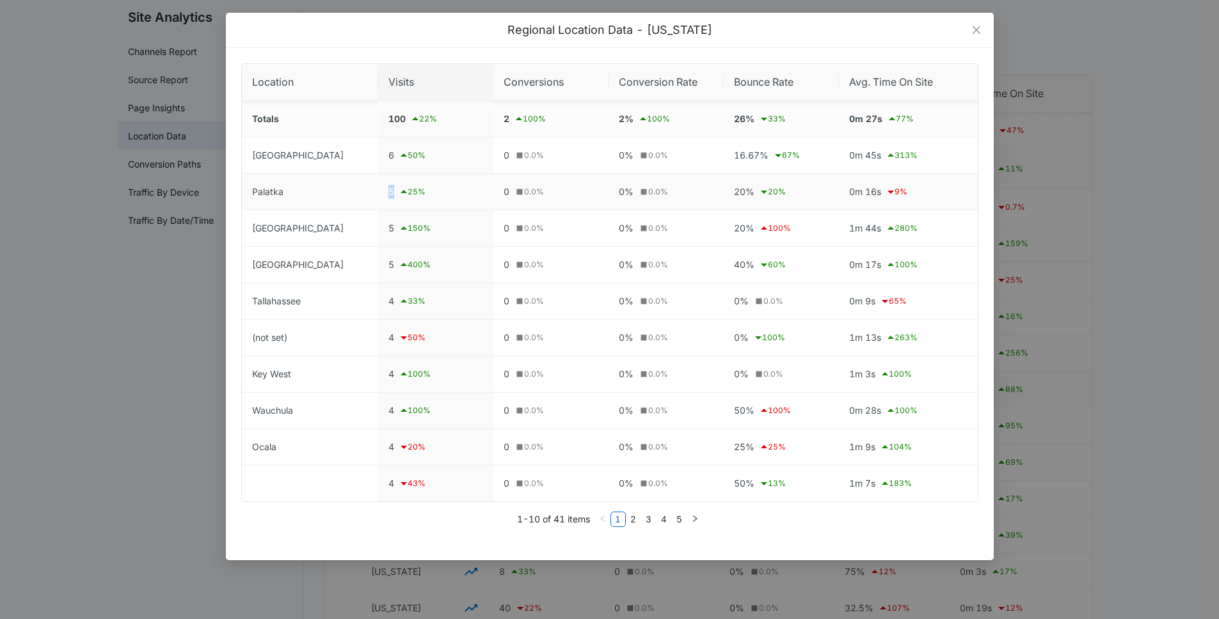
click at [378, 191] on td "5 25 %" at bounding box center [435, 192] width 115 height 36
drag, startPoint x: 563, startPoint y: 522, endPoint x: 551, endPoint y: 522, distance: 12.2
click at [551, 522] on li "1-10 of 41 items" at bounding box center [553, 519] width 73 height 15
click at [930, 35] on span "Close" at bounding box center [976, 30] width 35 height 35
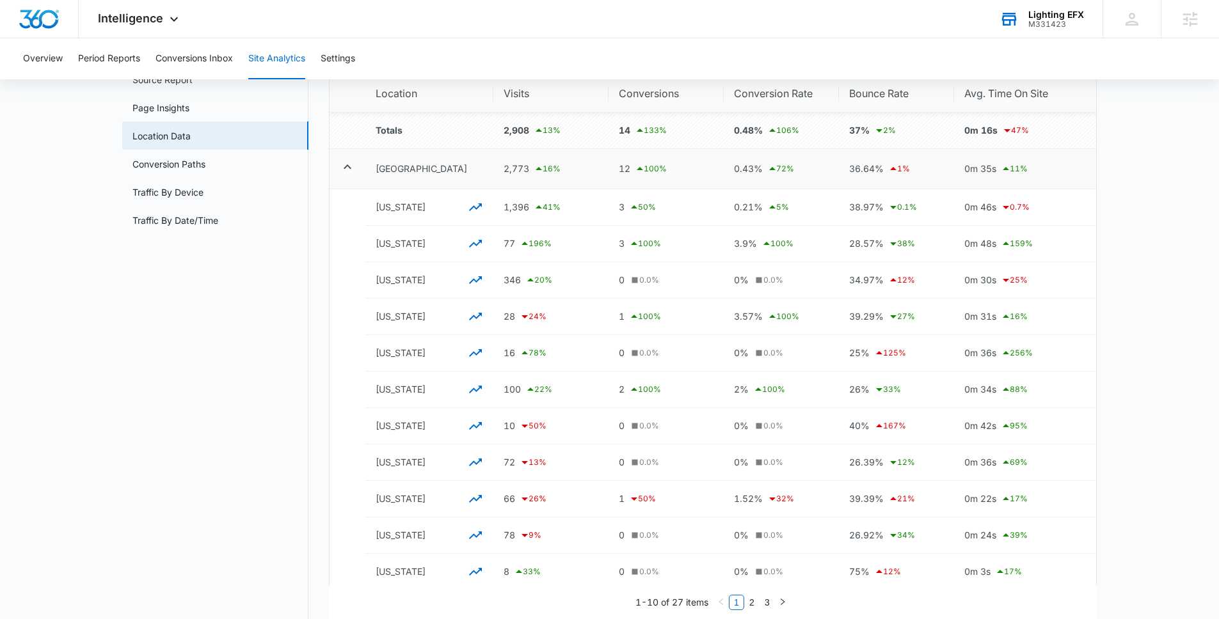
click at [480, 207] on icon "button" at bounding box center [475, 207] width 15 height 15
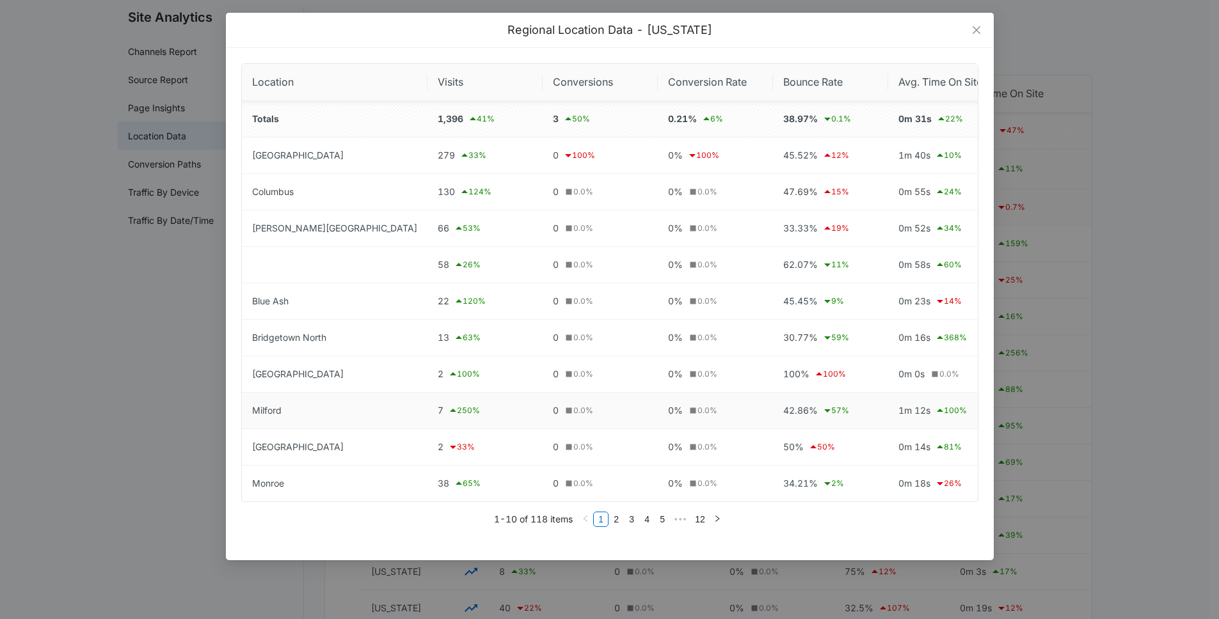
click at [265, 408] on td "Milford" at bounding box center [335, 411] width 186 height 36
click at [438, 410] on div "7 250 %" at bounding box center [485, 410] width 95 height 15
click at [427, 410] on td "7 250 %" at bounding box center [484, 411] width 115 height 36
click at [438, 410] on div "7 250 %" at bounding box center [485, 410] width 95 height 15
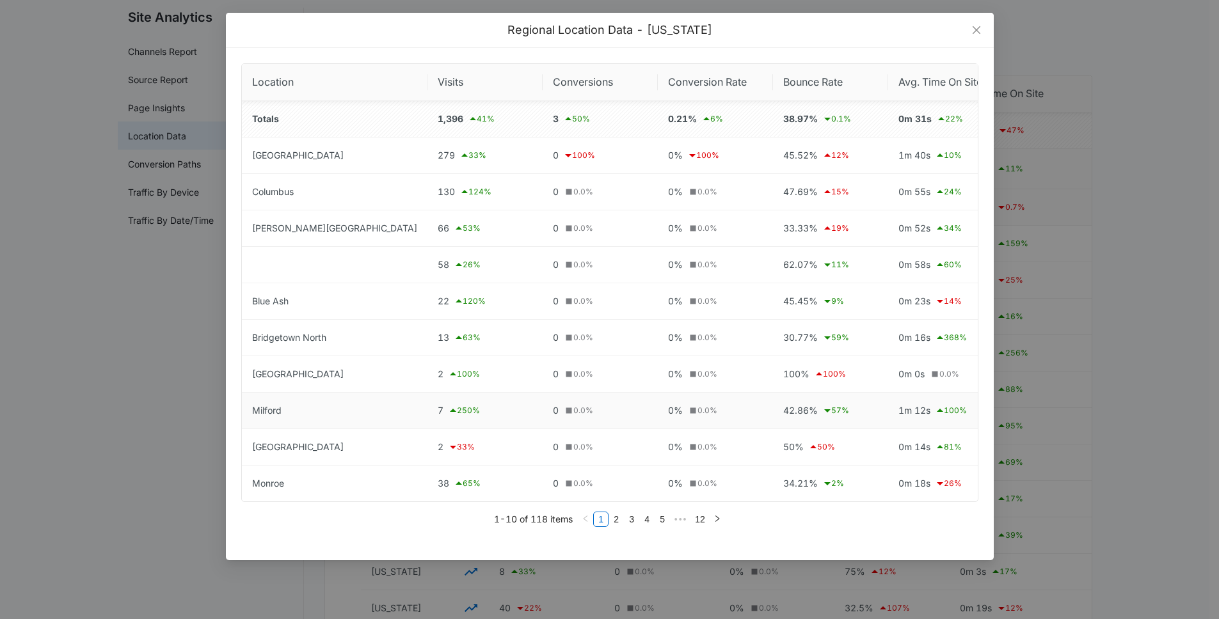
drag, startPoint x: 417, startPoint y: 410, endPoint x: 395, endPoint y: 410, distance: 21.1
click at [438, 410] on div "7 250 %" at bounding box center [485, 410] width 95 height 15
click at [238, 381] on div "Location Visits Conversions Conversion Rate Bounce Rate Avg. Time On Site Total…" at bounding box center [610, 304] width 768 height 513
click at [438, 74] on span "Visits" at bounding box center [480, 82] width 85 height 16
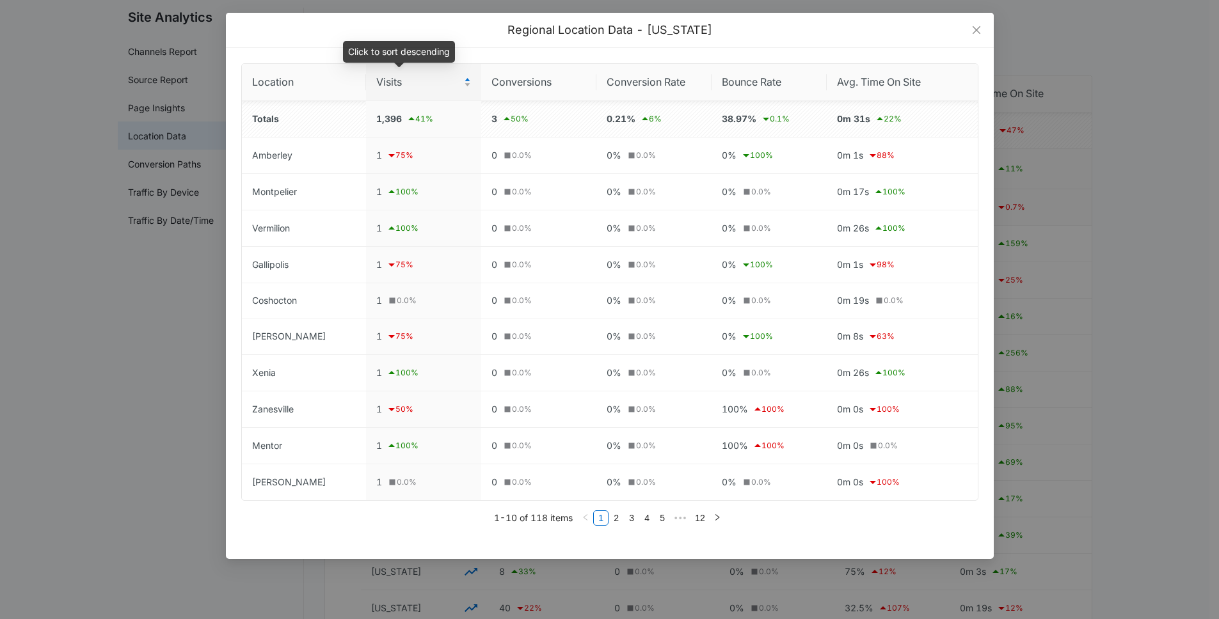
click at [402, 83] on span "Visits" at bounding box center [418, 82] width 85 height 16
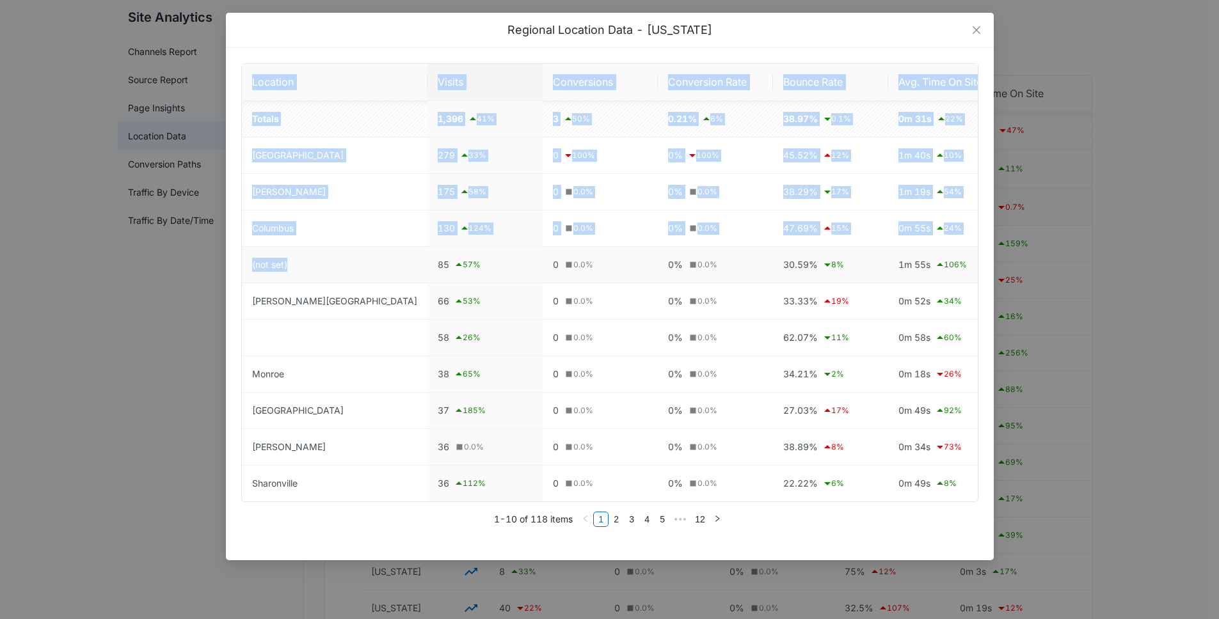
drag, startPoint x: 296, startPoint y: 266, endPoint x: 239, endPoint y: 266, distance: 57.0
click at [239, 266] on div "Location Visits Conversions Conversion Rate Bounce Rate Avg. Time On Site Total…" at bounding box center [610, 304] width 768 height 513
click at [253, 270] on td "(not set)" at bounding box center [335, 265] width 186 height 36
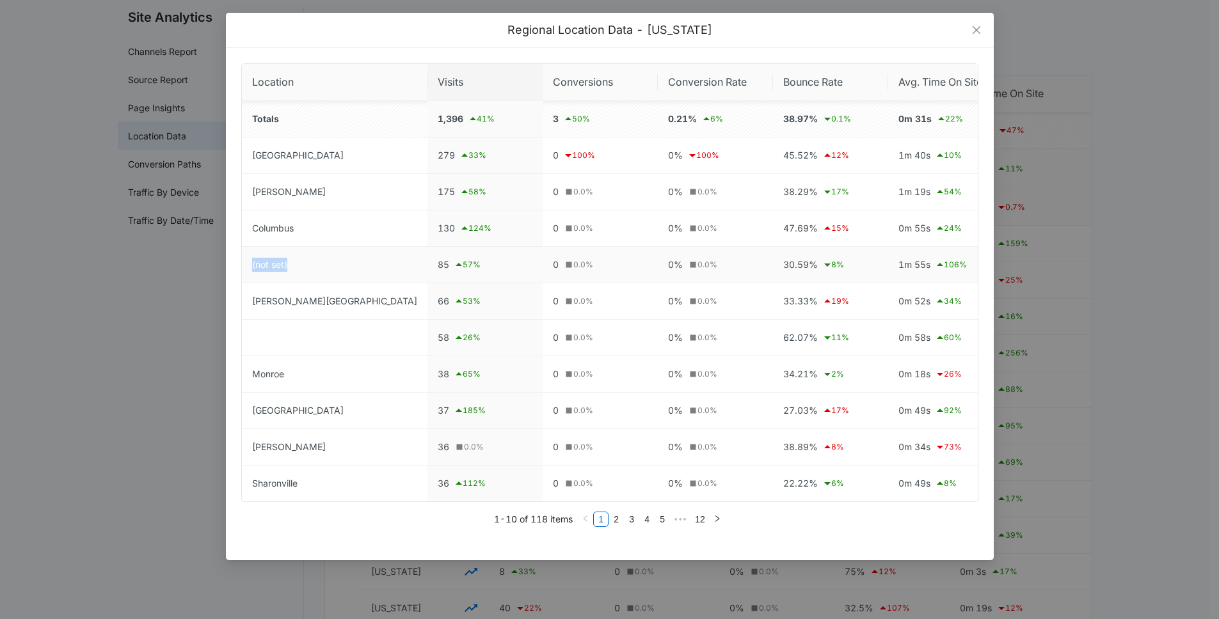
drag, startPoint x: 287, startPoint y: 267, endPoint x: 251, endPoint y: 267, distance: 35.2
click at [251, 267] on td "(not set)" at bounding box center [335, 265] width 186 height 36
click at [308, 271] on td "(not set)" at bounding box center [335, 265] width 186 height 36
drag, startPoint x: 310, startPoint y: 304, endPoint x: 243, endPoint y: 301, distance: 67.3
click at [243, 301] on td "[PERSON_NAME][GEOGRAPHIC_DATA]" at bounding box center [335, 301] width 186 height 36
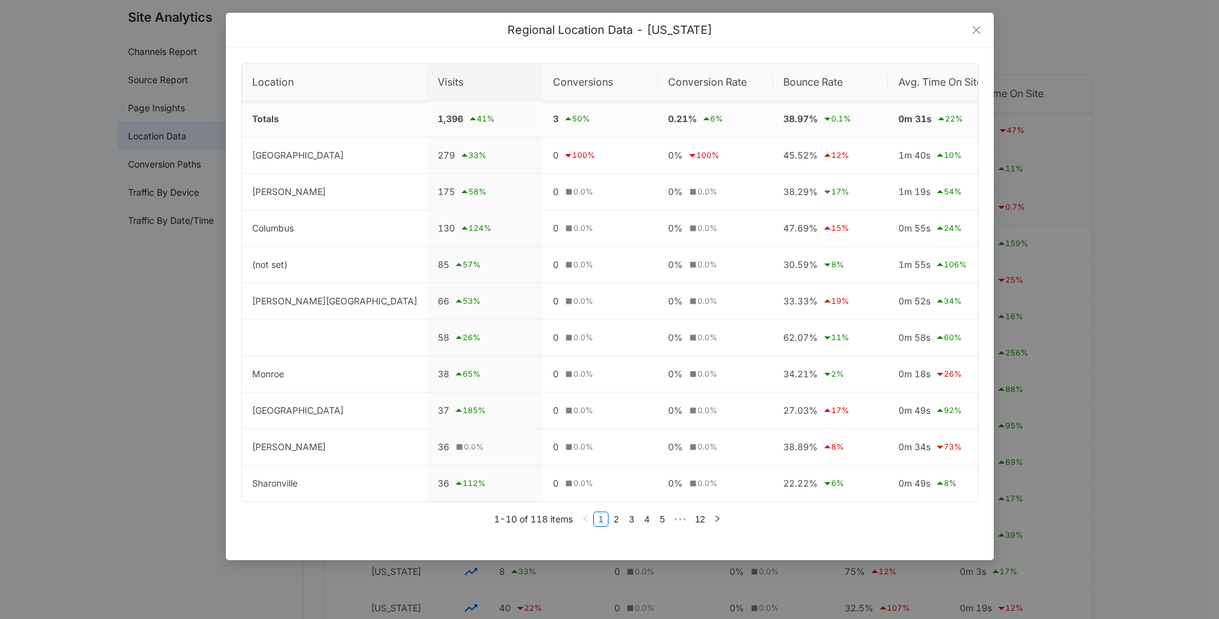
click at [825, 525] on ul "1-10 of 118 items 1 2 3 4 5 ••• 12" at bounding box center [609, 519] width 737 height 15
click at [930, 28] on icon "close" at bounding box center [976, 30] width 8 height 8
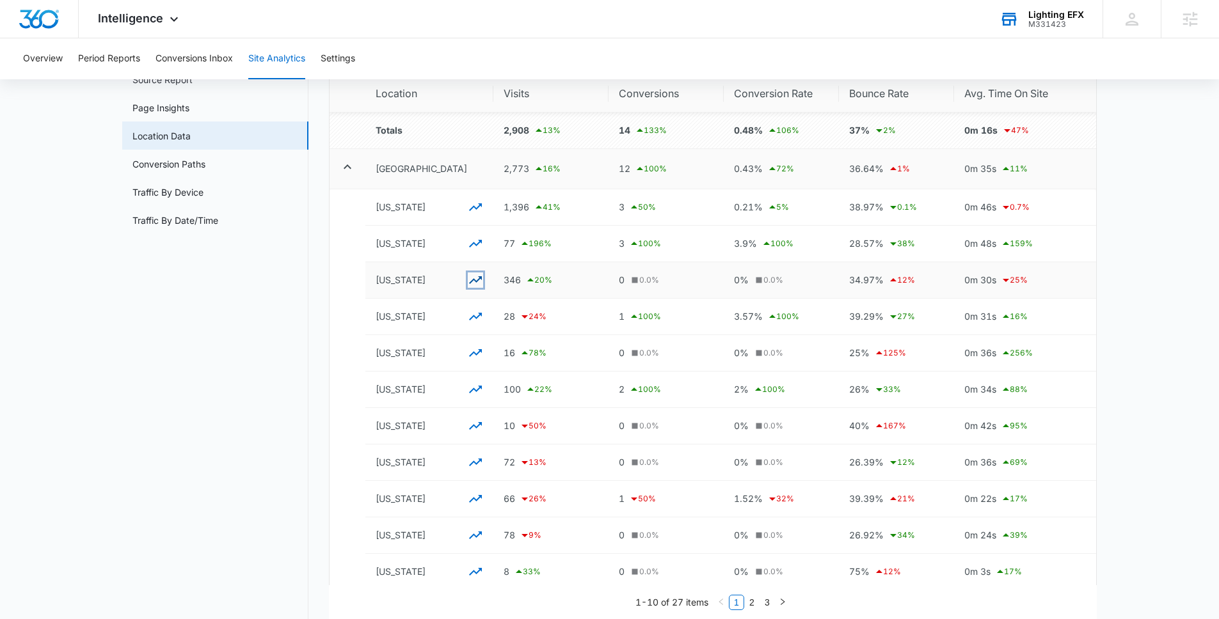
click at [474, 282] on icon "button" at bounding box center [475, 280] width 15 height 15
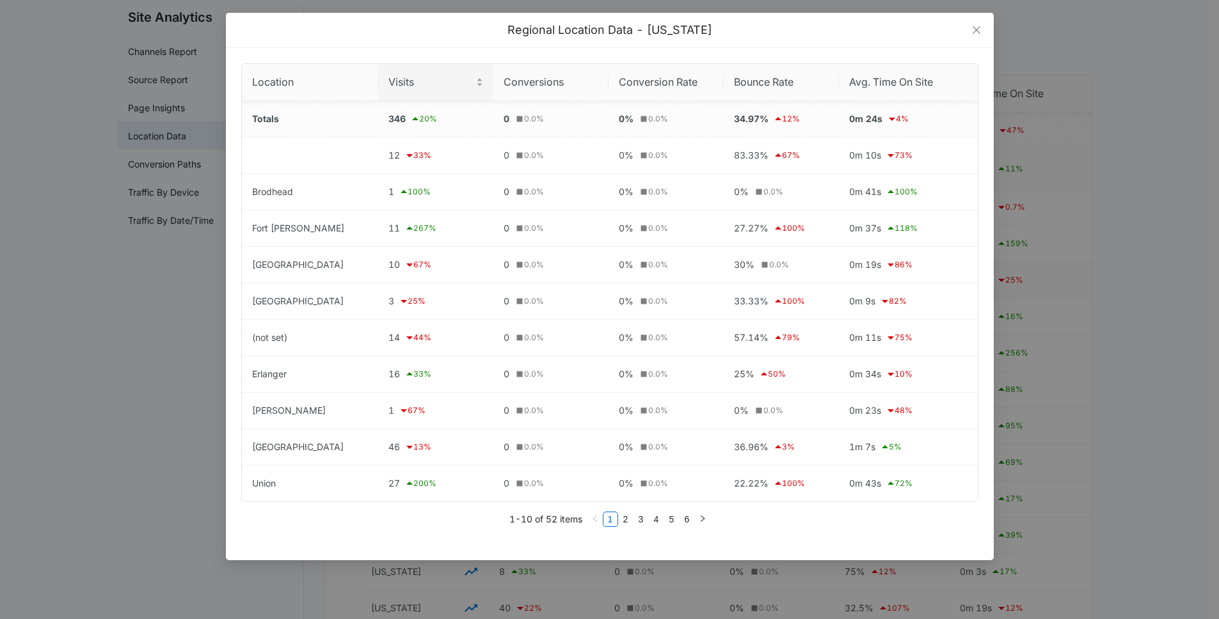
click at [388, 83] on span "Visits" at bounding box center [430, 82] width 85 height 16
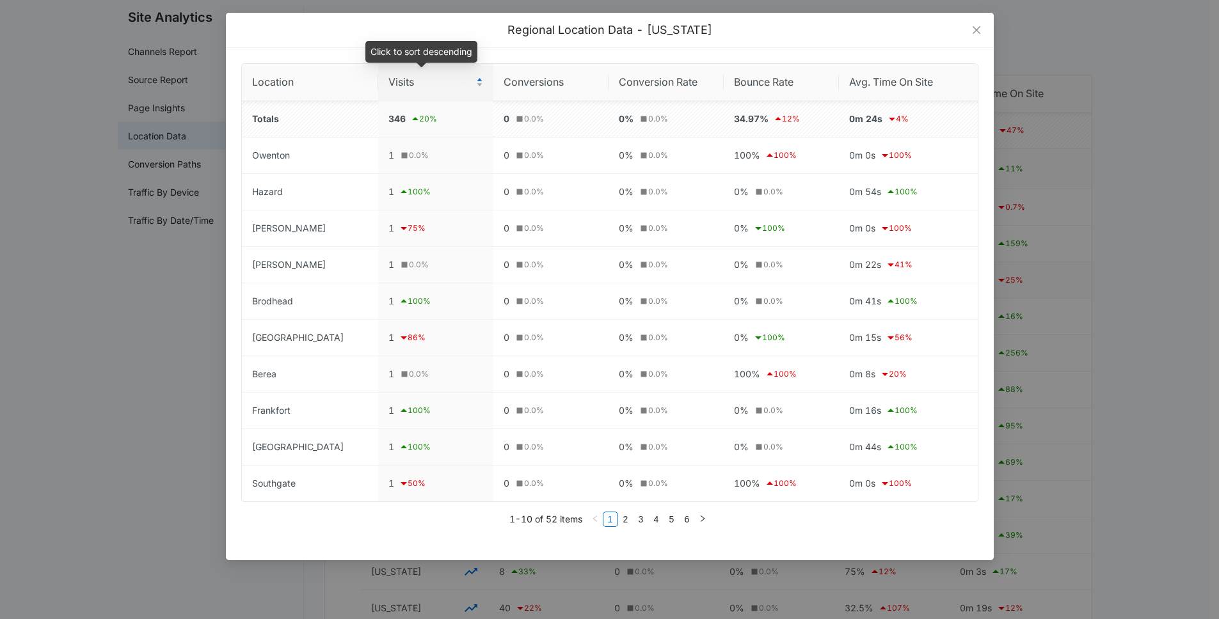
click at [388, 83] on span "Visits" at bounding box center [430, 82] width 85 height 16
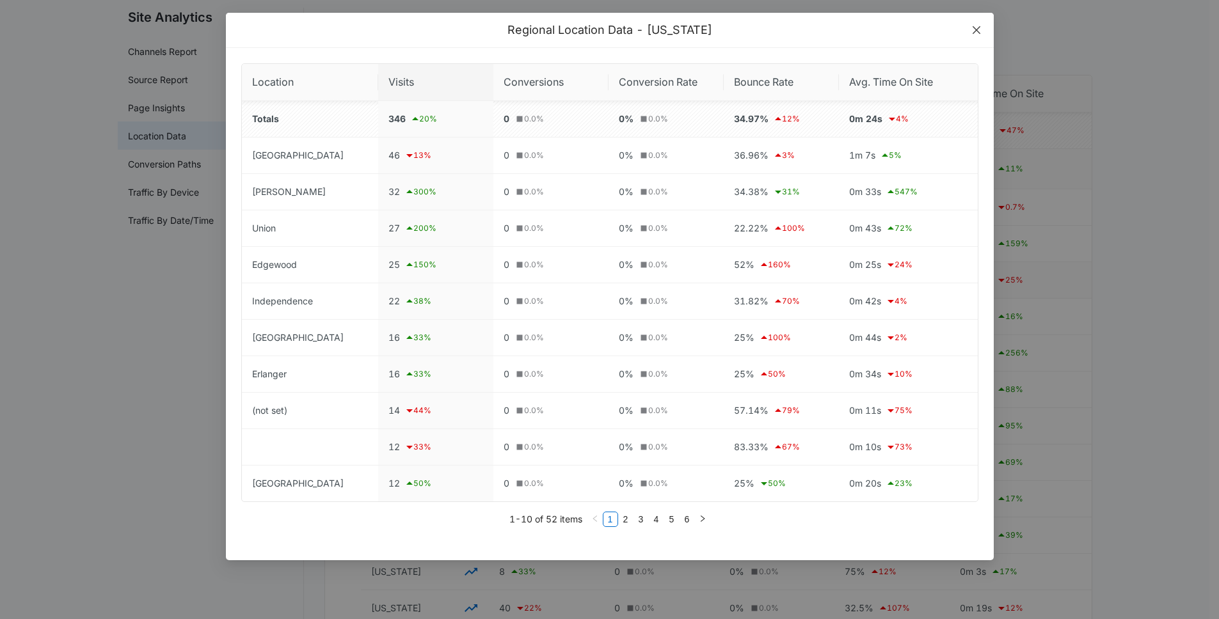
click at [930, 30] on icon "close" at bounding box center [976, 30] width 8 height 8
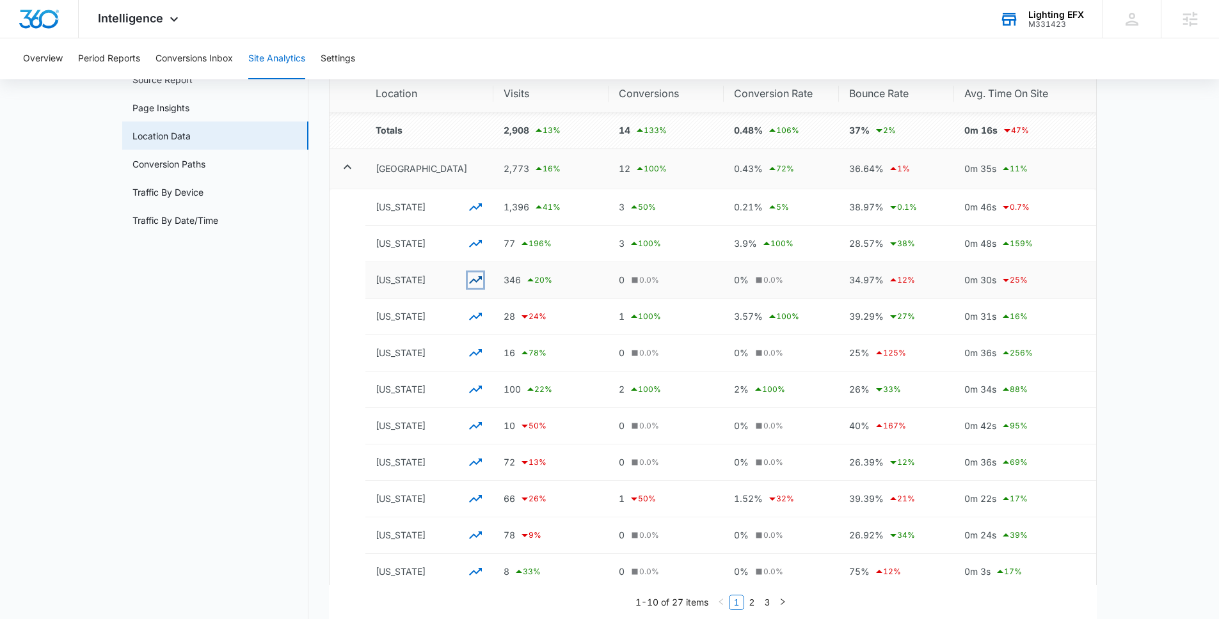
click at [472, 282] on icon "button" at bounding box center [475, 280] width 15 height 15
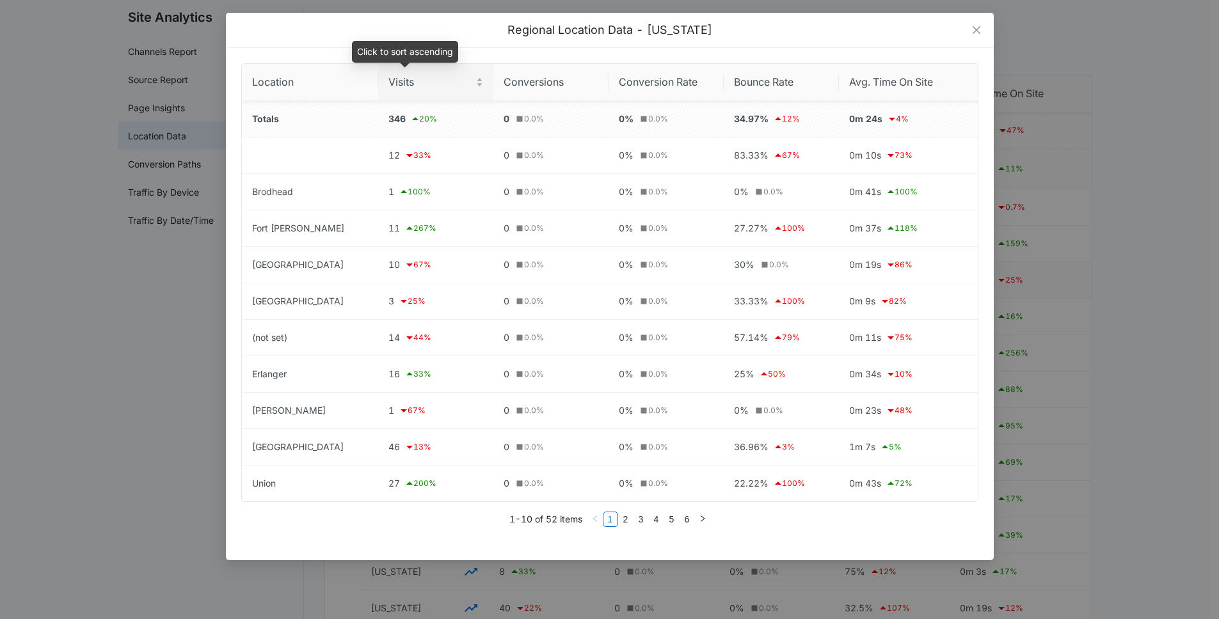
click at [388, 90] on span "Visits" at bounding box center [430, 82] width 85 height 16
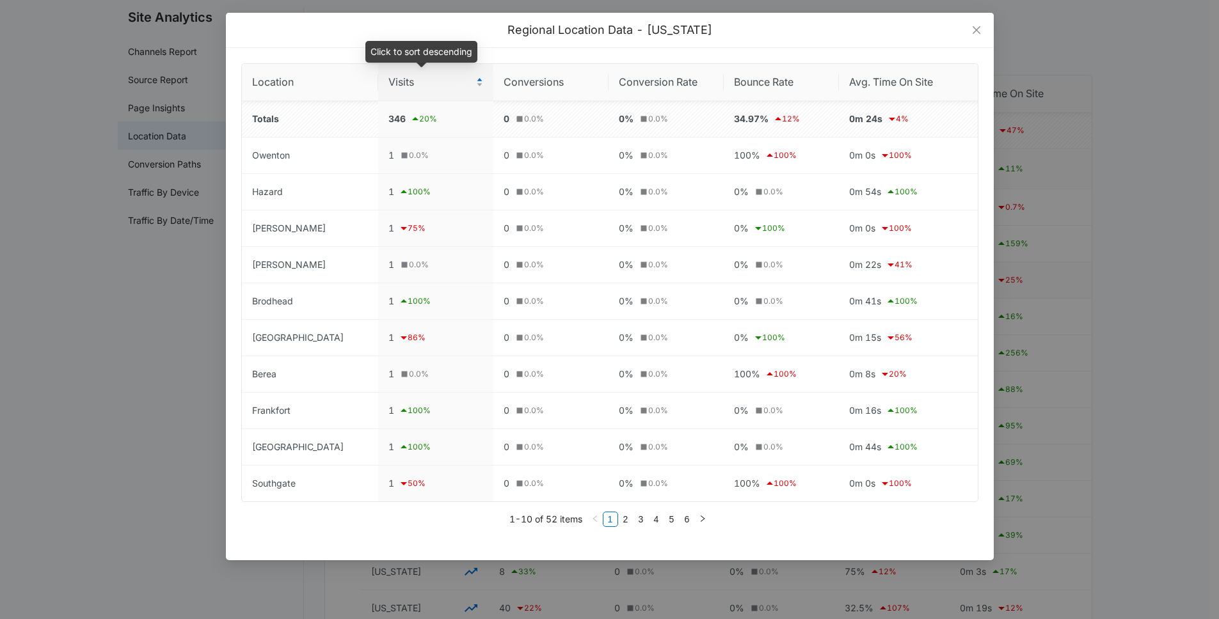
click at [388, 90] on span "Visits" at bounding box center [430, 82] width 85 height 16
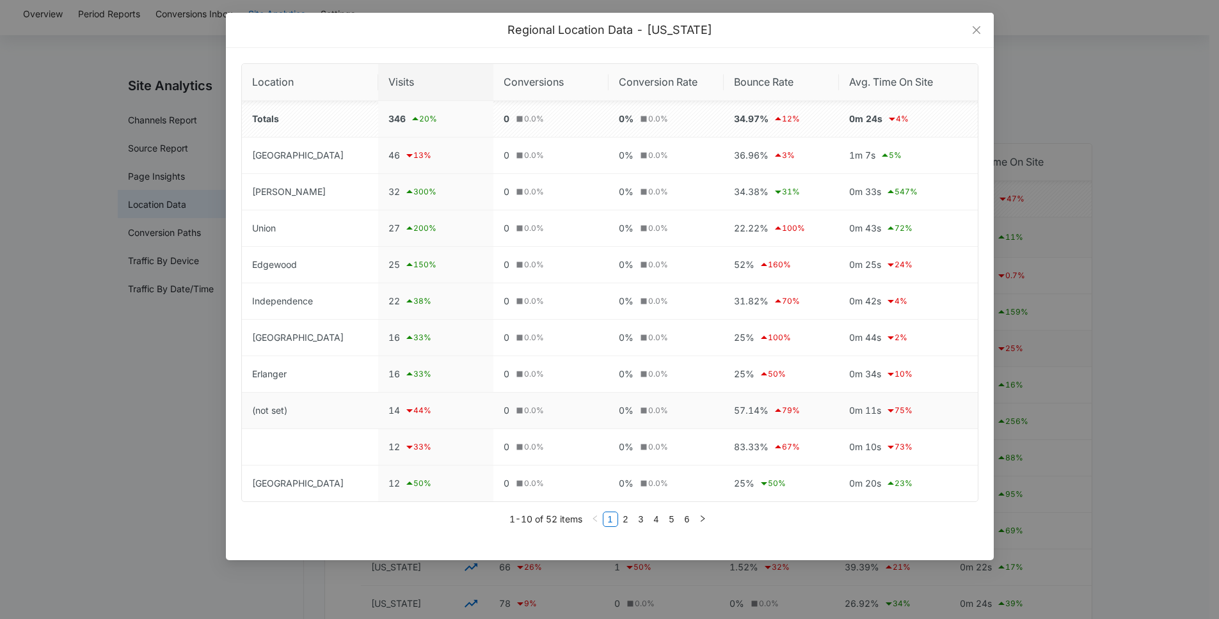
scroll to position [42, 0]
click at [930, 31] on icon "close" at bounding box center [976, 30] width 8 height 8
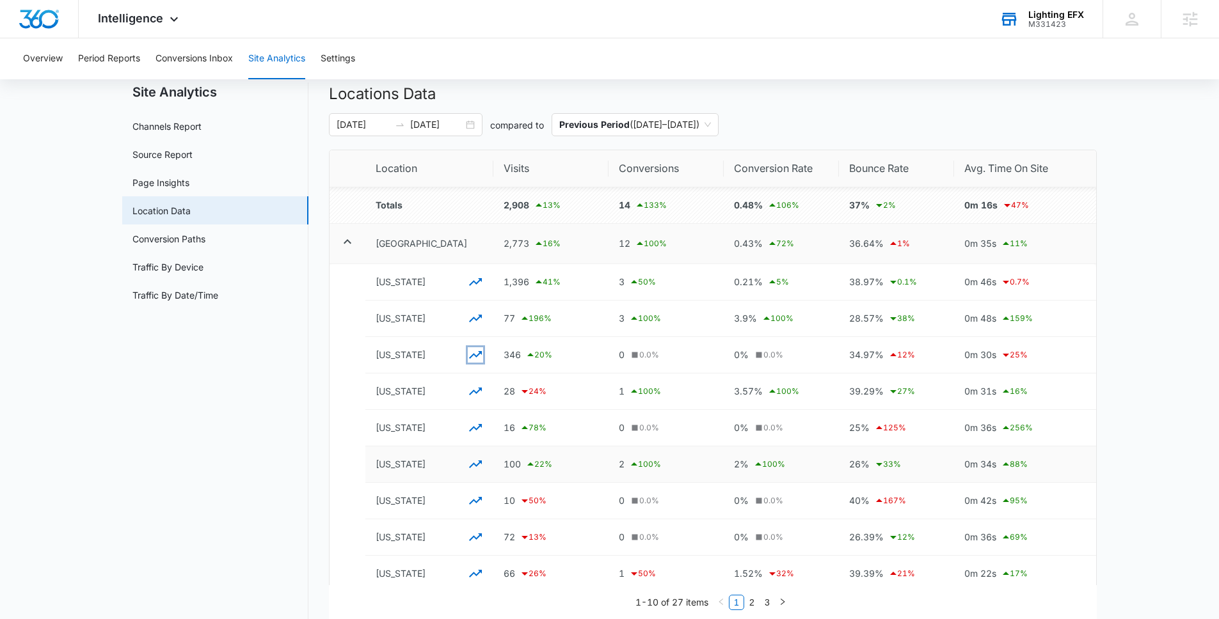
scroll to position [36, 0]
click at [482, 465] on icon "button" at bounding box center [475, 465] width 15 height 15
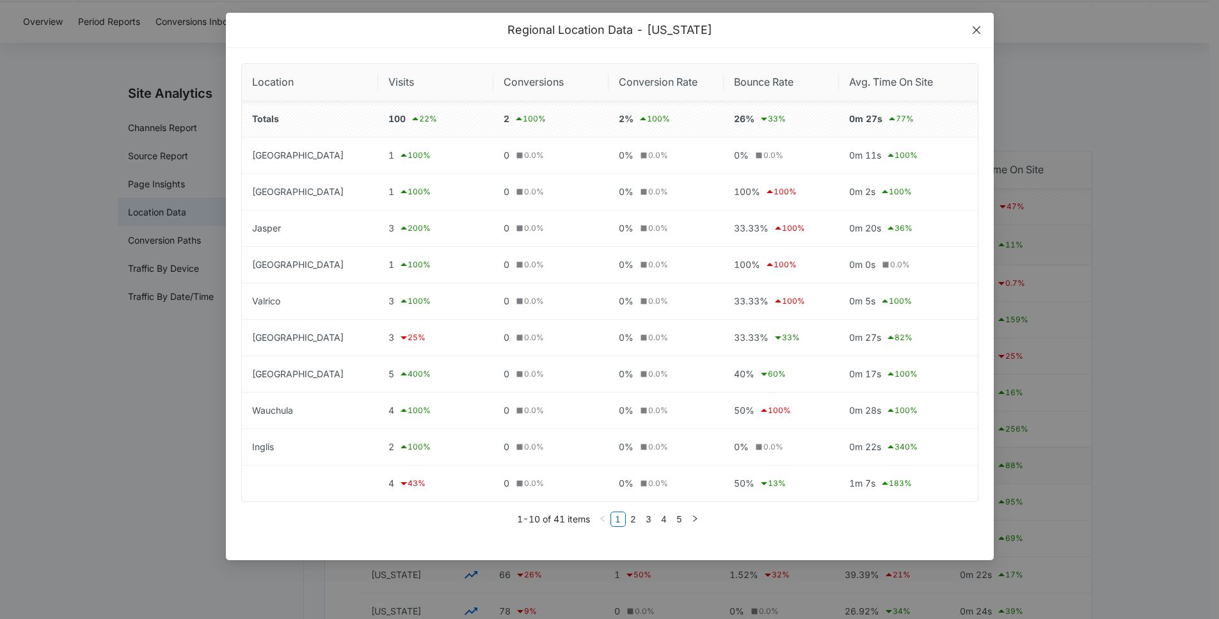
click at [930, 31] on icon "close" at bounding box center [976, 30] width 8 height 8
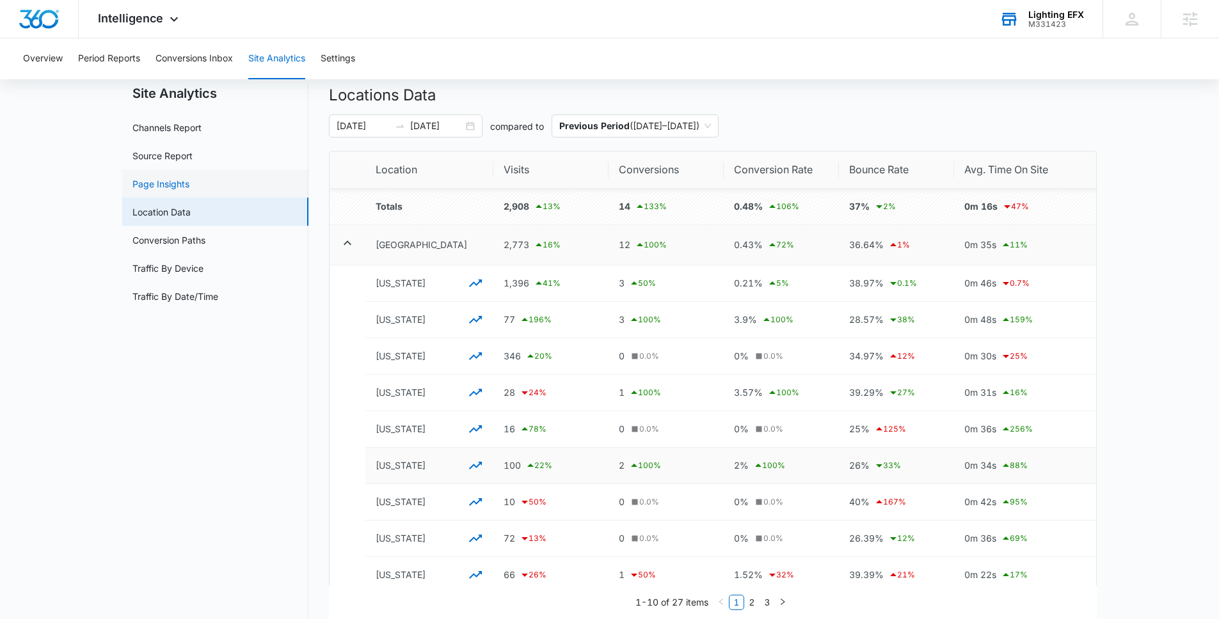
click at [180, 177] on link "Page Insights" at bounding box center [160, 183] width 57 height 13
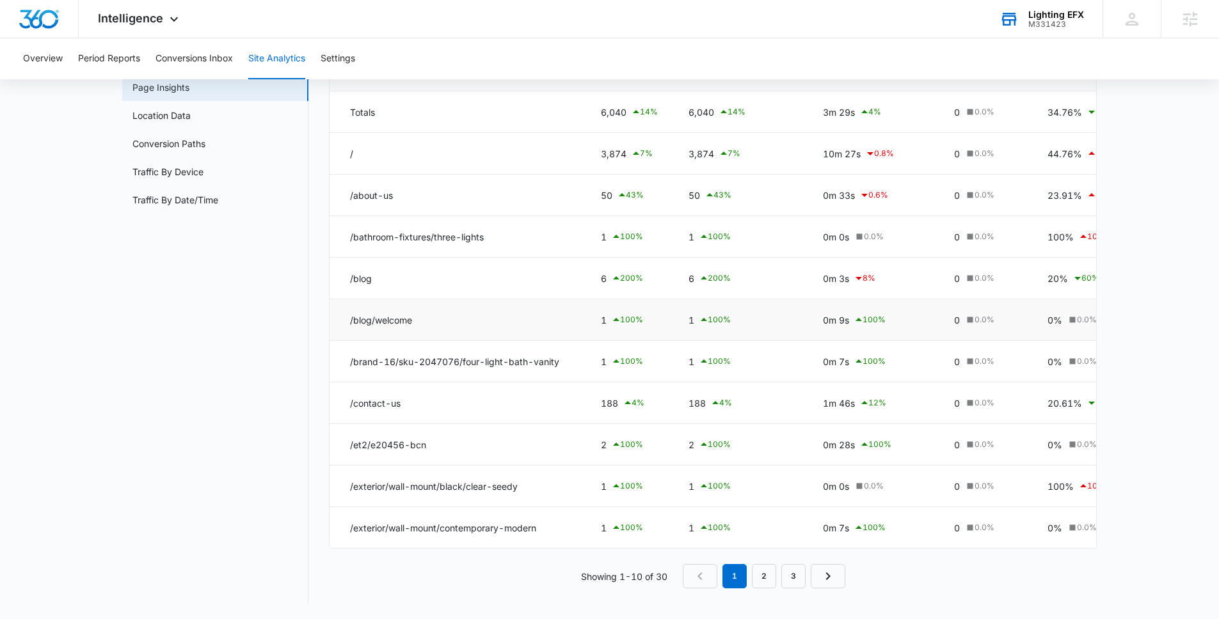
scroll to position [142, 0]
drag, startPoint x: 408, startPoint y: 397, endPoint x: 340, endPoint y: 398, distance: 67.2
click at [340, 397] on td "/contact-us" at bounding box center [458, 404] width 256 height 42
click at [599, 397] on td "188 4 %" at bounding box center [630, 404] width 88 height 42
click at [607, 397] on div "188 4 %" at bounding box center [629, 402] width 57 height 15
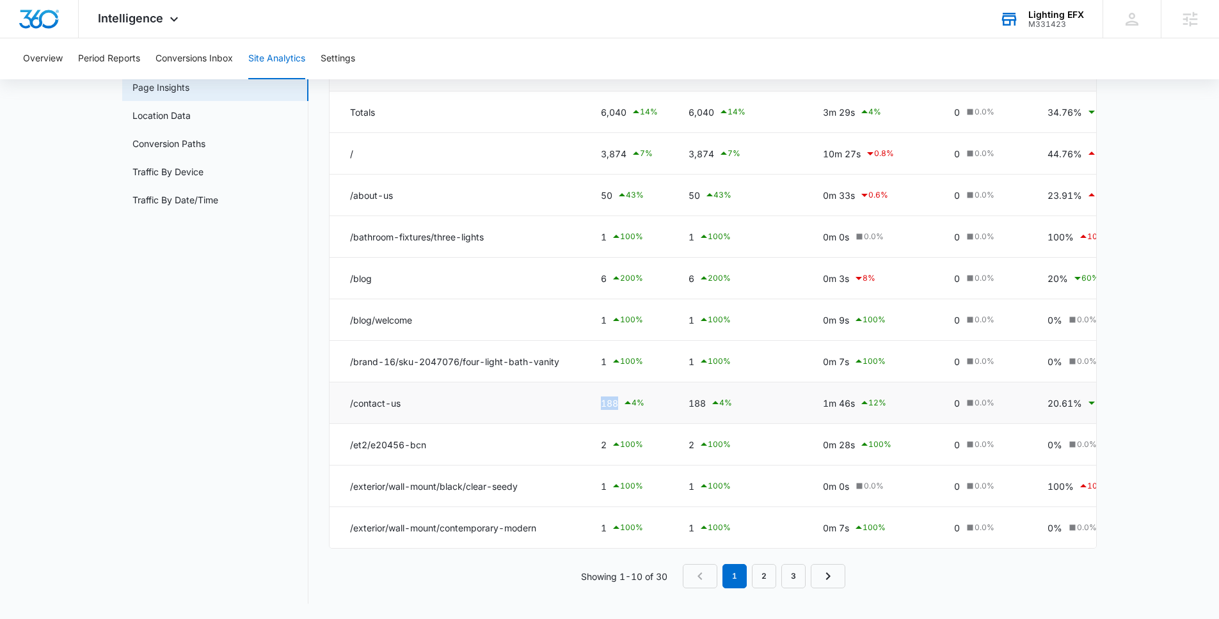
click at [607, 397] on div "188 4 %" at bounding box center [629, 402] width 57 height 15
drag, startPoint x: 817, startPoint y: 397, endPoint x: 850, endPoint y: 399, distance: 33.4
click at [852, 399] on td "1m 46s 12 %" at bounding box center [873, 404] width 131 height 42
click at [290, 388] on nav "Site Analytics Channels Report Source Report Page Insights Location Data Conver…" at bounding box center [215, 295] width 186 height 617
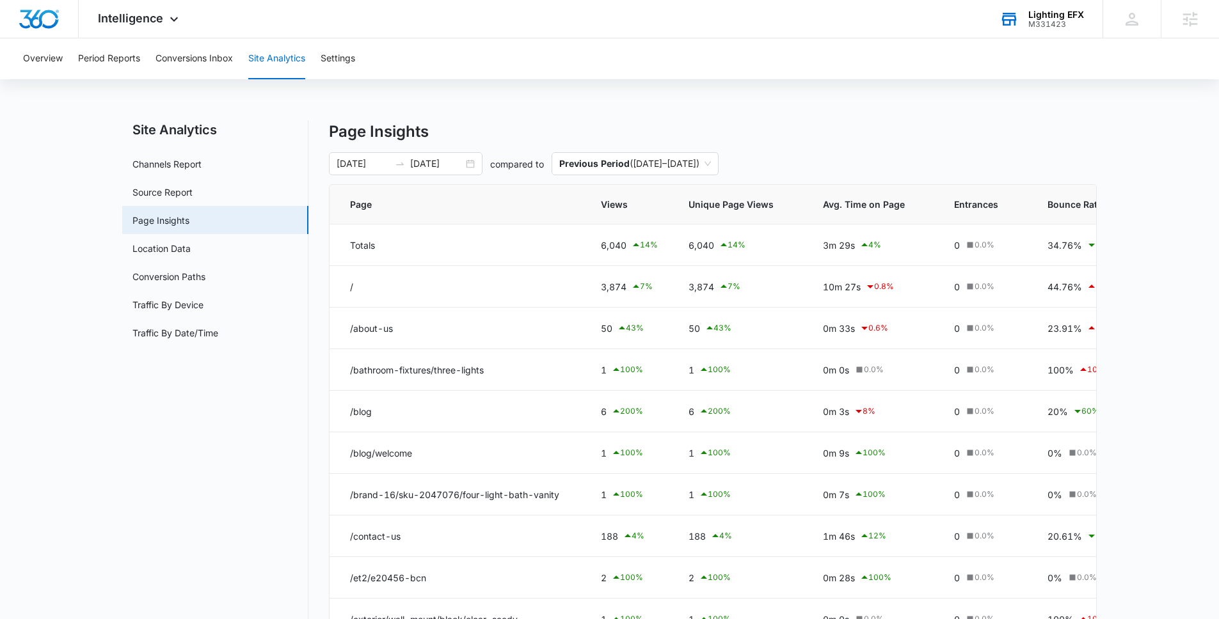
scroll to position [1, 0]
click at [476, 53] on div "Overview Period Reports Conversions Inbox Site Analytics Settings" at bounding box center [609, 58] width 1188 height 41
click at [461, 95] on div "Overview Period Reports Conversions Inbox Site Analytics Settings Site Analytic…" at bounding box center [609, 394] width 1219 height 714
